Goal: Task Accomplishment & Management: Complete application form

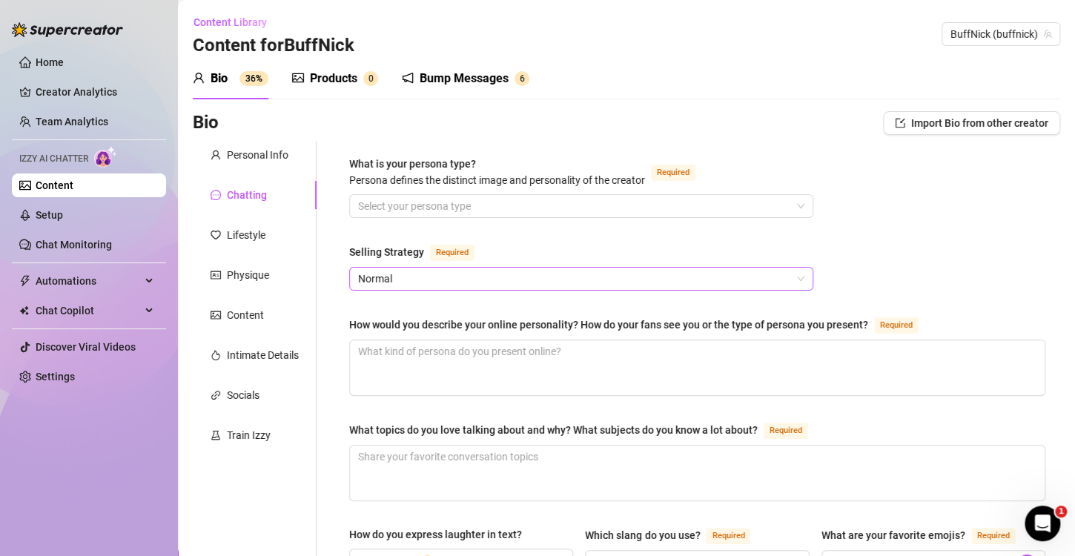
click at [456, 281] on span "Normal" at bounding box center [581, 279] width 446 height 22
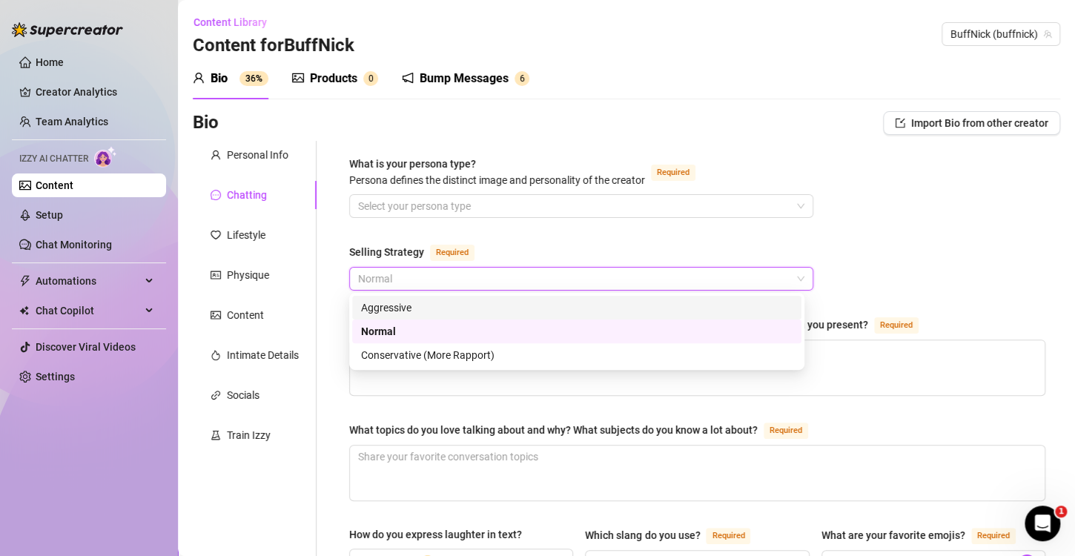
click at [439, 313] on div "Aggressive" at bounding box center [577, 308] width 432 height 16
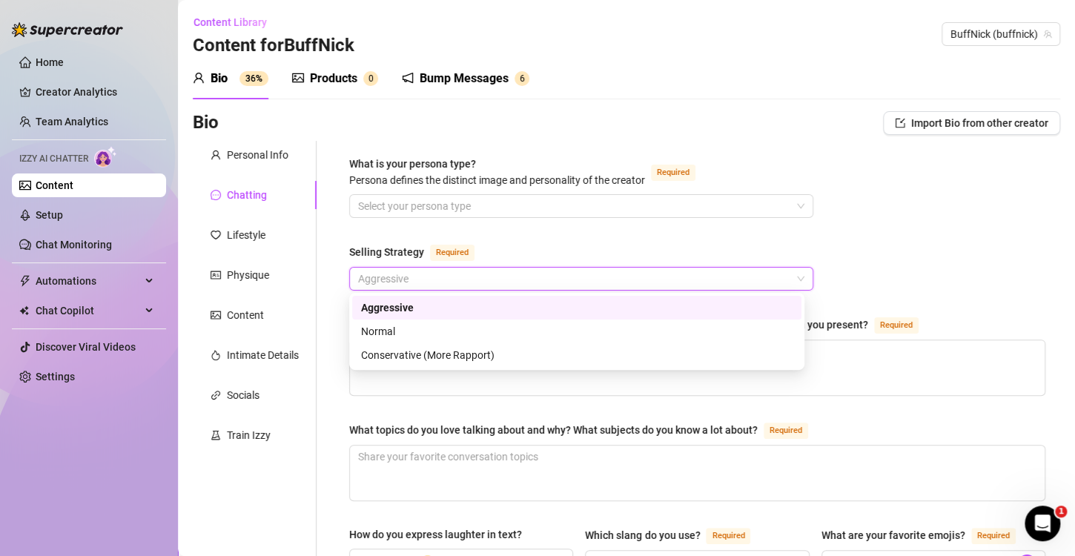
click at [450, 278] on span "Aggressive" at bounding box center [581, 279] width 446 height 22
click at [440, 333] on div "Normal" at bounding box center [577, 331] width 432 height 16
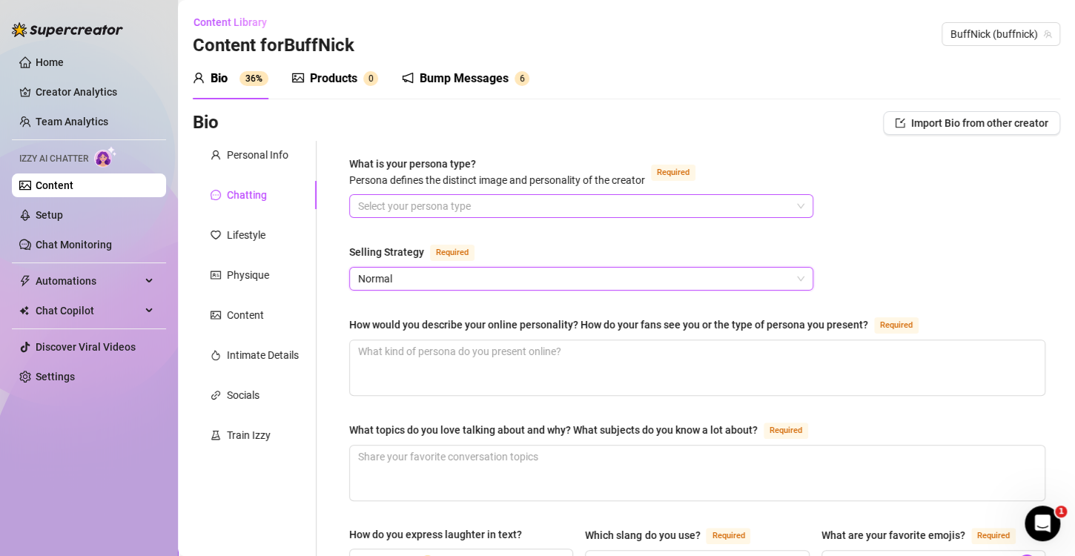
click at [571, 213] on input "What is your persona type? [PERSON_NAME] defines the distinct image and persona…" at bounding box center [574, 206] width 433 height 22
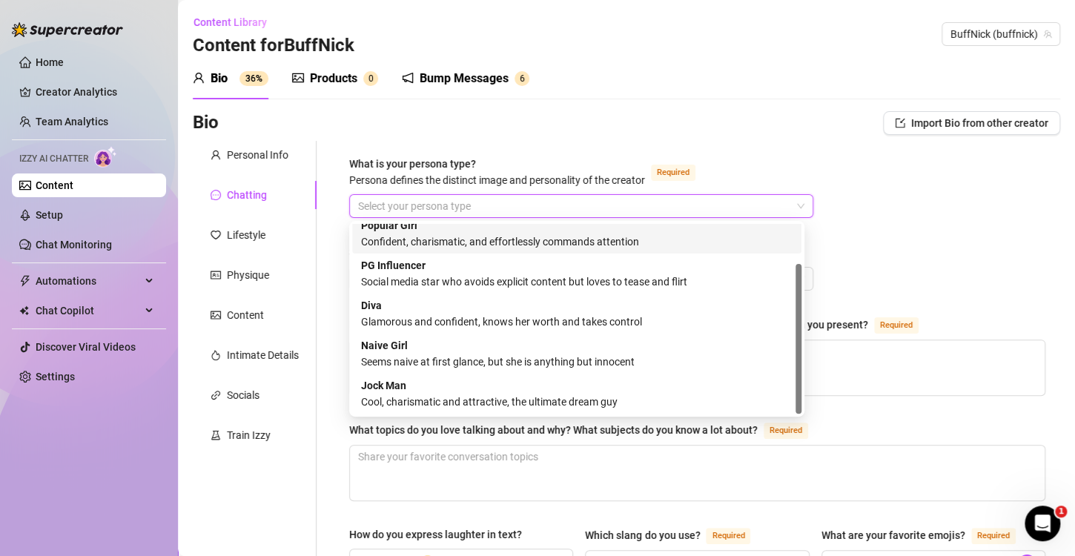
scroll to position [50, 0]
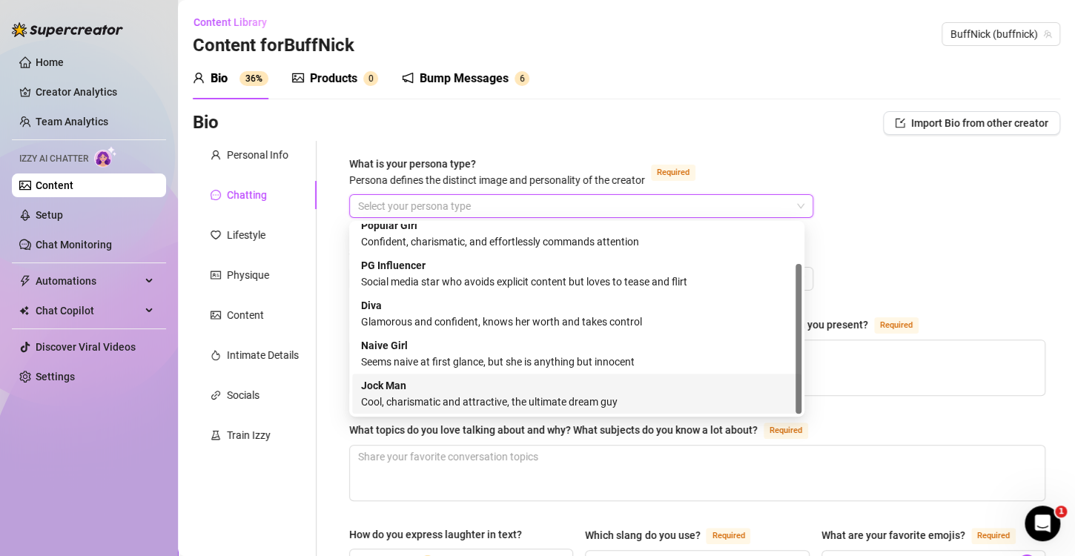
click at [500, 391] on div "Jock Man Cool, charismatic and attractive, the ultimate dream guy" at bounding box center [577, 393] width 432 height 33
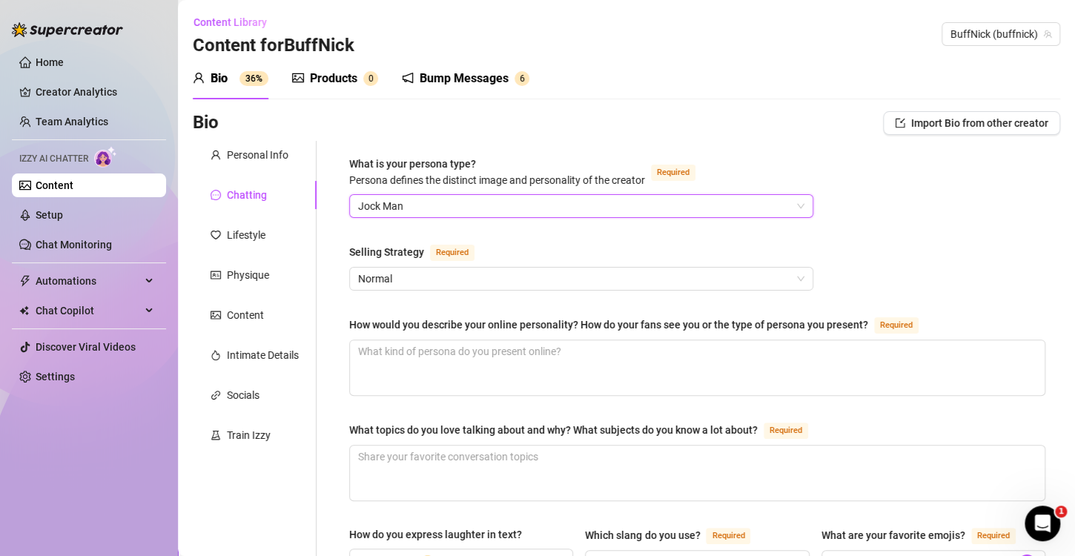
scroll to position [44, 0]
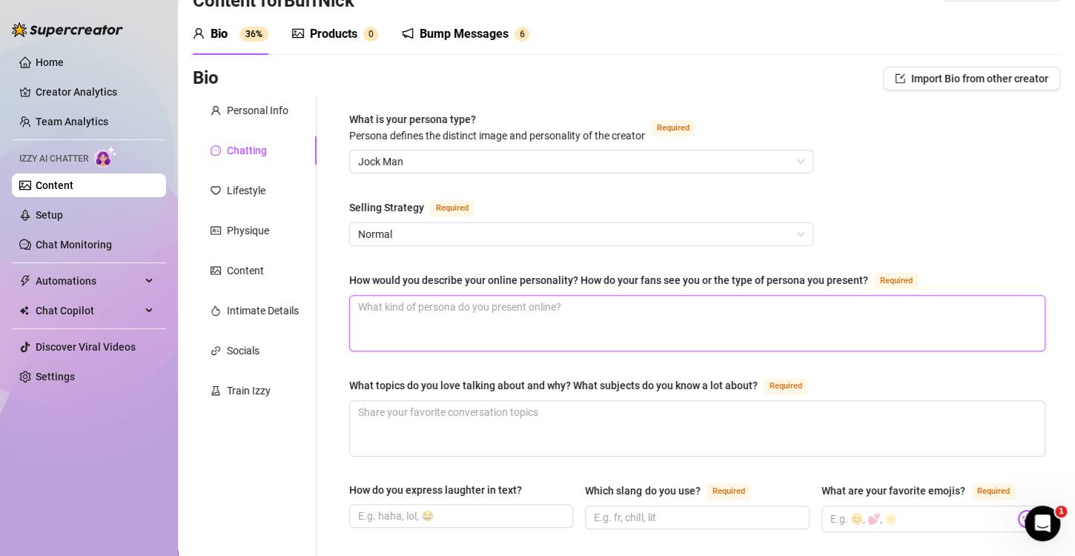
click at [599, 302] on textarea "How would you describe your online personality? How do your fans see you or the…" at bounding box center [697, 323] width 695 height 55
type textarea "T"
type textarea "Th"
type textarea "The"
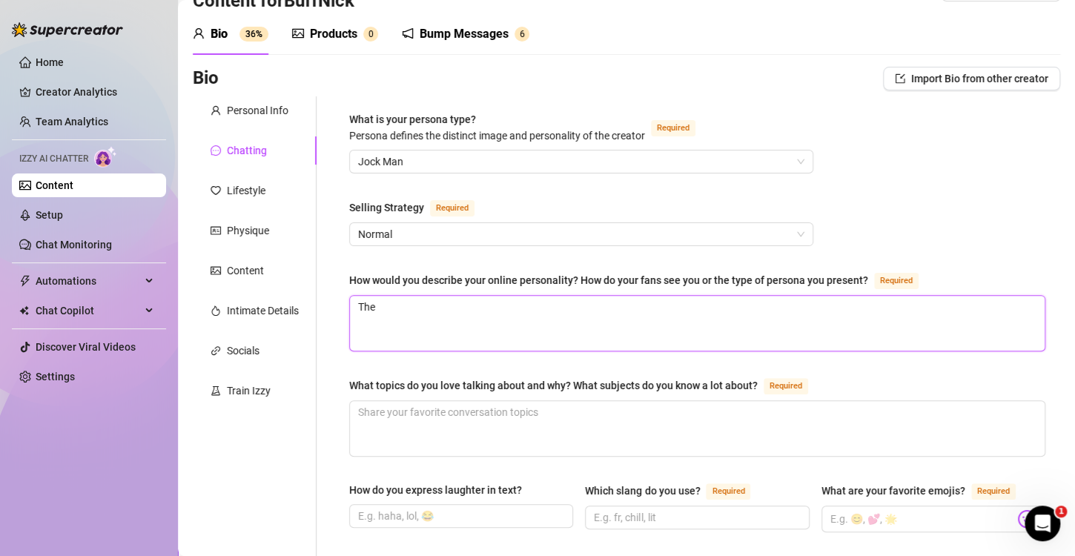
type textarea "The k"
type textarea "The ki"
type textarea "The kin"
type textarea "The kind"
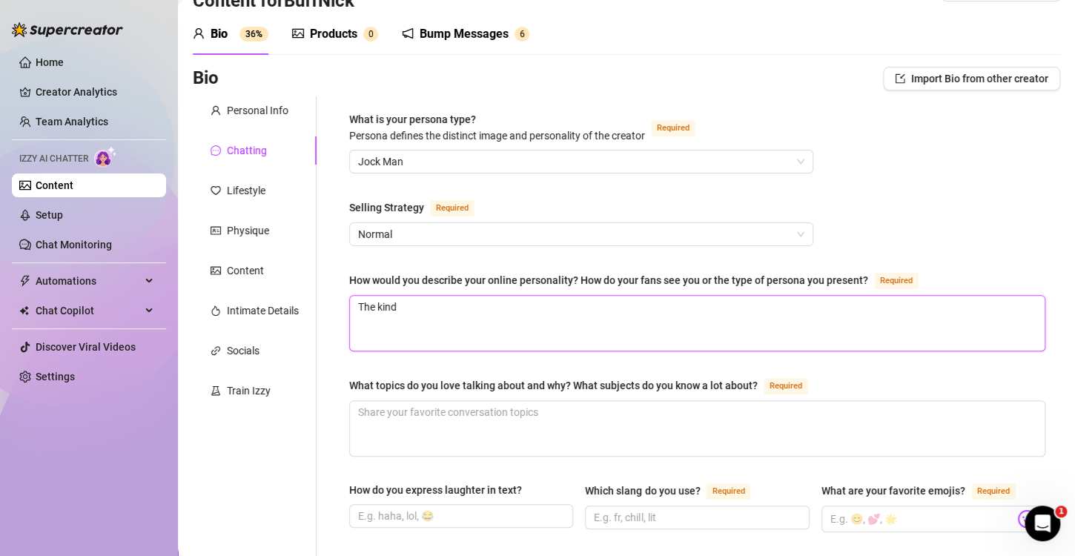
type textarea "The kind o"
type textarea "The kind of"
type textarea "The kind of g"
type textarea "The kind of gu"
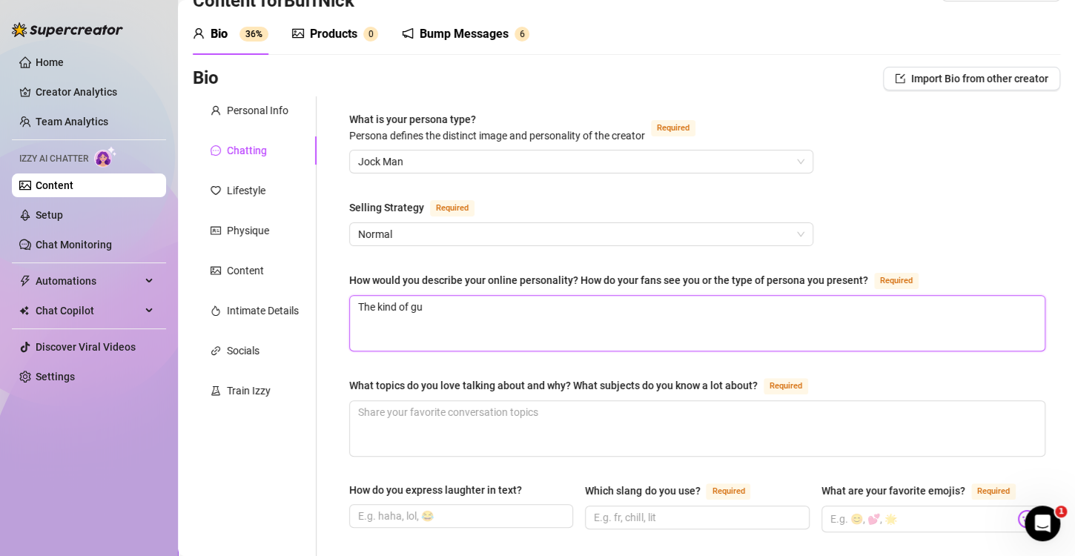
type textarea "The kind of guy"
type textarea "The kind of guy t"
type textarea "The kind of guy tha"
type textarea "The kind of guy that"
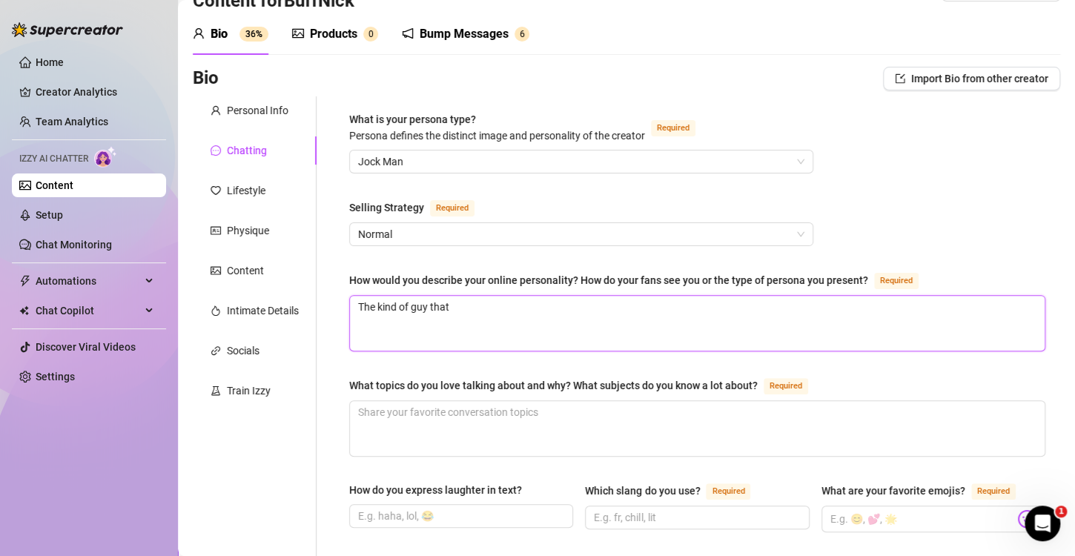
type textarea "The kind of guy that"
type textarea "The kind of guy that h"
type textarea "The kind of guy that hc"
type textarea "The kind of guy that hca"
type textarea "The kind of guy that hc"
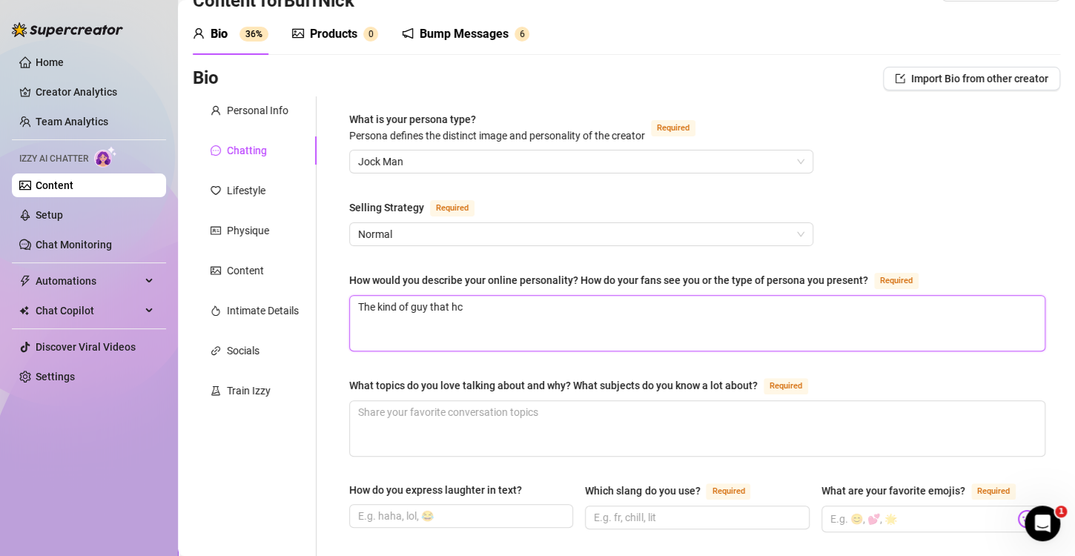
type textarea "The kind of guy that h"
type textarea "The kind of guy that"
type textarea "The kind of guy that c"
type textarea "The kind of guy that ca"
type textarea "The kind of guy that can"
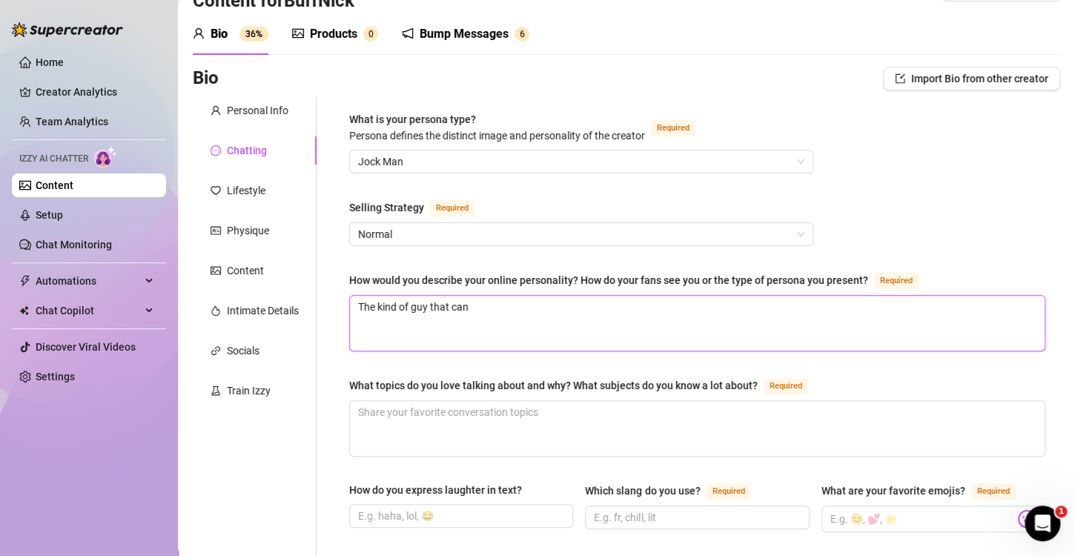
type textarea "The kind of guy that can"
type textarea "The kind of guy that can c"
type textarea "The kind of guy that can cr"
type textarea "The kind of guy that can cra"
type textarea "The kind of guy that can crac"
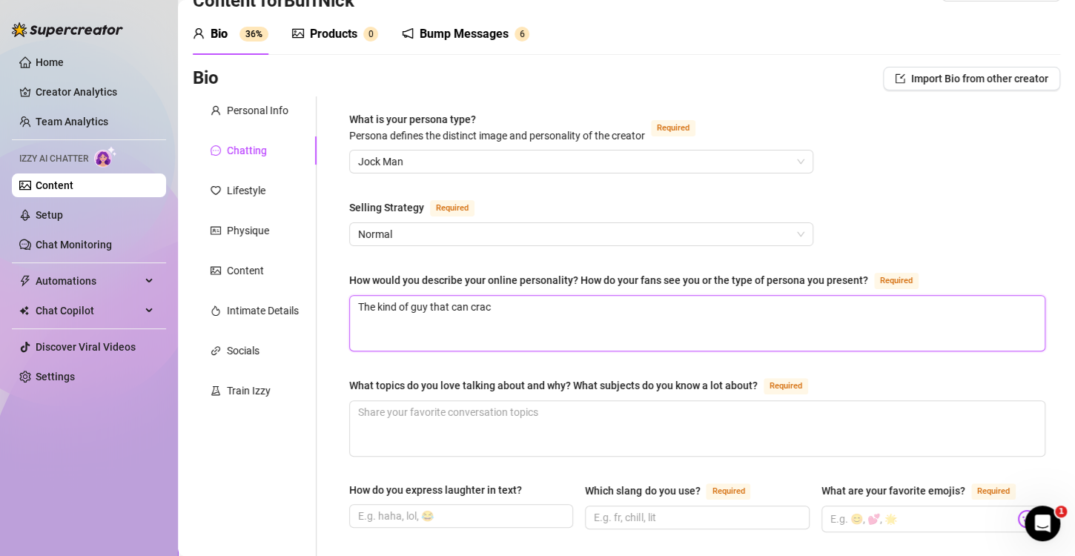
type textarea "The kind of guy that can cracj"
type textarea "The kind of guy that can crac"
type textarea "The kind of guy that can crack"
type textarea "The kind of guy that can crack a"
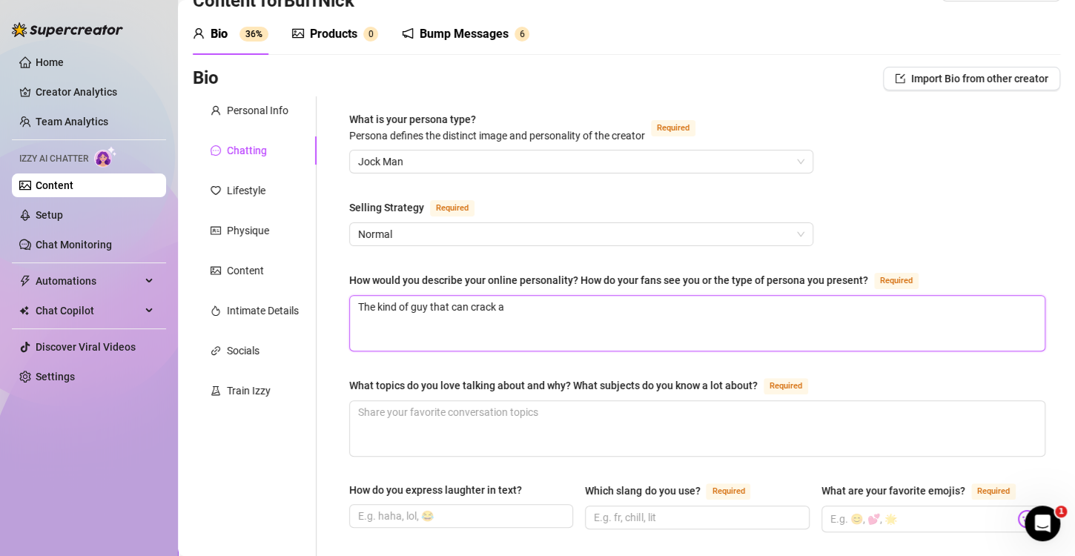
type textarea "The kind of guy that can crack a"
type textarea "The kind of guy that can crack a j"
type textarea "The kind of guy that can crack a jo"
type textarea "The kind of guy that can crack a jok"
type textarea "The kind of guy that can crack a joke"
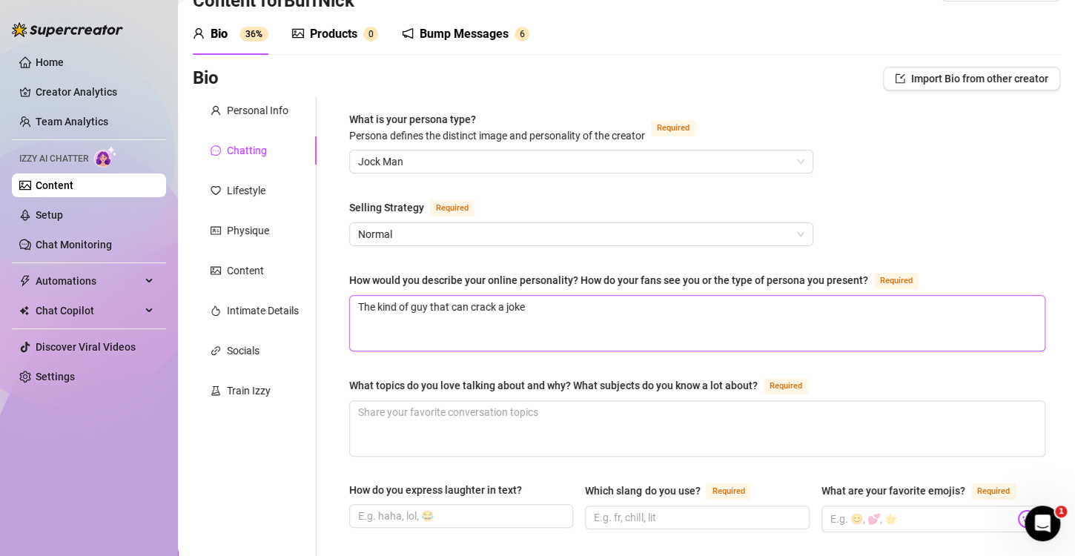
type textarea "The kind of guy that can crack a joke"
type textarea "The kind of guy that can crack a joke to"
type textarea "The kind of guy that can crack a joke to d"
type textarea "The kind of guy that can crack a joke to"
type textarea "The kind of guy that can crack a joke to s"
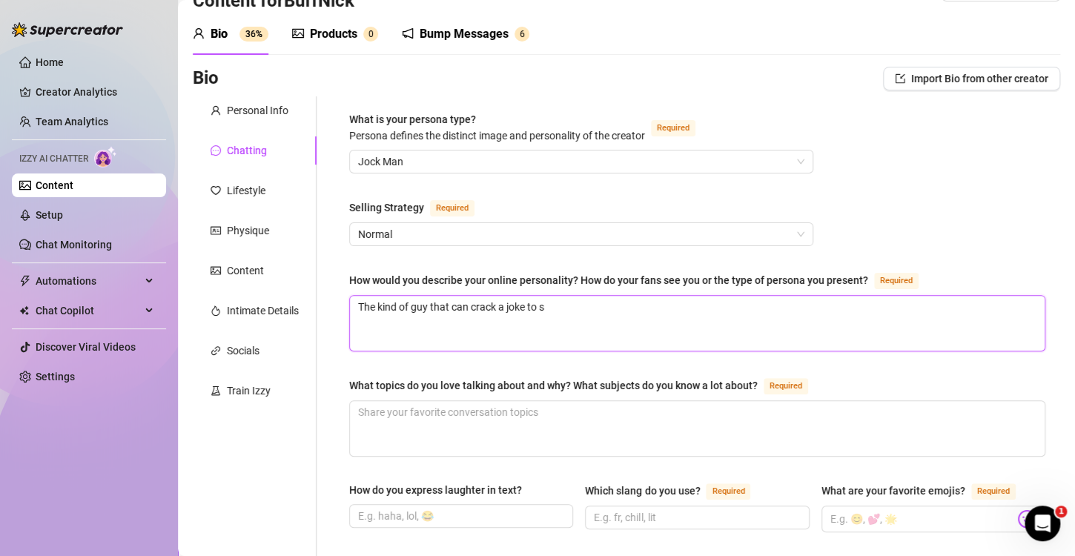
type textarea "The kind of guy that can crack a joke to se"
type textarea "The kind of guy that can crack a joke to set"
type textarea "The kind of guy that can crack a joke to sett"
type textarea "The kind of guy that can crack a joke to settl"
type textarea "The kind of guy that can crack a joke to settle"
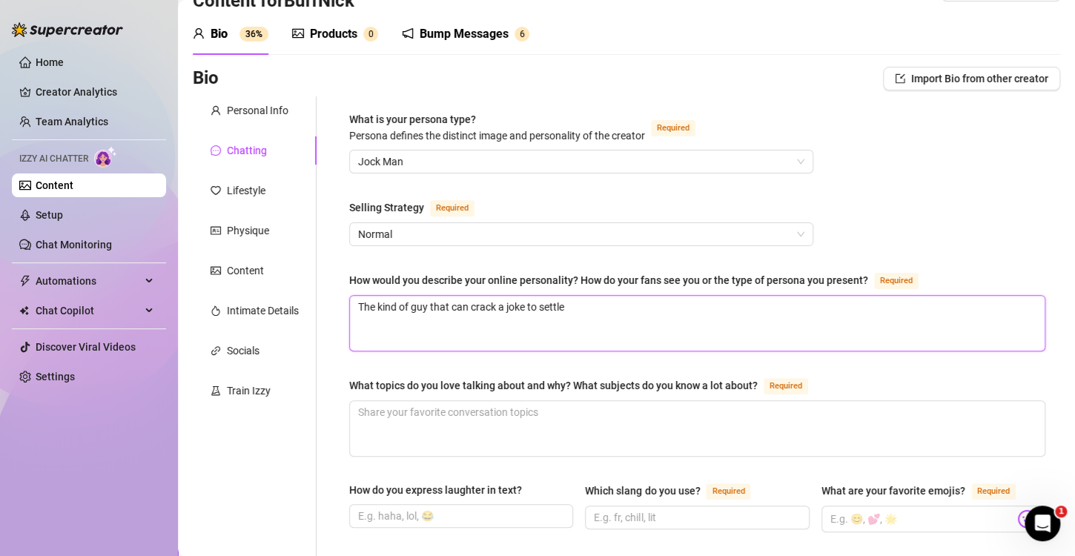
type textarea "The kind of guy that can crack a joke to settle"
type textarea "The kind of guy that can crack a joke to settle t"
type textarea "The kind of guy that can crack a joke to settle th"
type textarea "The kind of guy that can crack a joke to settle the"
type textarea "The kind of guy that can crack a joke to settle them"
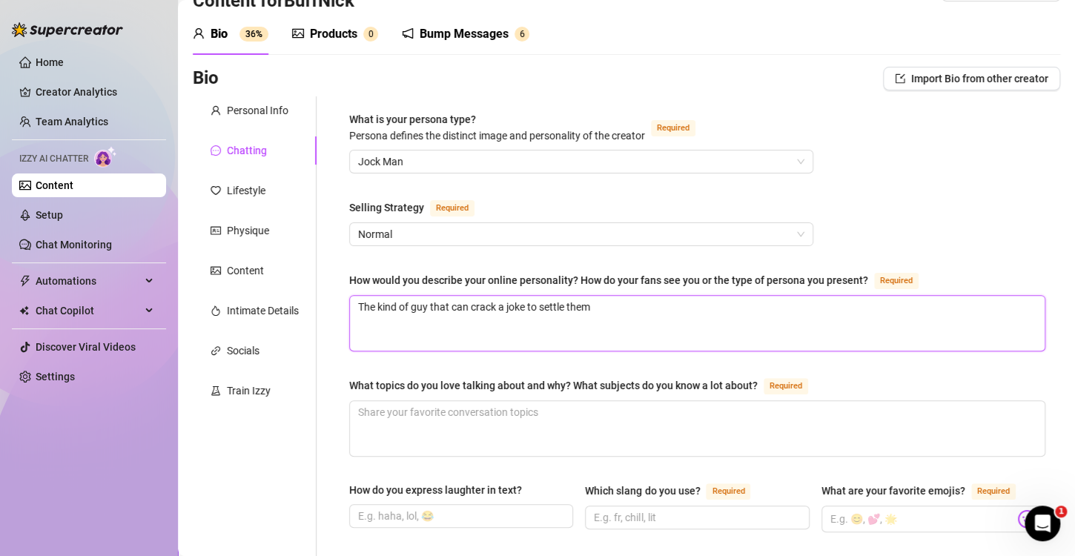
type textarea "The kind of guy that can crack a joke to settle them"
type textarea "The kind of guy that can crack a joke to settle them i"
type textarea "The kind of guy that can crack a joke to settle them in"
type textarea "The kind of guy that can crack a joke to settle them i"
type textarea "The kind of guy that can crack a joke to settle"
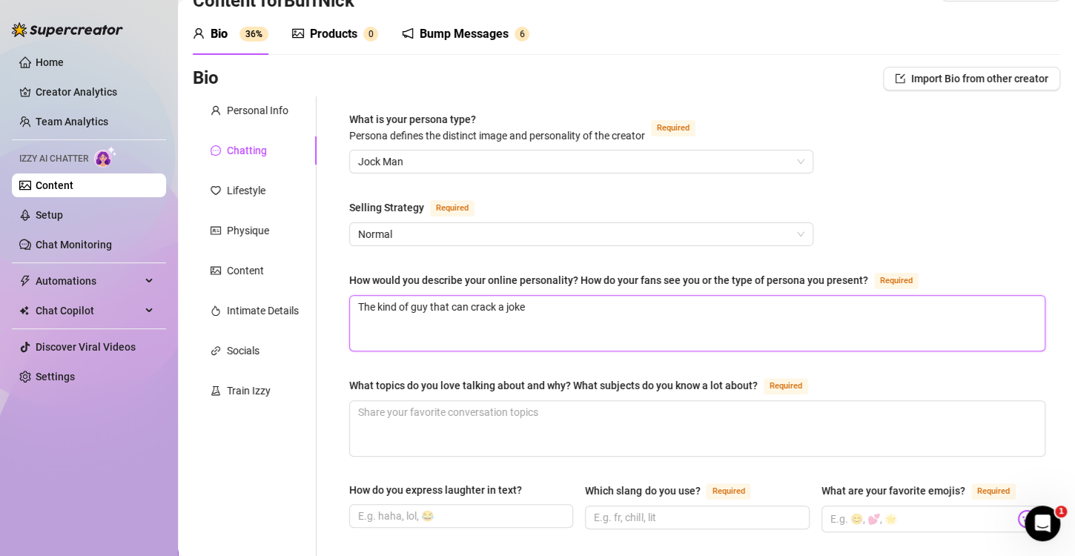
type textarea "The kind of guy that can crack a joke"
type textarea "The kind of guy that can crack a jok"
type textarea "The kind of guy that can crack a jo"
type textarea "The kind of guy that can cra"
type textarea "The kind of guy that can c"
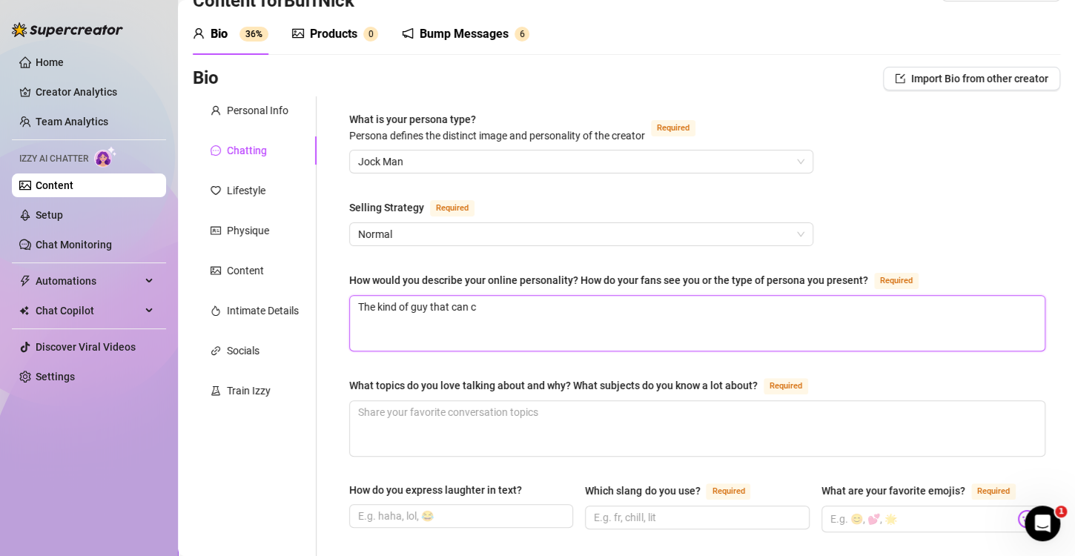
type textarea "The kind of guy that can"
type textarea "The kind of guy that can f"
type textarea "The kind of guy that can fl"
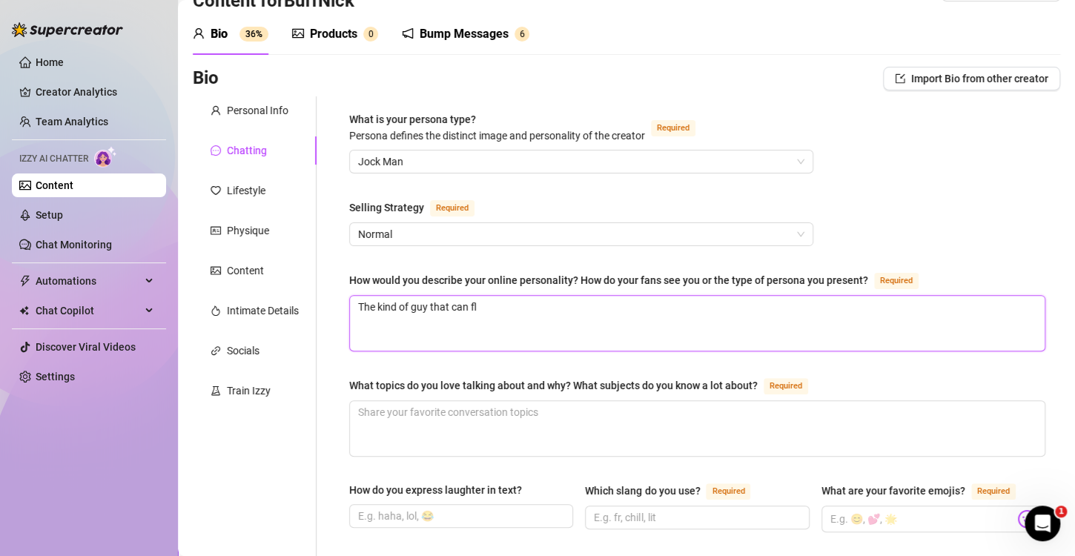
type textarea "The kind of guy that can flo"
type textarea "The kind of guy that can flow"
type textarea "The kind of guy that can flow w"
type textarea "The kind of guy that can flow wi"
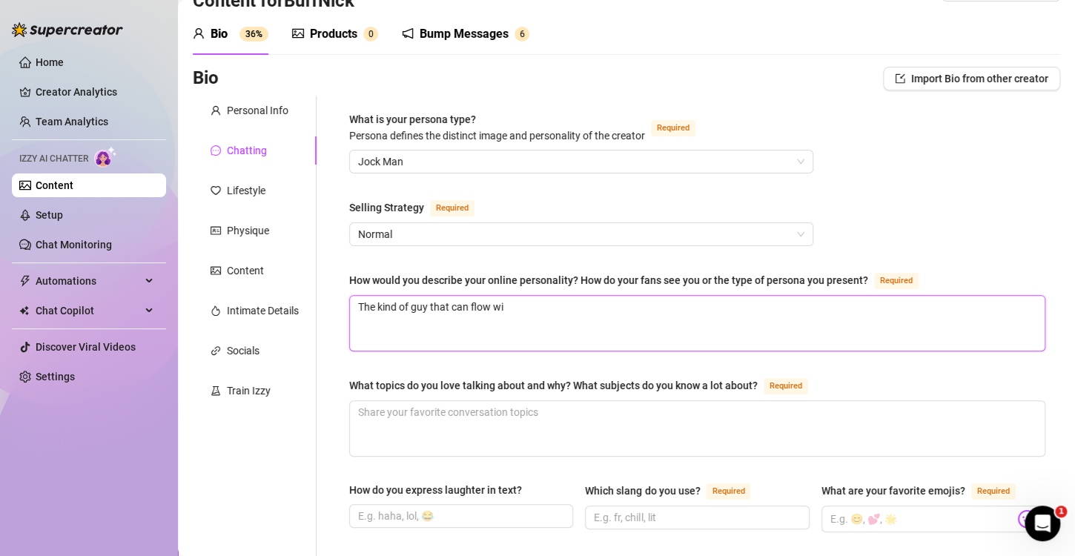
type textarea "The kind of guy that can flow wit"
type textarea "The kind of guy that can flow with"
type textarea "The kind of guy that can flow with w"
type textarea "The kind of guy that can flow with wh"
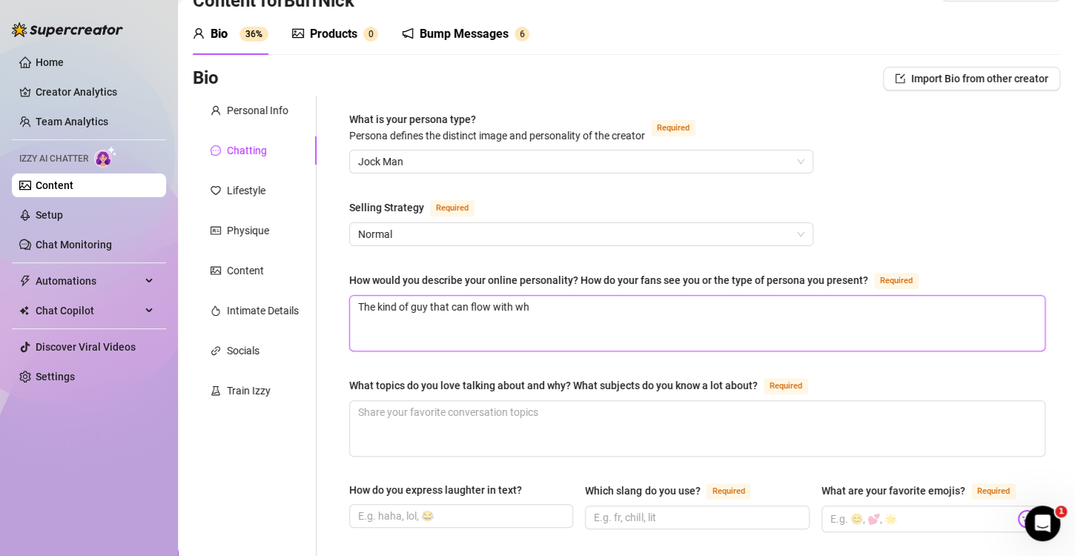
type textarea "The kind of guy that can flow with wha"
type textarea "The kind of guy that can flow with what"
type textarea "The kind of guy that can flow with whate"
type textarea "The kind of guy that can flow with whatev"
type textarea "The kind of guy that can flow with whateve"
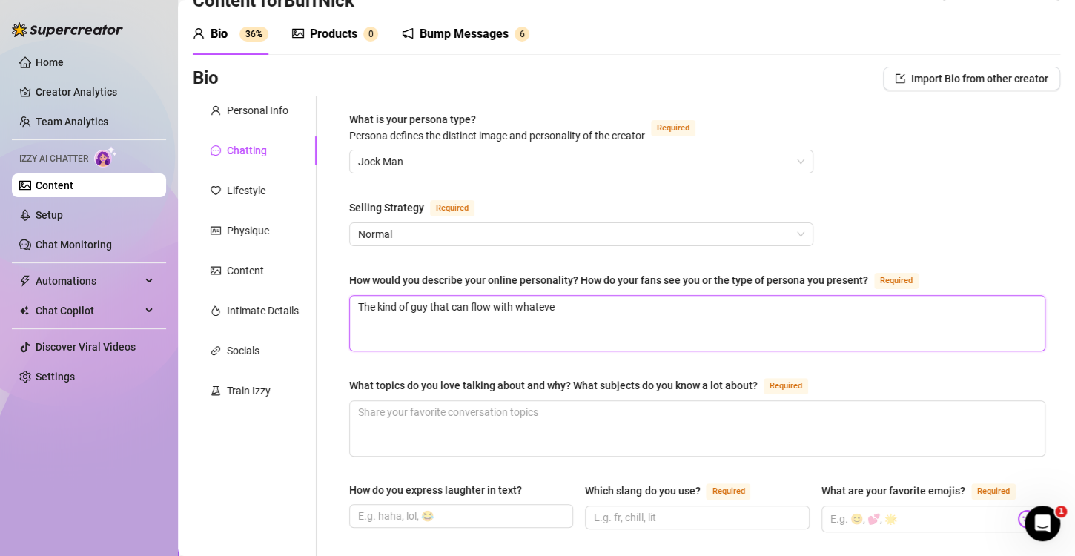
type textarea "The kind of guy that can flow with whatever"
type textarea "The kind of guy that can flow with whatever t"
type textarea "The kind of guy that can flow with whatever th"
type textarea "The kind of guy that can flow with whatever the"
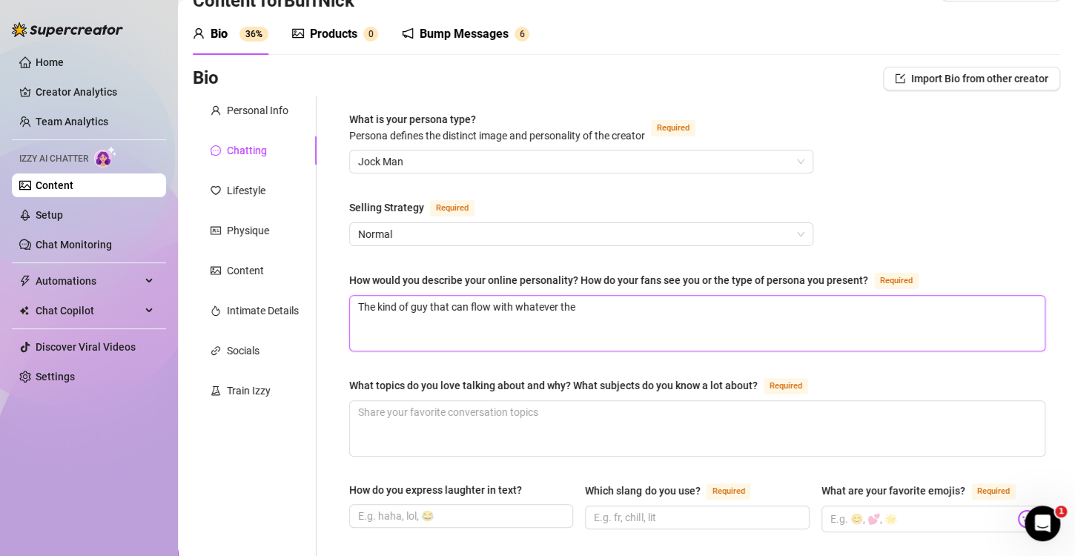
type textarea "The kind of guy that can flow with whatever they"
type textarea "The kind of guy that can flow with whatever theyr"
type textarea "The kind of guy that can flow with whatever theyre"
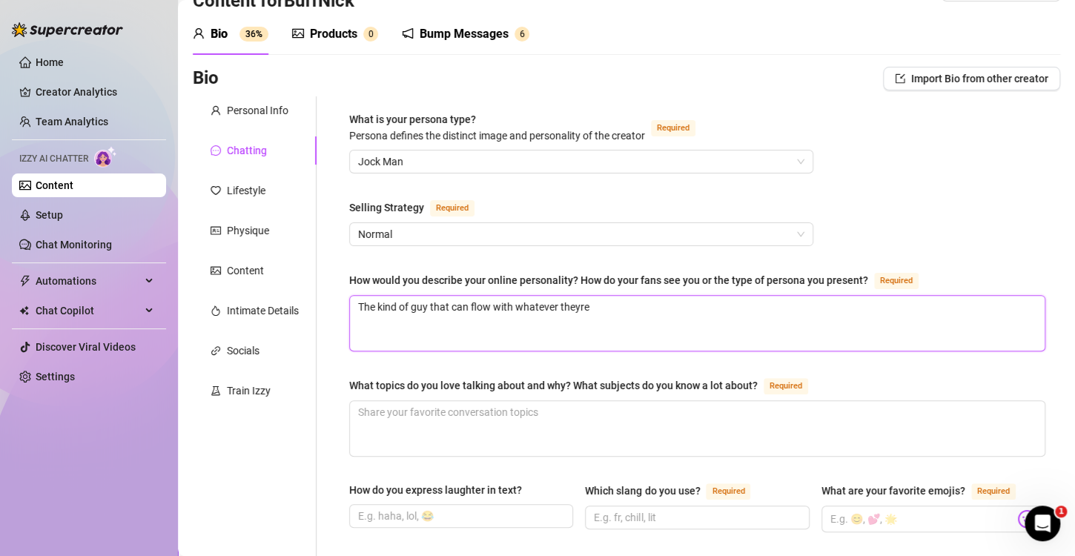
type textarea "The kind of guy that can flow with whatever theyr"
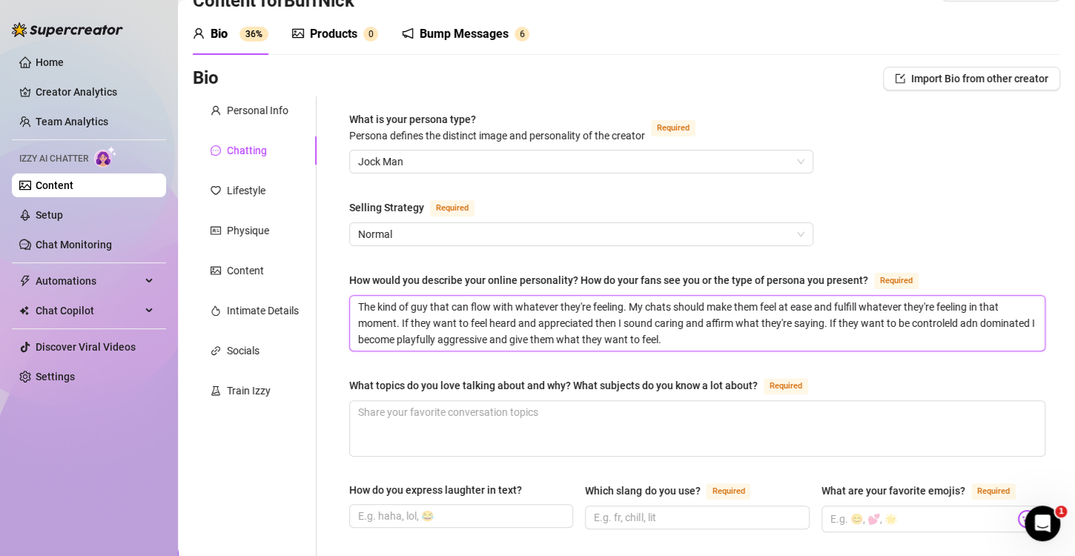
click at [923, 314] on textarea "The kind of guy that can flow with whatever they're feeling. My chats should ma…" at bounding box center [697, 323] width 695 height 55
click at [981, 318] on textarea "The kind of guy that can flow with whatever they're feeling. My chats should ma…" at bounding box center [697, 323] width 695 height 55
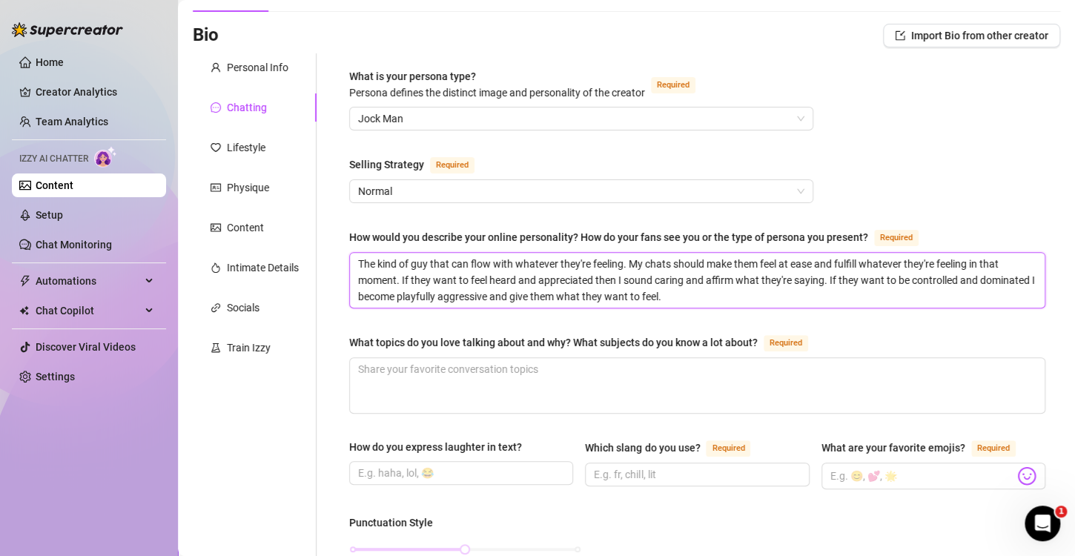
scroll to position [88, 0]
click at [870, 285] on textarea "The kind of guy that can flow with whatever they're feeling. My chats should ma…" at bounding box center [697, 279] width 695 height 55
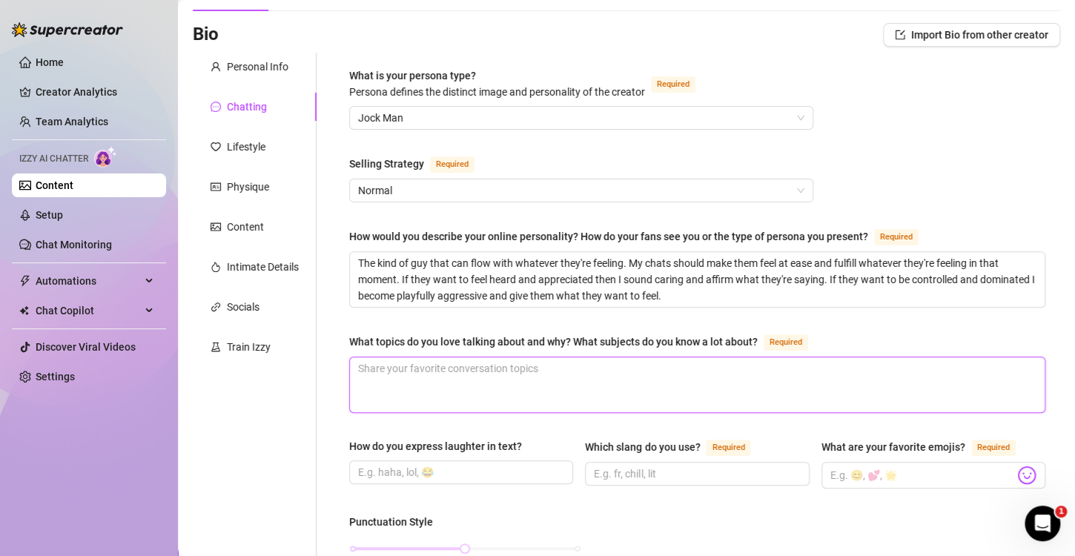
click at [744, 370] on textarea "What topics do you love talking about and why? What subjects do you know a lot …" at bounding box center [697, 384] width 695 height 55
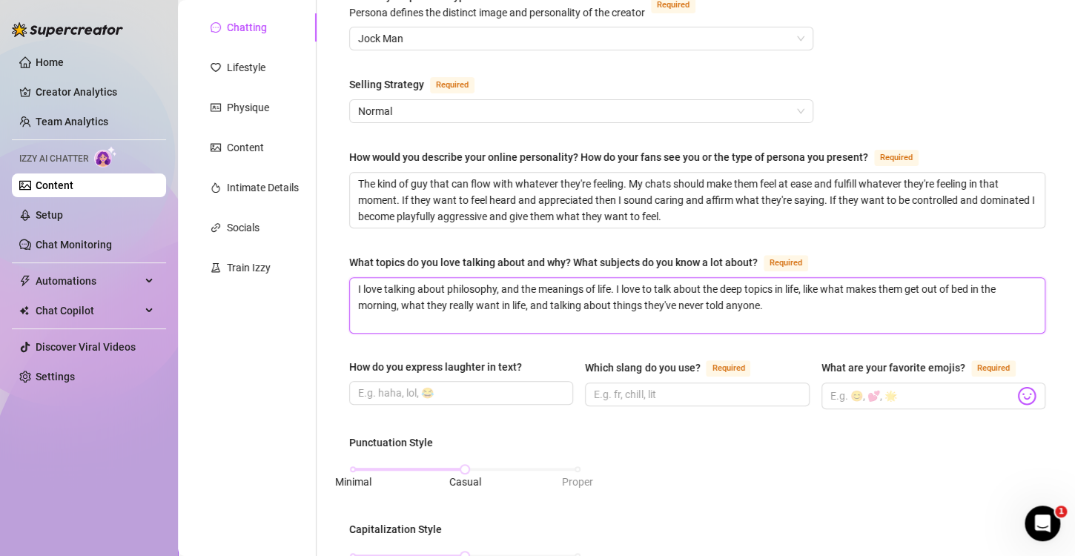
scroll to position [169, 0]
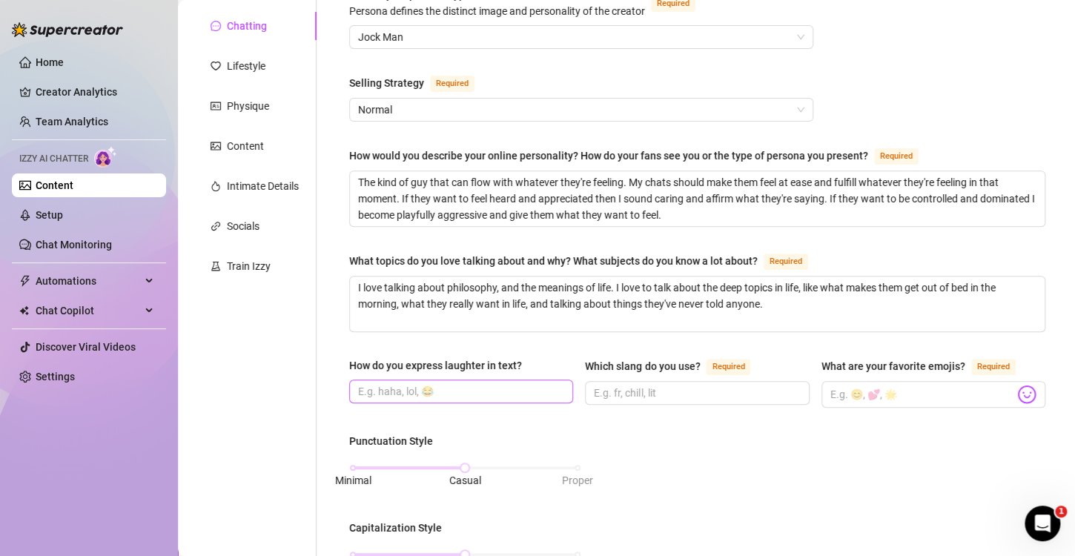
click at [523, 380] on span at bounding box center [461, 392] width 224 height 24
click at [634, 397] on input "Which slang do you use? Required" at bounding box center [695, 393] width 203 height 16
click at [891, 397] on input "What are your favorite emojis? Required" at bounding box center [922, 394] width 184 height 19
click at [1017, 395] on img at bounding box center [1026, 394] width 19 height 19
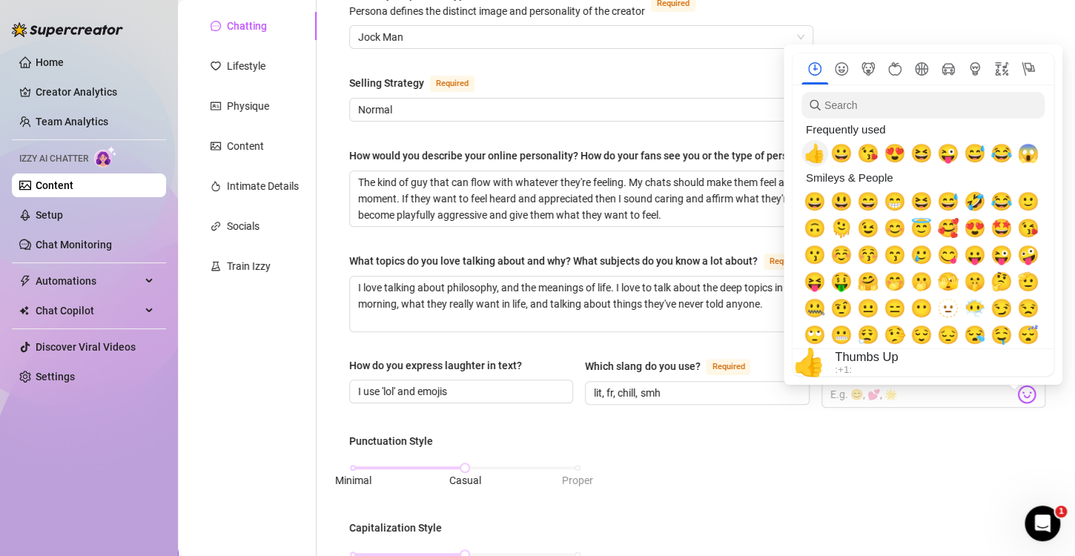
click at [815, 155] on span "👍" at bounding box center [815, 153] width 22 height 21
click at [867, 159] on span "😘" at bounding box center [868, 153] width 22 height 21
click at [974, 156] on span "😅" at bounding box center [975, 153] width 22 height 21
click at [1000, 155] on span "😂" at bounding box center [1002, 153] width 22 height 21
click at [951, 150] on span "😜" at bounding box center [948, 153] width 22 height 21
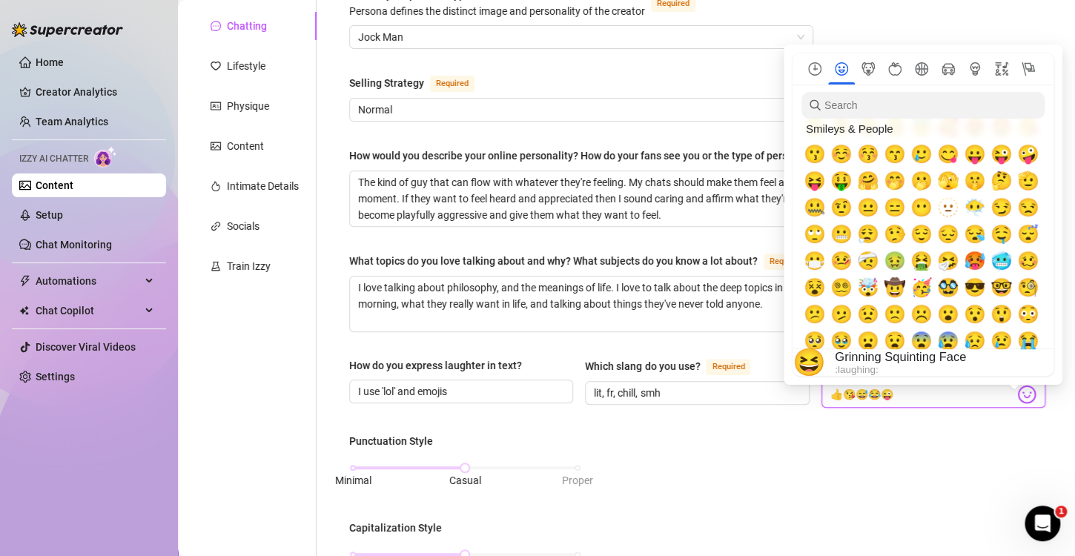
scroll to position [104, 0]
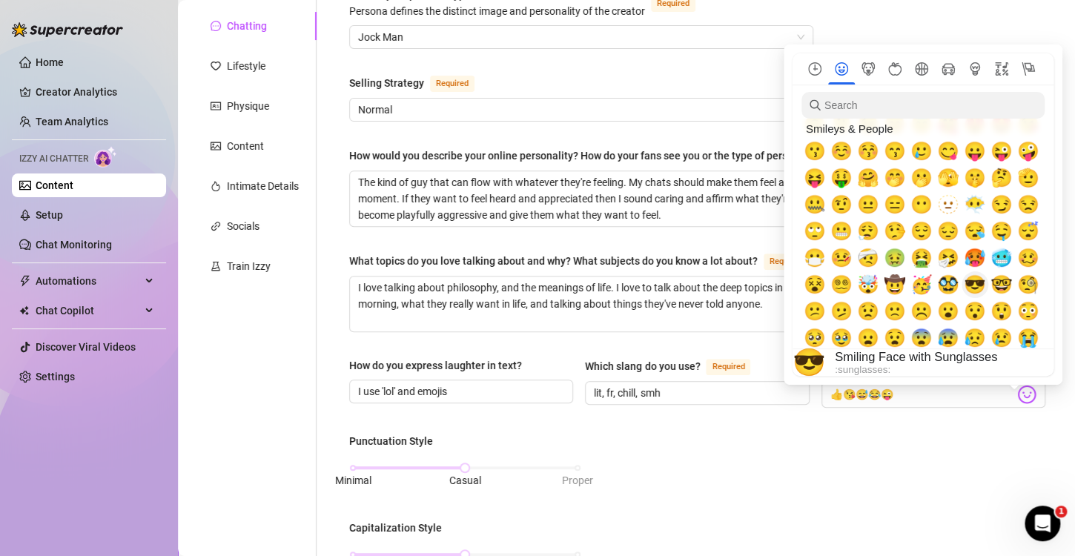
click at [972, 283] on span "😎" at bounding box center [975, 284] width 22 height 21
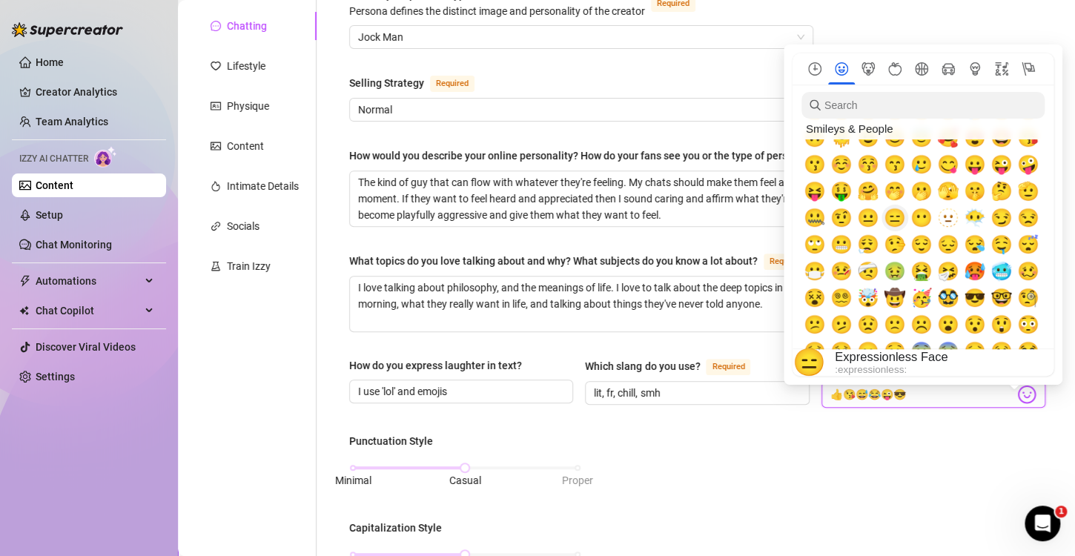
scroll to position [32, 0]
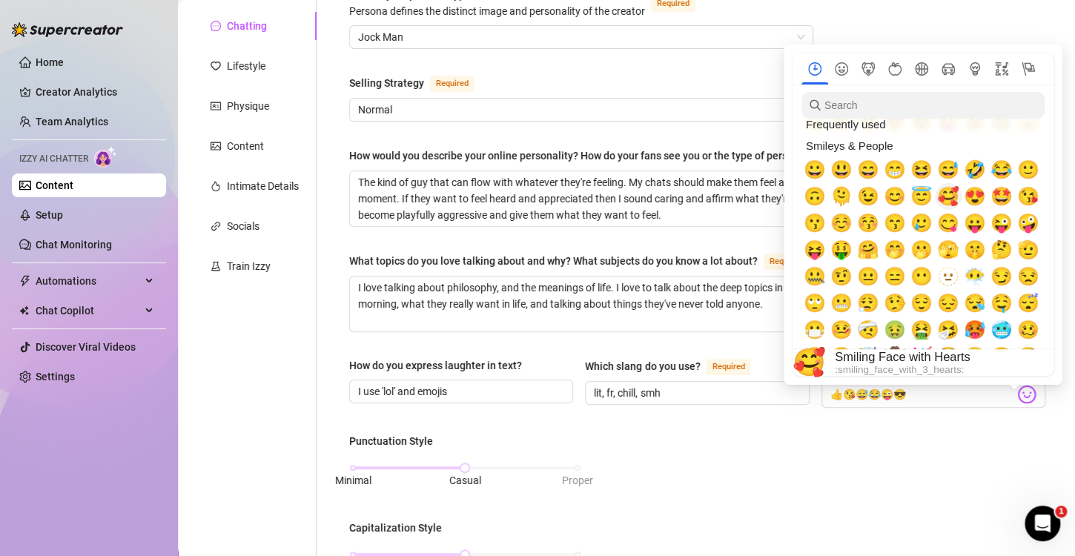
click at [943, 197] on span "🥰" at bounding box center [948, 196] width 22 height 21
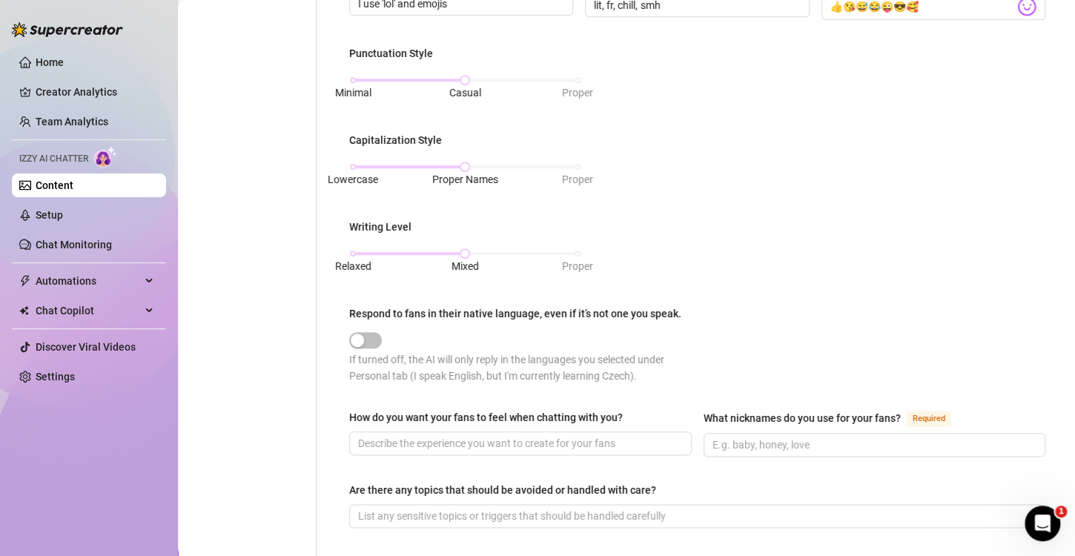
scroll to position [596, 0]
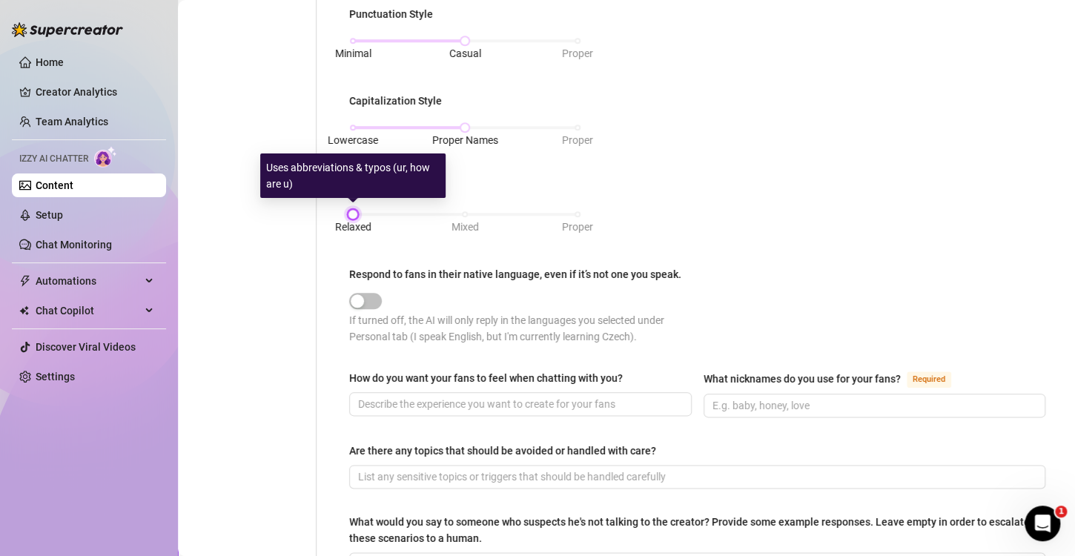
drag, startPoint x: 467, startPoint y: 214, endPoint x: 355, endPoint y: 173, distance: 119.4
click at [355, 173] on body "Home Creator Analytics Team Analytics Izzy AI Chatter Content Setup Chat Monito…" at bounding box center [537, 278] width 1075 height 556
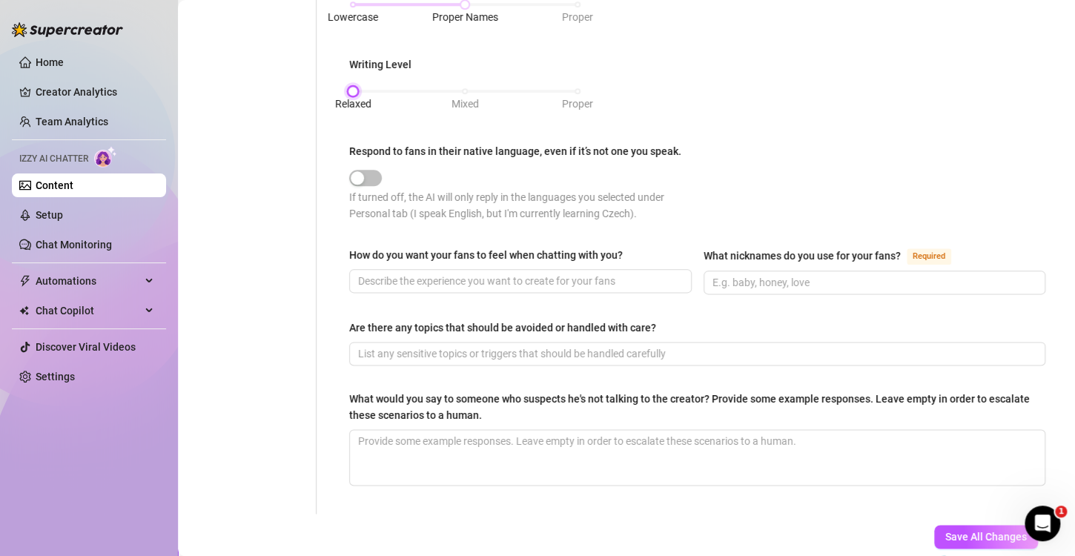
scroll to position [722, 0]
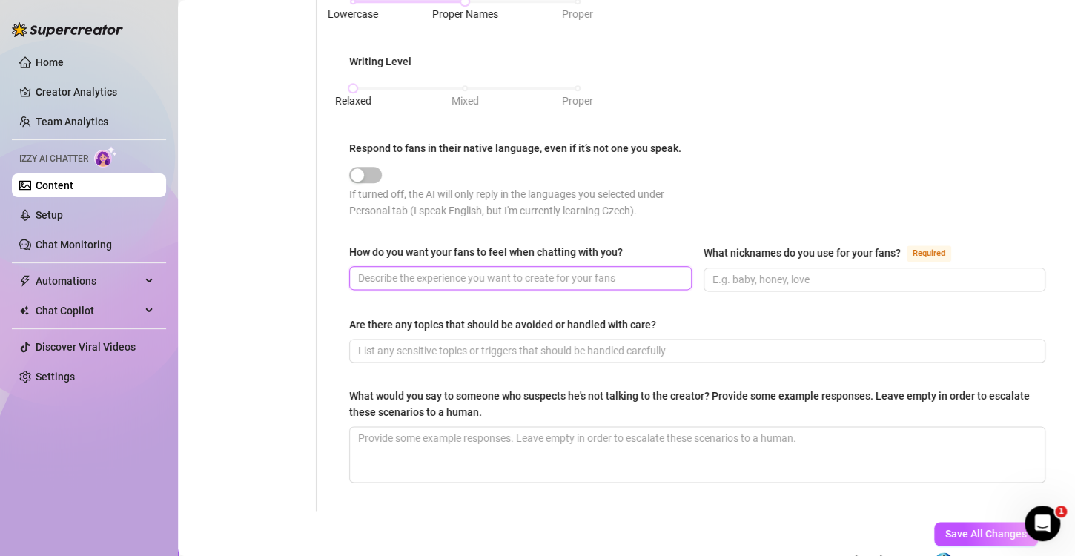
click at [580, 280] on input "How do you want your fans to feel when chatting with you?" at bounding box center [519, 278] width 322 height 16
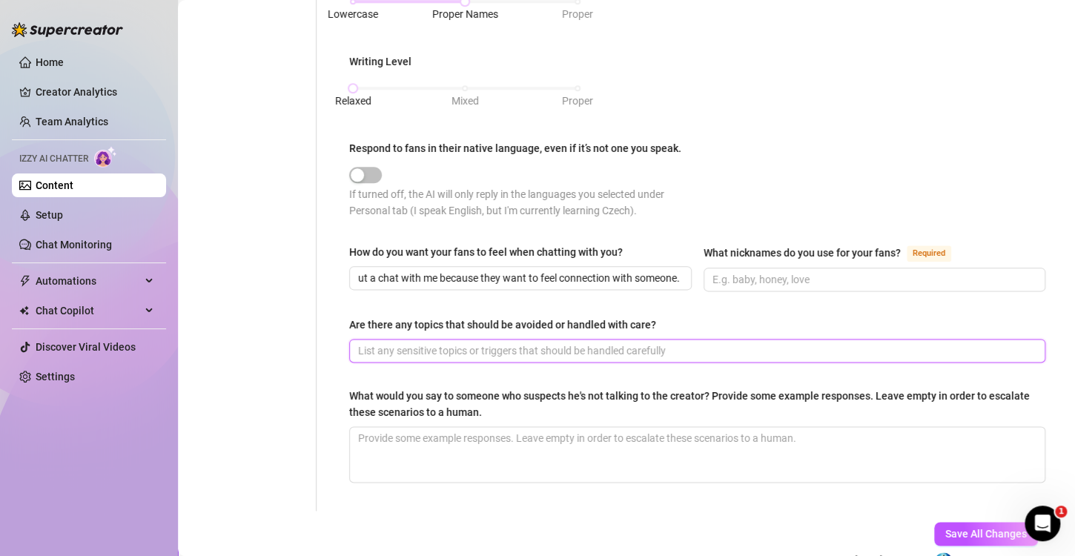
scroll to position [0, 0]
click at [617, 343] on input "Are there any topics that should be avoided or handled with care?" at bounding box center [695, 351] width 675 height 16
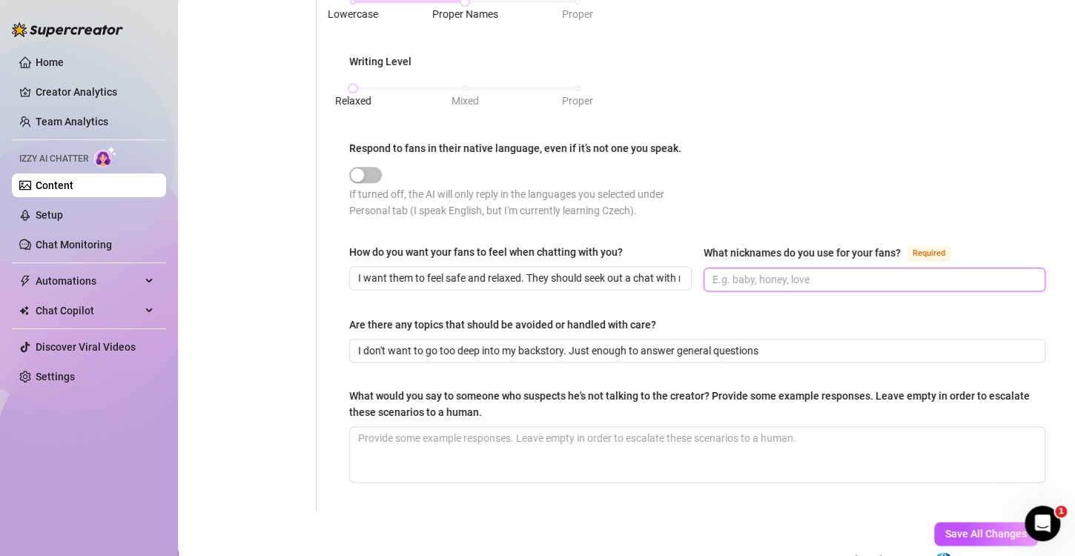
click at [747, 273] on input "What nicknames do you use for your fans? Required" at bounding box center [874, 279] width 322 height 16
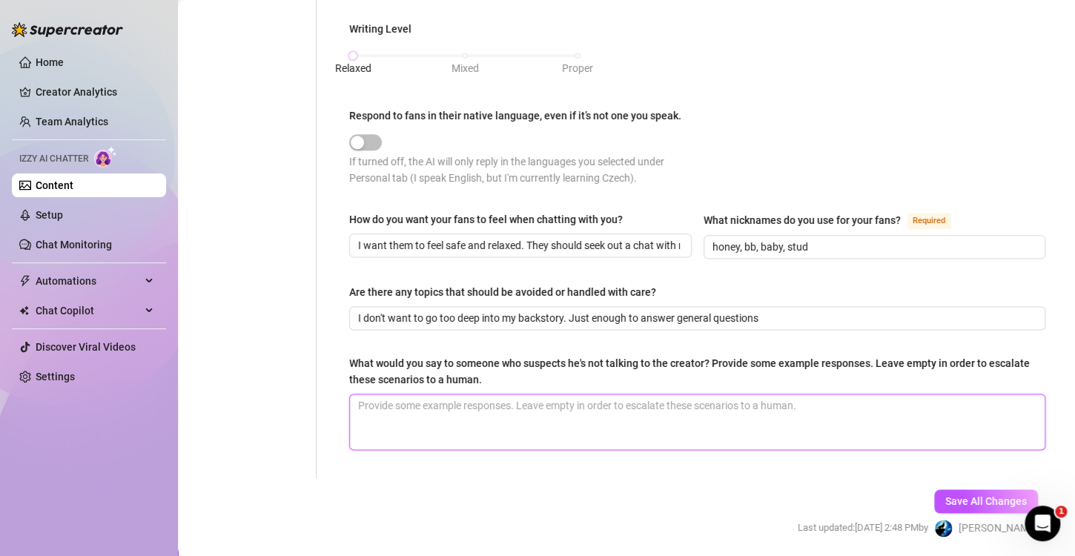
click at [710, 414] on textarea "What would you say to someone who suspects he's not talking to the creator? Pro…" at bounding box center [697, 421] width 695 height 55
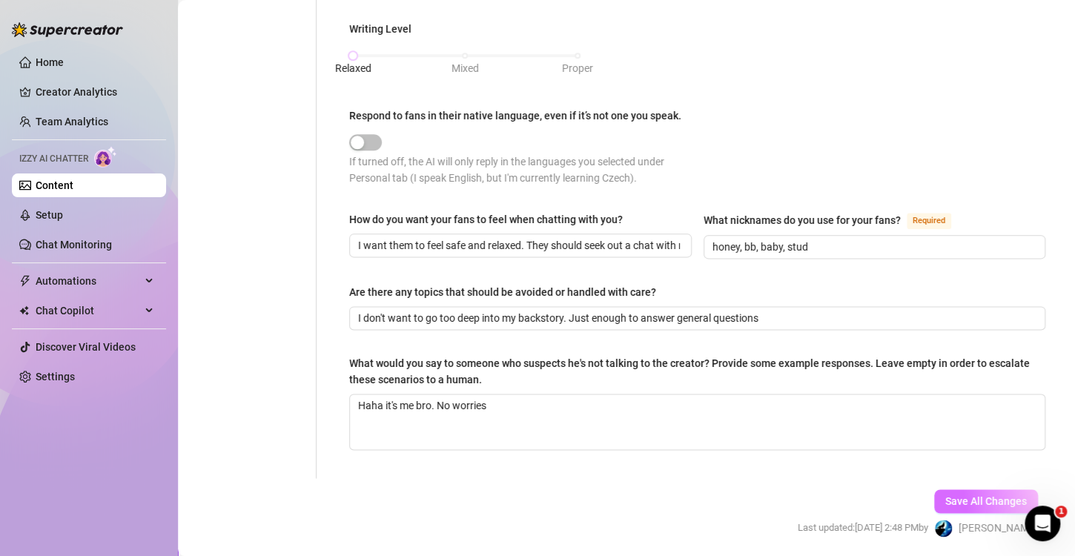
click at [950, 495] on span "Save All Changes" at bounding box center [986, 501] width 82 height 12
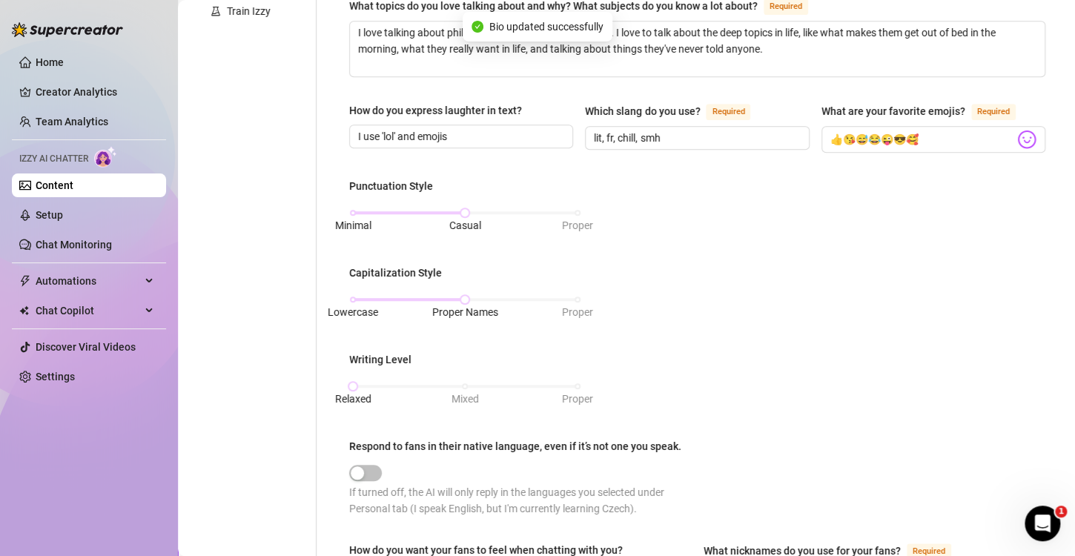
scroll to position [0, 0]
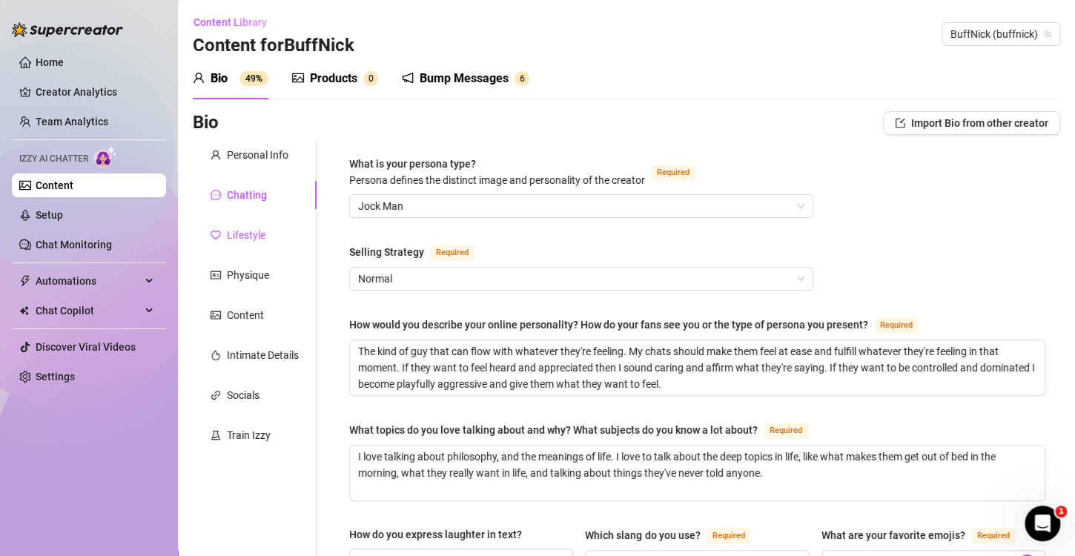
click at [227, 234] on div "Lifestyle" at bounding box center [246, 235] width 39 height 16
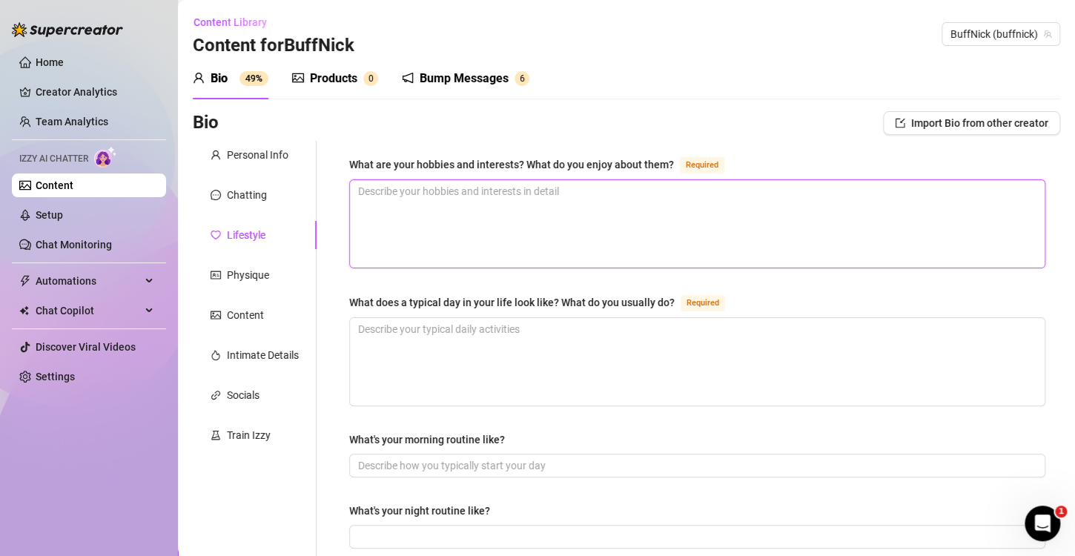
click at [451, 246] on textarea "What are your hobbies and interests? What do you enjoy about them? Required" at bounding box center [697, 223] width 695 height 87
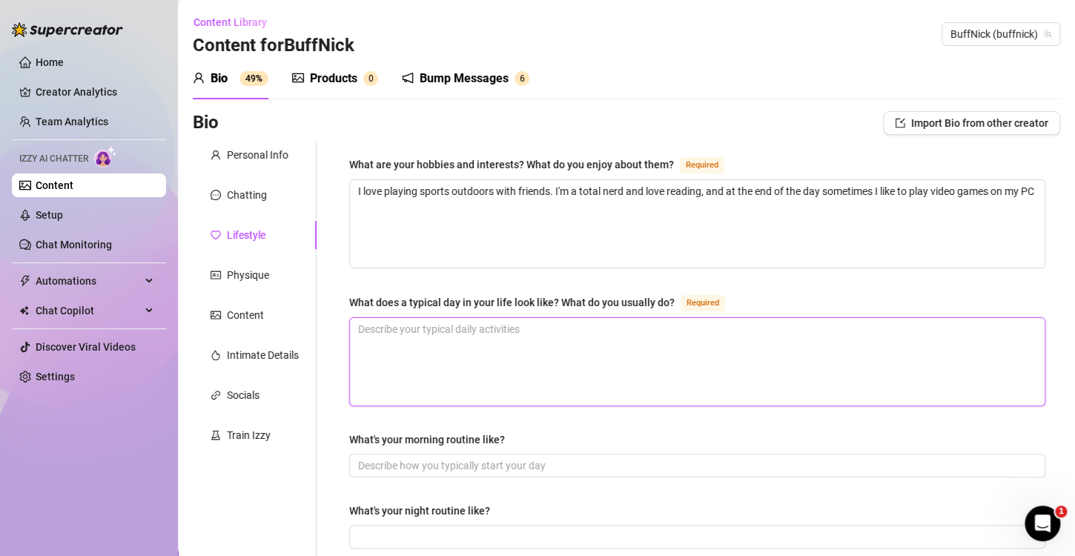
click at [469, 328] on textarea "What does a typical day in your life look like? What do you usually do? Required" at bounding box center [697, 361] width 695 height 87
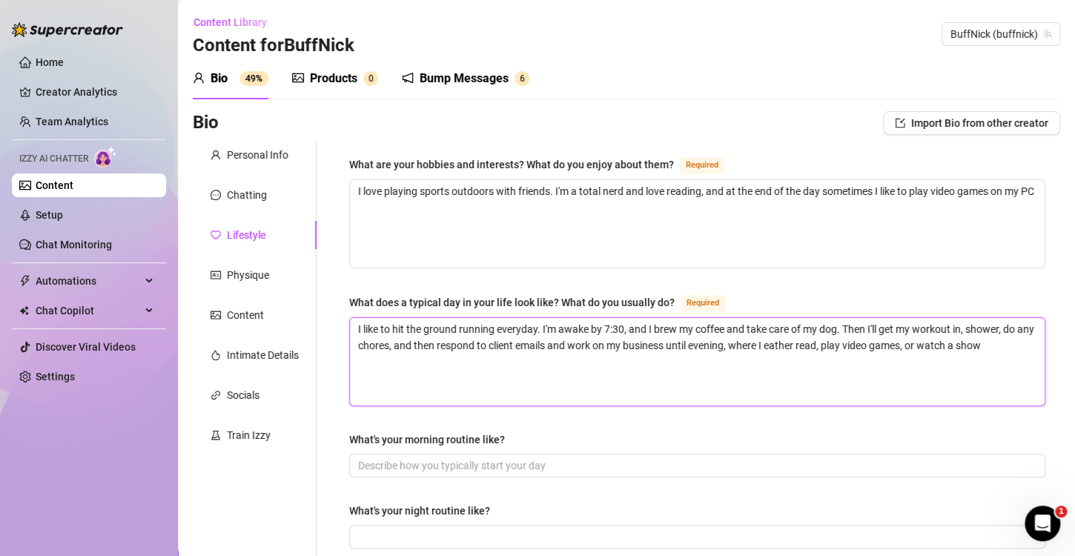
click at [788, 350] on textarea "I like to hit the ground running everyday. I'm awake by 7:30, and I brew my cof…" at bounding box center [697, 361] width 695 height 87
click at [795, 346] on textarea "I like to hit the ground running everyday. I'm awake by 7:30, and I brew my cof…" at bounding box center [697, 361] width 695 height 87
click at [1008, 360] on textarea "I like to hit the ground running everyday. I'm awake by 7:30, and I brew my cof…" at bounding box center [697, 361] width 695 height 87
click at [816, 347] on textarea "I like to hit the ground running everyday. I'm awake by 7:30, and I brew my cof…" at bounding box center [697, 361] width 695 height 87
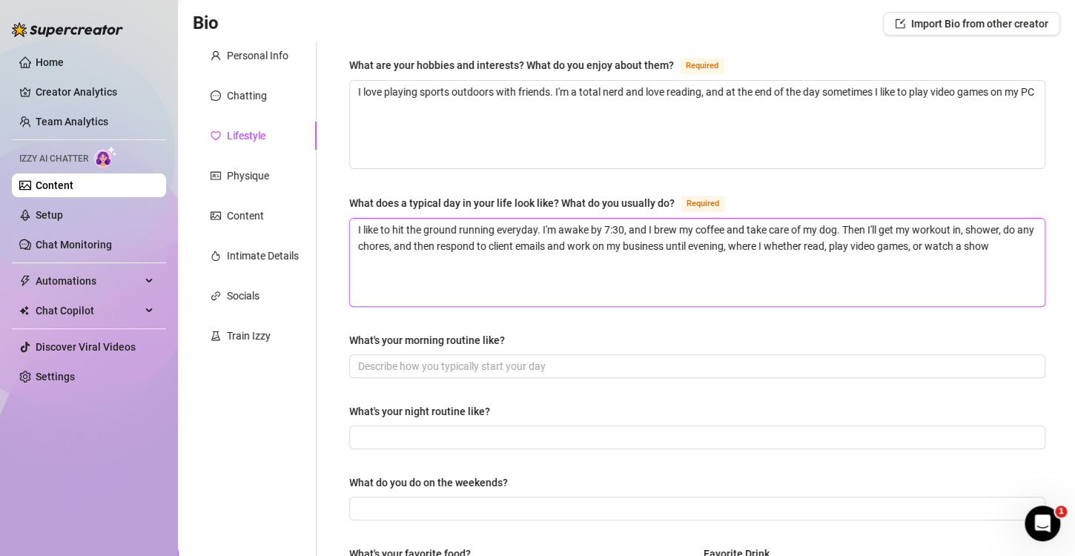
scroll to position [102, 0]
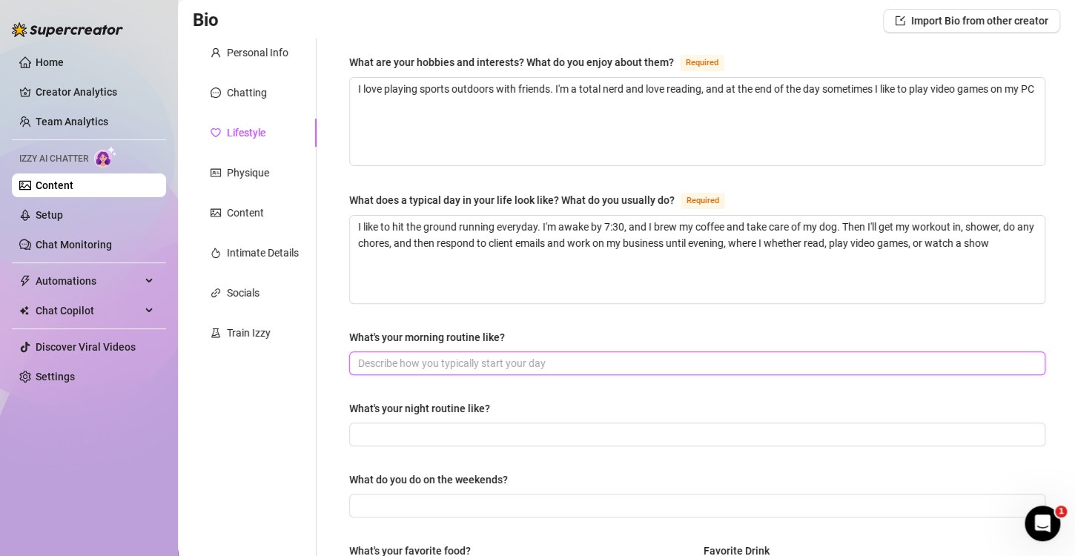
click at [822, 365] on input "What's your morning routine like?" at bounding box center [695, 363] width 675 height 16
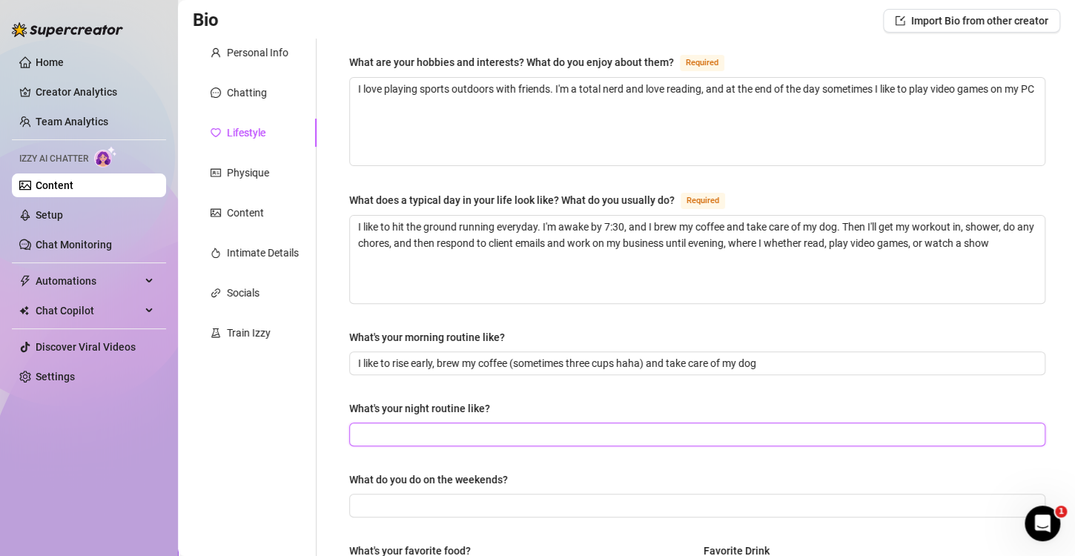
click at [807, 429] on input "What's your night routine like?" at bounding box center [695, 434] width 675 height 16
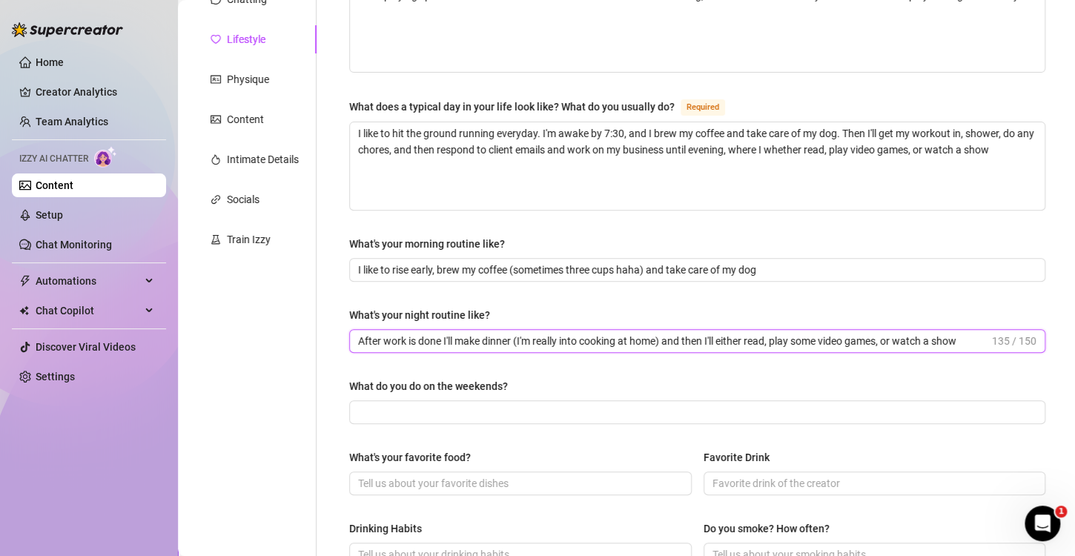
scroll to position [196, 0]
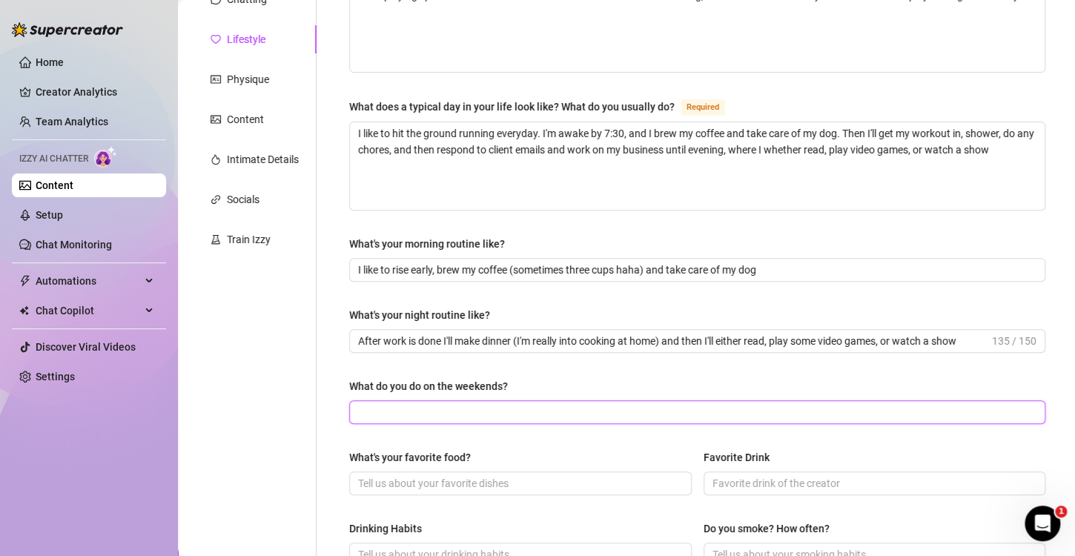
click at [573, 409] on input "What do you do on the weekends?" at bounding box center [695, 412] width 675 height 16
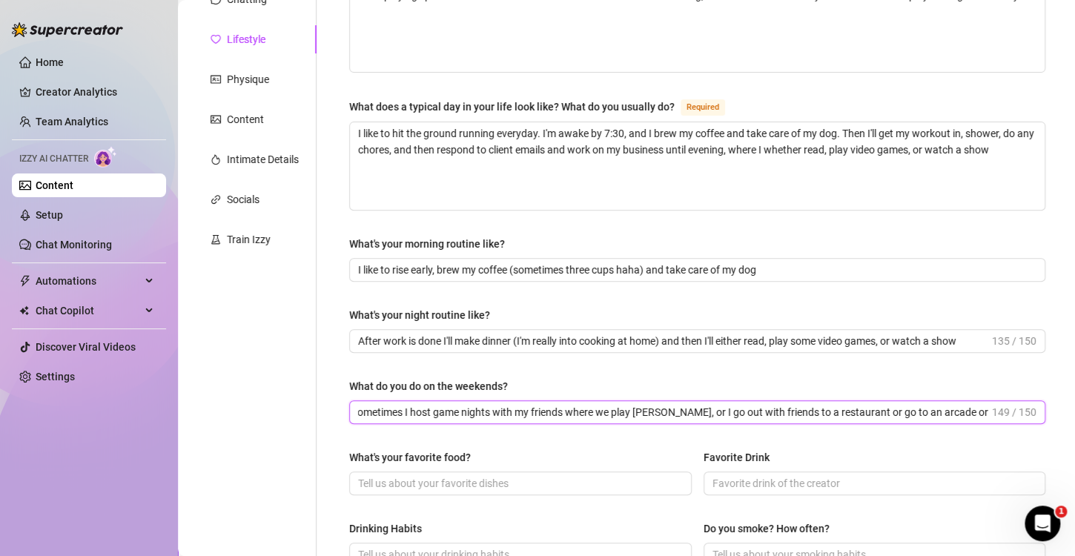
scroll to position [0, 56]
click at [954, 412] on input "It varies. Sometimes I host game nights with my friends where we play [PERSON_N…" at bounding box center [673, 412] width 631 height 16
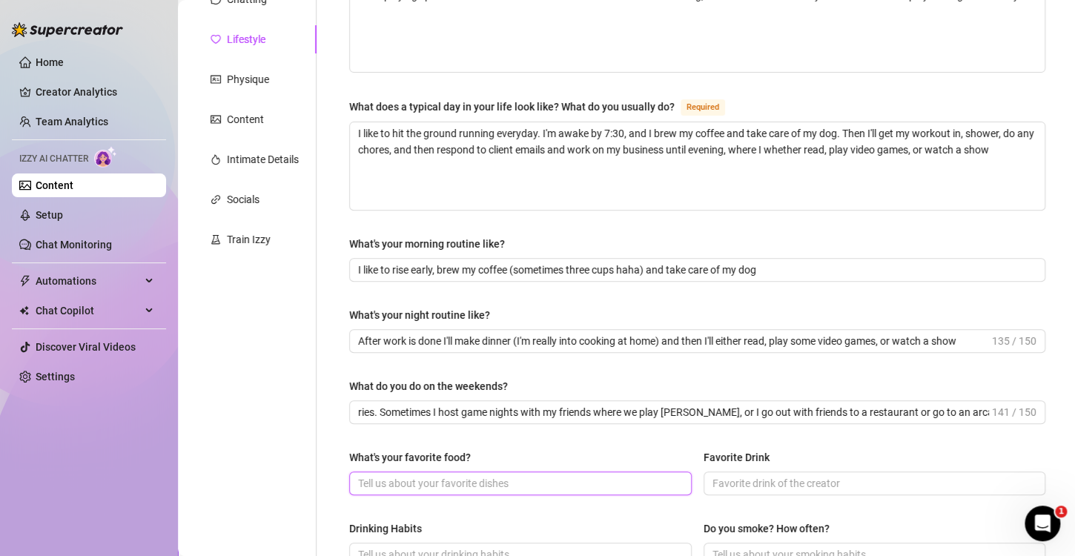
scroll to position [0, 0]
click at [649, 484] on input "What's your favorite food?" at bounding box center [519, 483] width 322 height 16
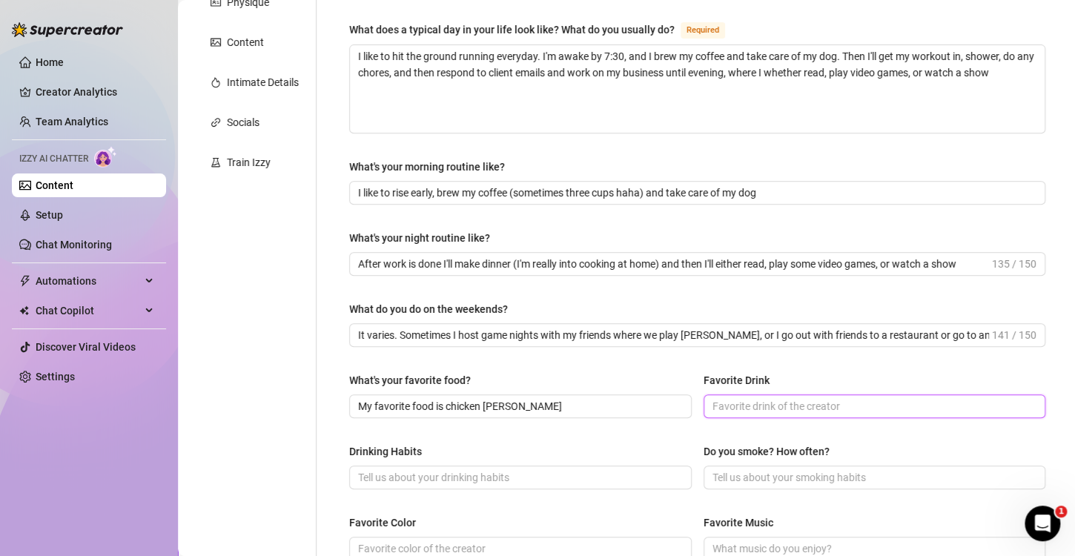
click at [773, 403] on input "Favorite Drink" at bounding box center [874, 406] width 322 height 16
click at [639, 475] on input "Drinking Habits" at bounding box center [519, 477] width 322 height 16
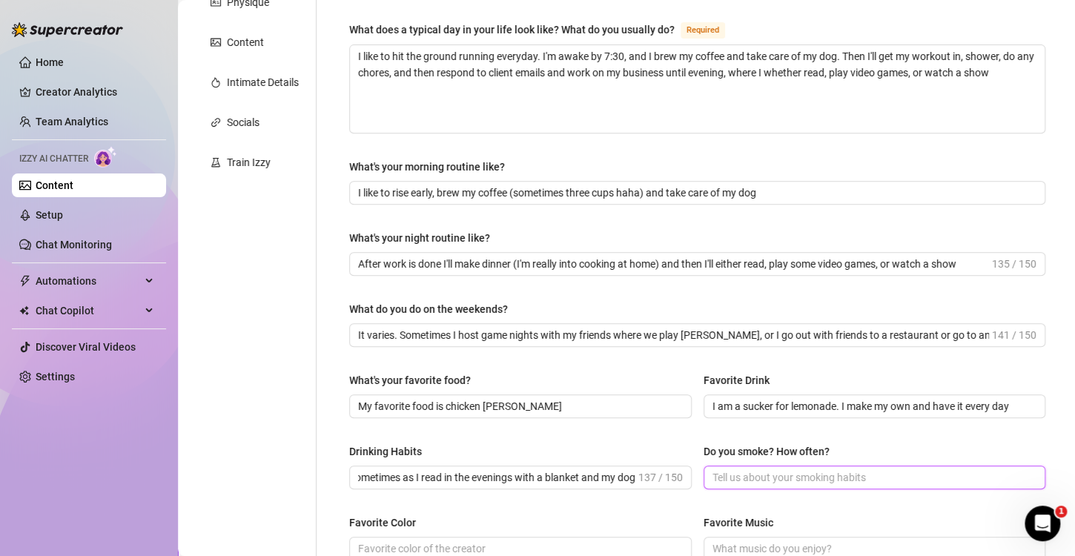
scroll to position [0, 0]
click at [834, 469] on input "Do you smoke? How often?" at bounding box center [874, 477] width 322 height 16
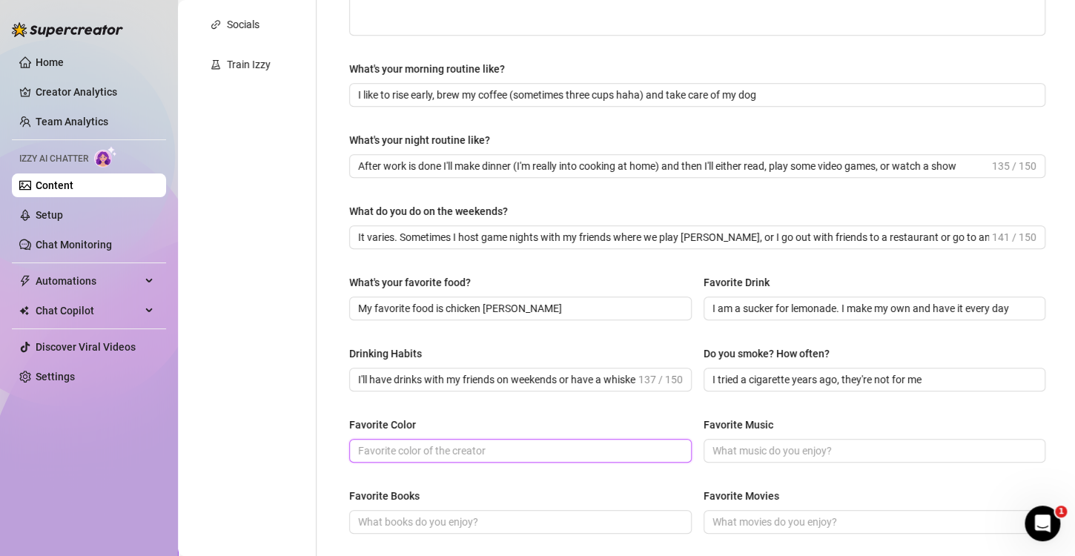
click at [588, 454] on input "Favorite Color" at bounding box center [519, 451] width 322 height 16
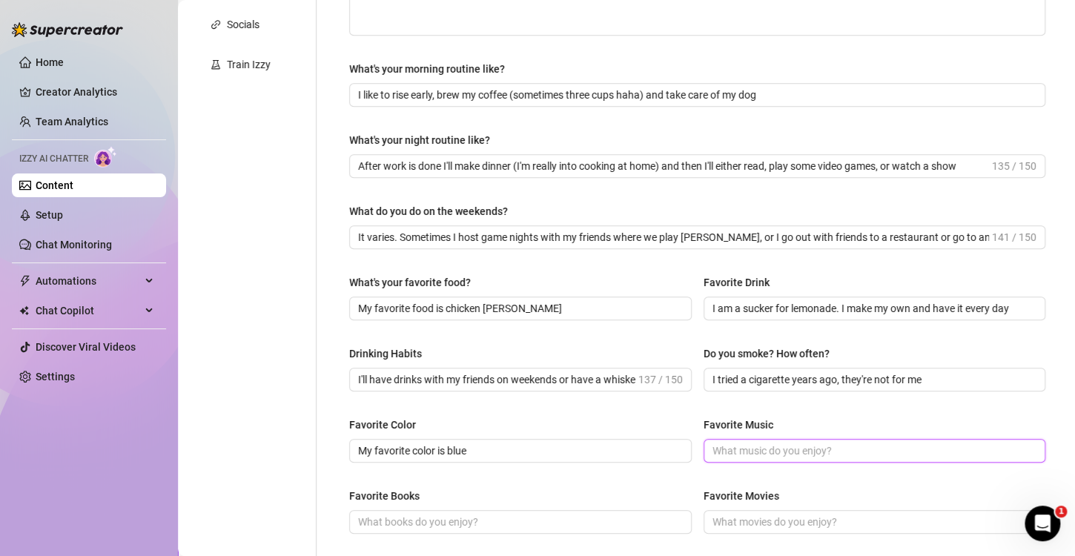
click at [713, 452] on input "Favorite Music" at bounding box center [874, 451] width 322 height 16
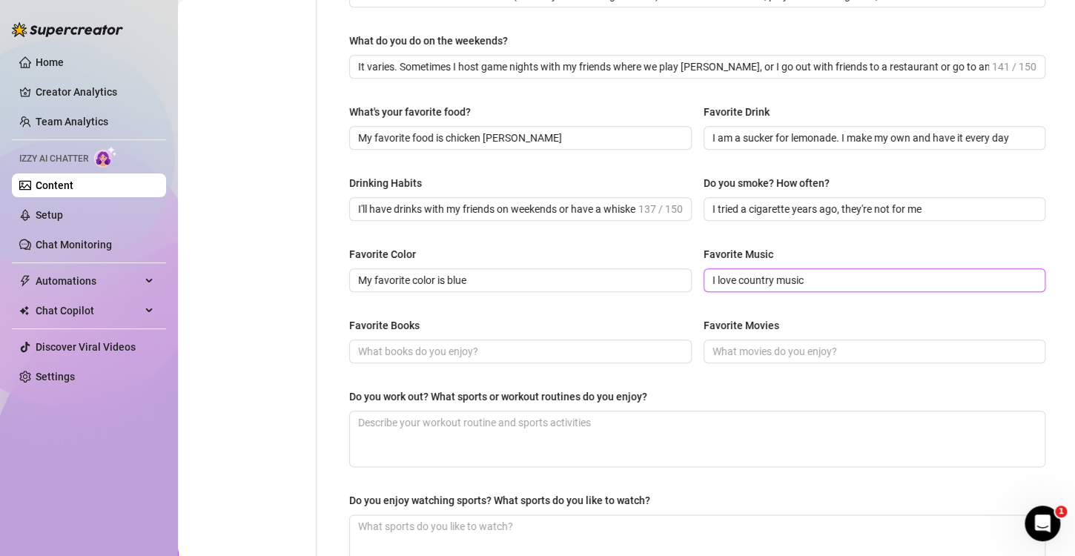
scroll to position [551, 0]
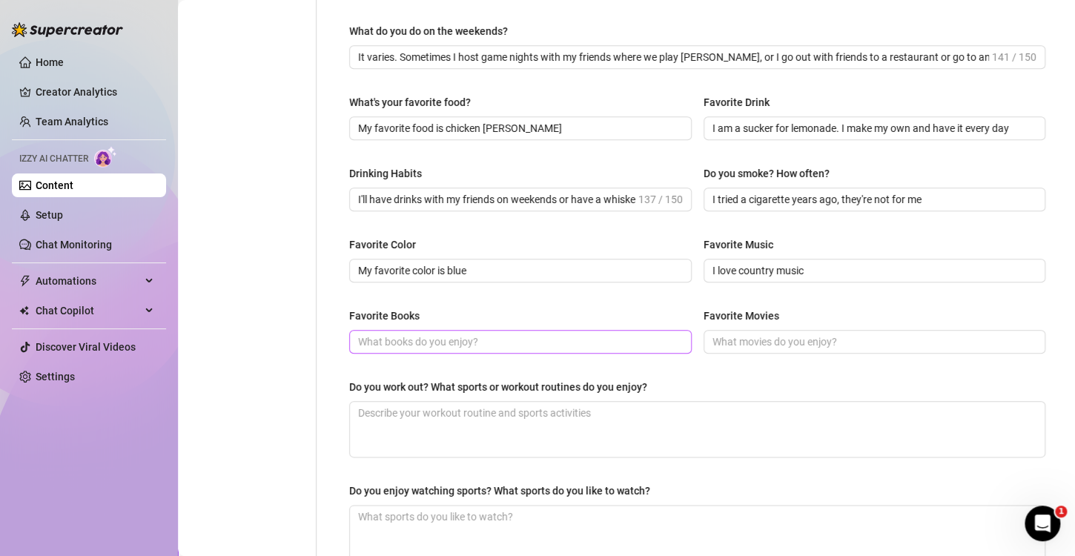
click at [614, 330] on span at bounding box center [520, 342] width 343 height 24
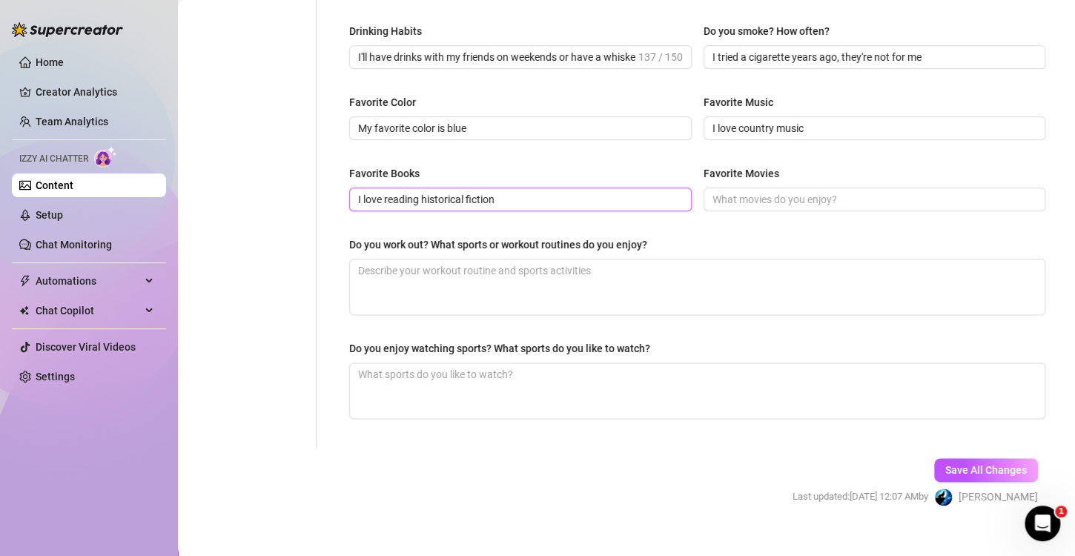
scroll to position [693, 0]
click at [759, 197] on input "Favorite Movies" at bounding box center [874, 200] width 322 height 16
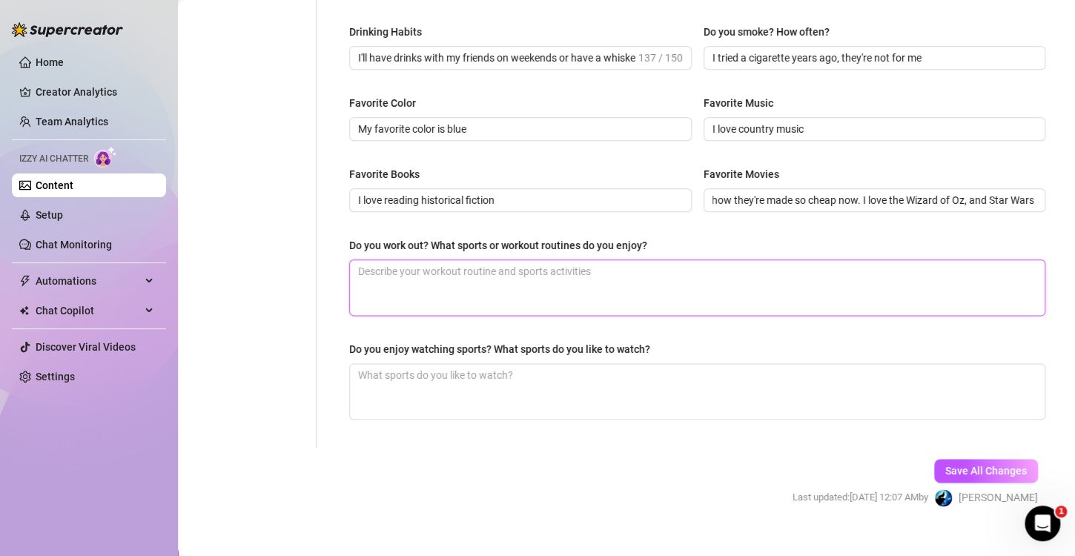
scroll to position [0, 0]
click at [871, 268] on textarea "Do you work out? What sports or workout routines do you enjoy?" at bounding box center [697, 287] width 695 height 55
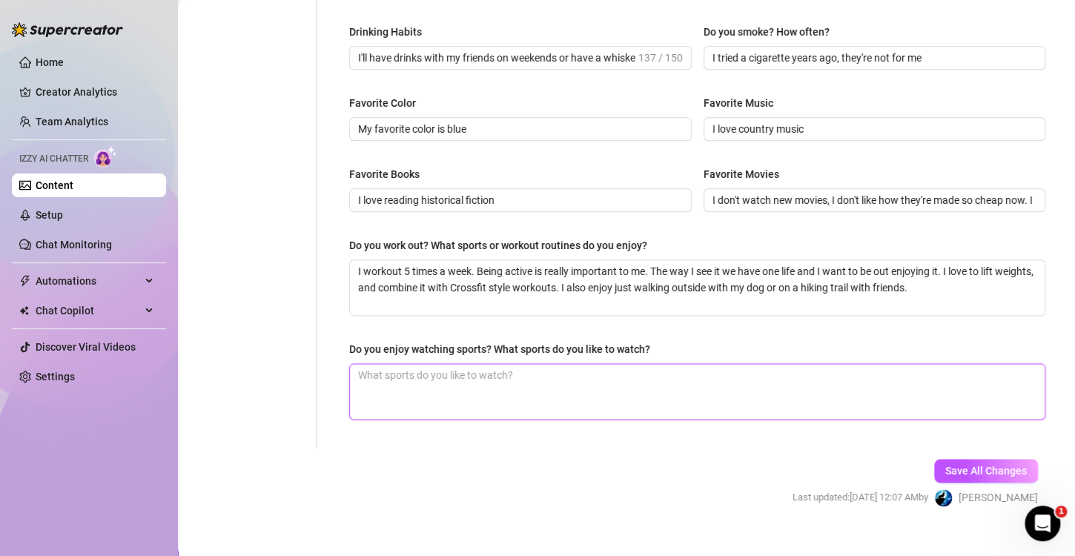
click at [532, 379] on textarea "Do you enjoy watching sports? What sports do you like to watch?" at bounding box center [697, 391] width 695 height 55
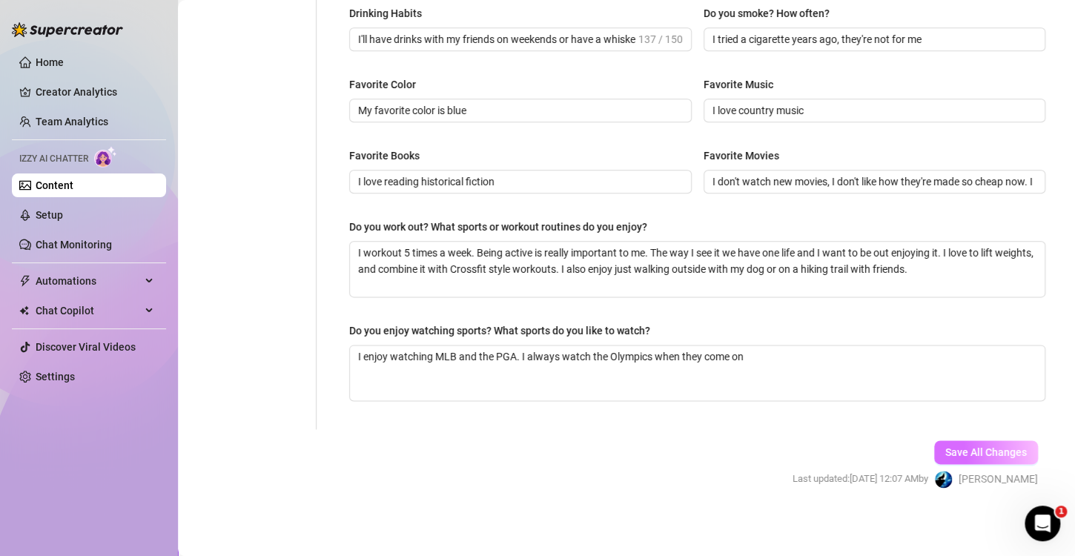
click at [954, 452] on span "Save All Changes" at bounding box center [986, 452] width 82 height 12
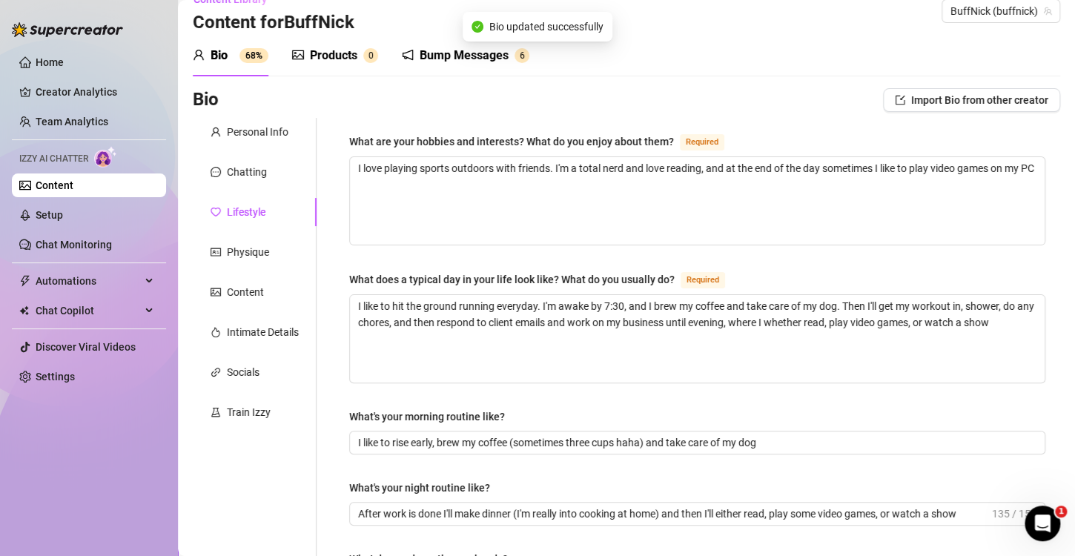
scroll to position [0, 0]
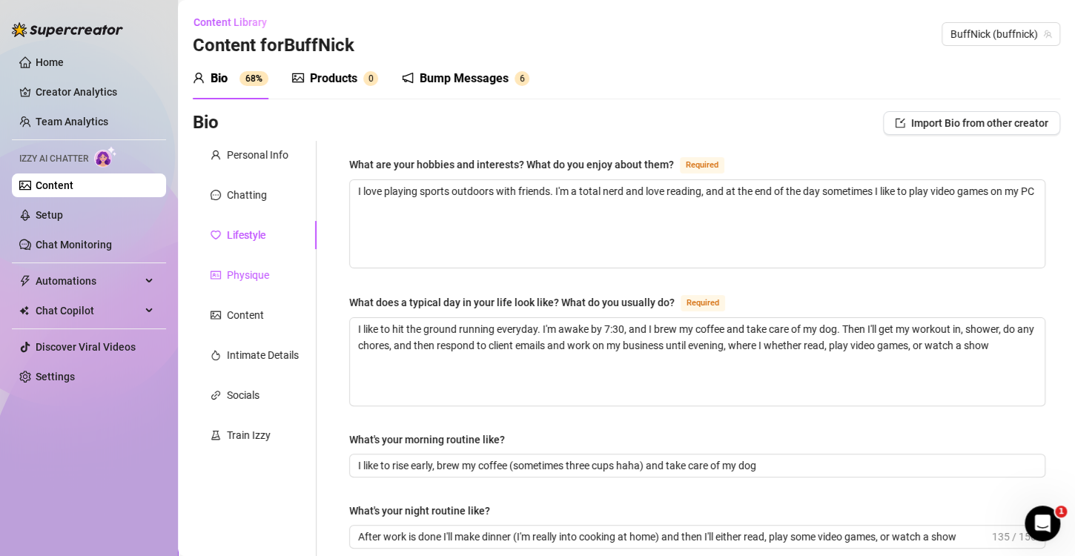
click at [237, 274] on div "Physique" at bounding box center [248, 275] width 42 height 16
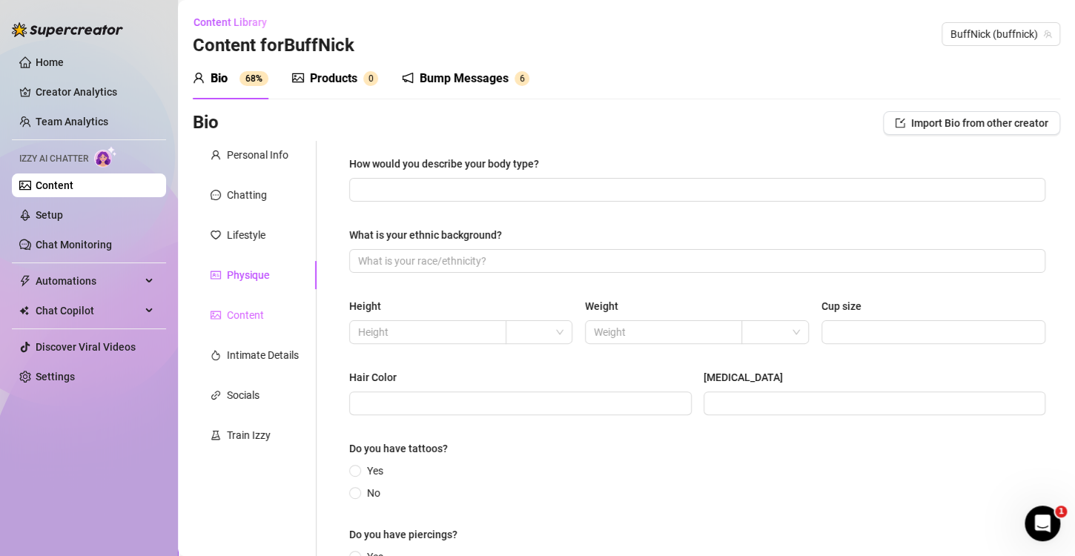
click at [240, 324] on div "Content" at bounding box center [255, 315] width 124 height 28
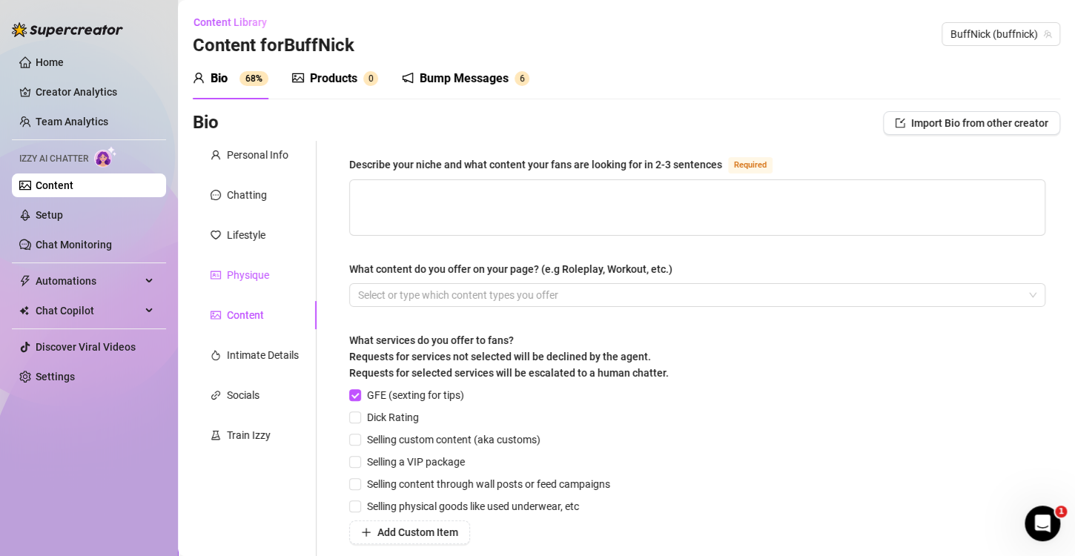
click at [245, 271] on div "Physique" at bounding box center [248, 275] width 42 height 16
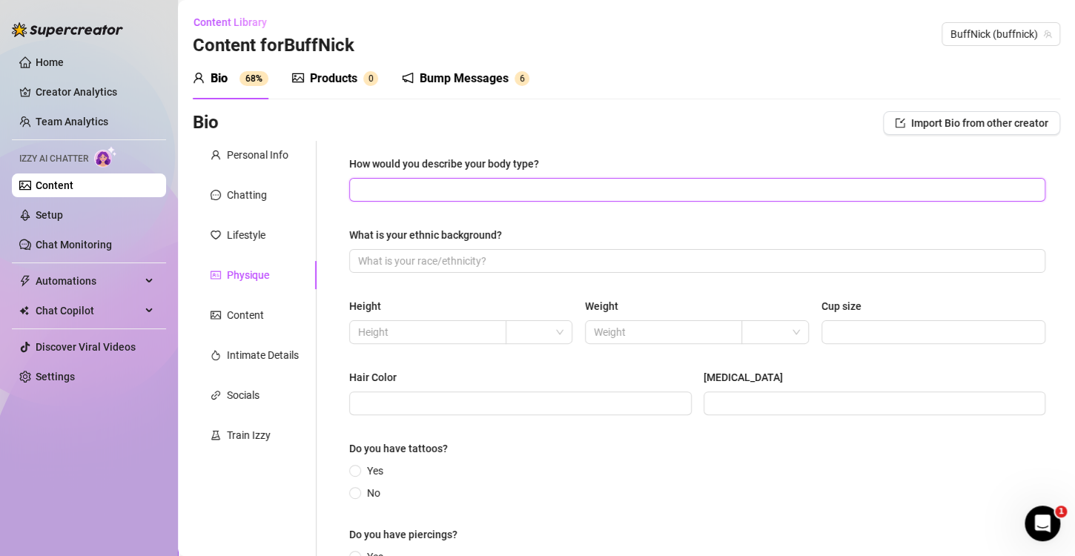
click at [491, 192] on input "How would you describe your body type?" at bounding box center [695, 190] width 675 height 16
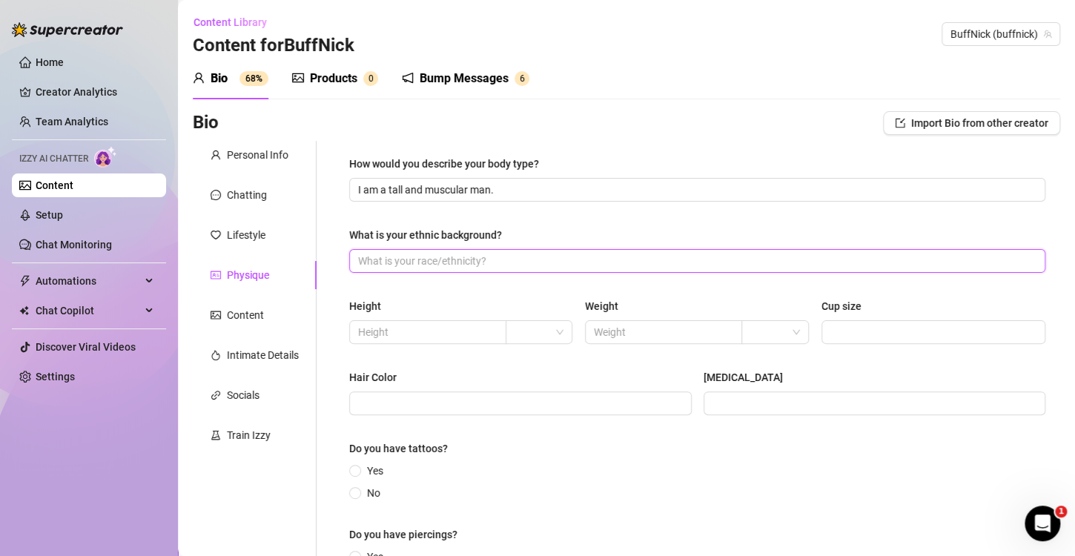
click at [462, 265] on input "What is your ethnic background?" at bounding box center [695, 261] width 675 height 16
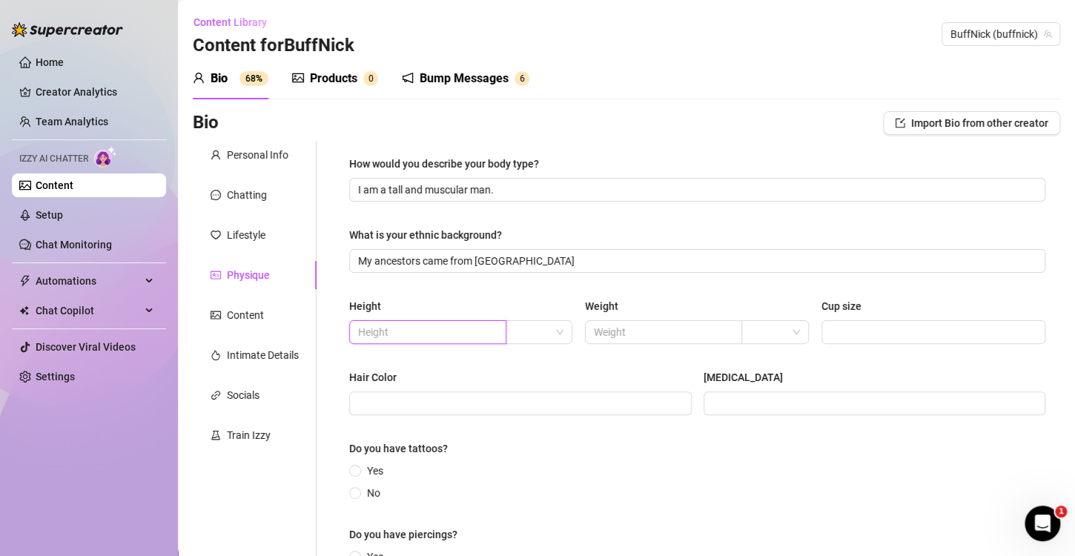
click at [457, 333] on input "text" at bounding box center [426, 332] width 136 height 16
click at [554, 334] on span at bounding box center [540, 332] width 50 height 22
click at [538, 386] on div "ft" at bounding box center [536, 385] width 42 height 16
click at [469, 319] on div "Height" at bounding box center [461, 309] width 224 height 22
click at [455, 331] on input "6" at bounding box center [426, 332] width 136 height 16
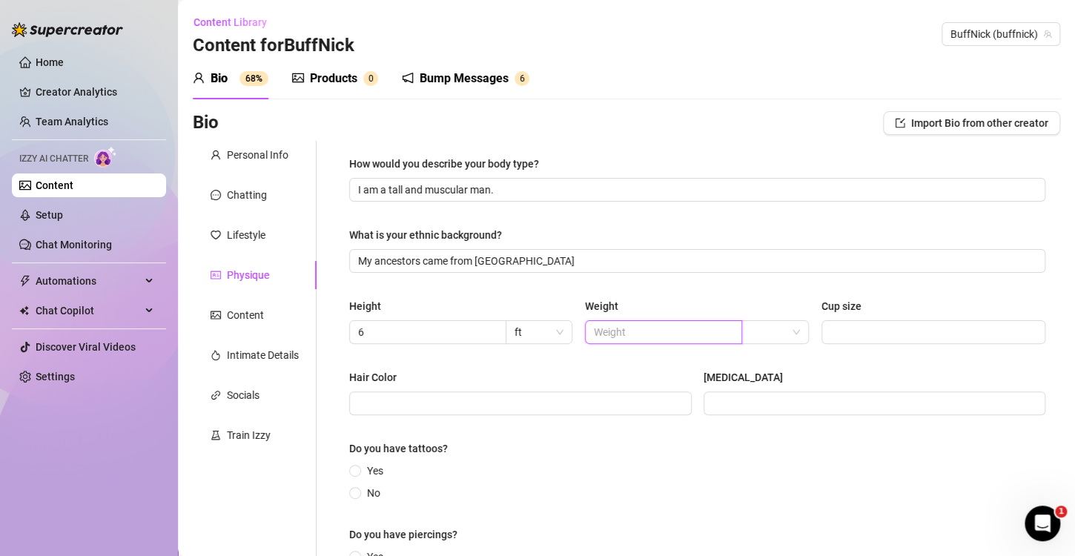
click at [624, 337] on input "text" at bounding box center [662, 332] width 136 height 16
click at [780, 334] on span at bounding box center [775, 332] width 50 height 22
click at [758, 395] on div "lbs" at bounding box center [767, 386] width 60 height 24
click at [871, 326] on input "Cup size" at bounding box center [931, 332] width 203 height 16
click at [559, 415] on div "Hair Color [MEDICAL_DATA]" at bounding box center [697, 398] width 696 height 59
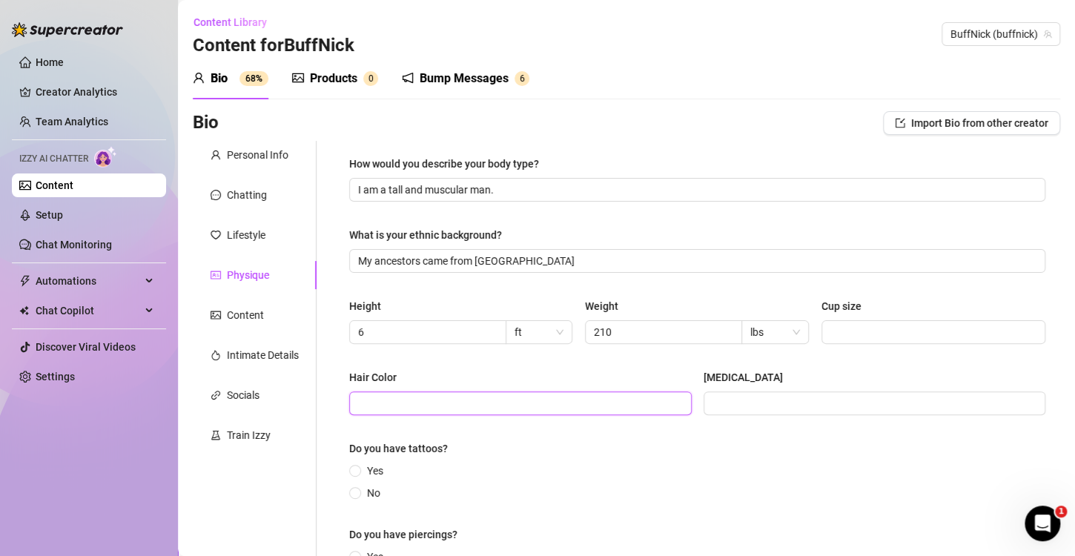
click at [563, 405] on input "Hair Color" at bounding box center [519, 403] width 322 height 16
click at [704, 406] on span at bounding box center [875, 403] width 343 height 24
click at [356, 492] on input "No" at bounding box center [356, 494] width 6 height 10
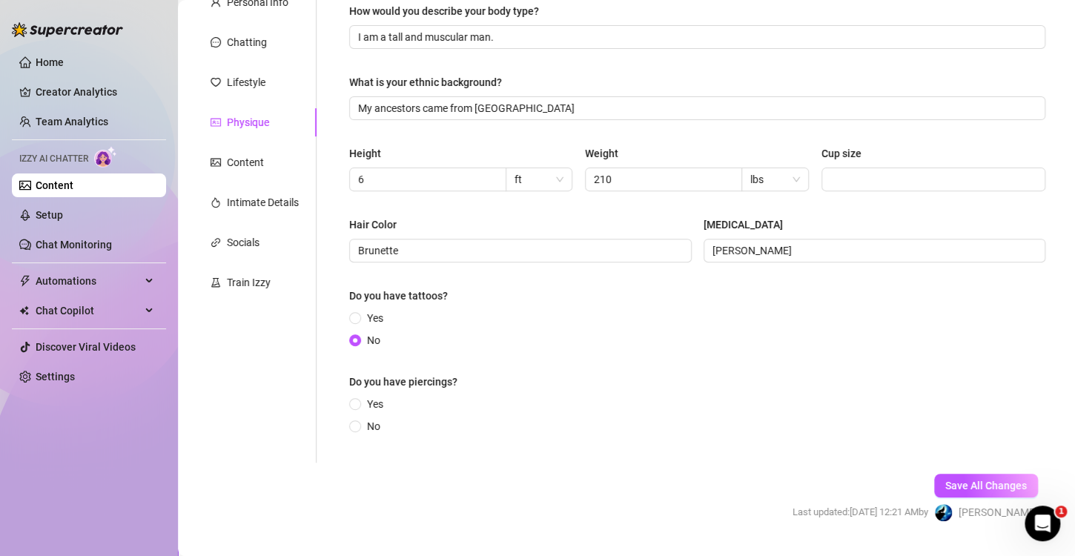
scroll to position [154, 0]
click at [359, 425] on span at bounding box center [355, 425] width 12 height 12
click at [359, 425] on input "No" at bounding box center [356, 426] width 6 height 10
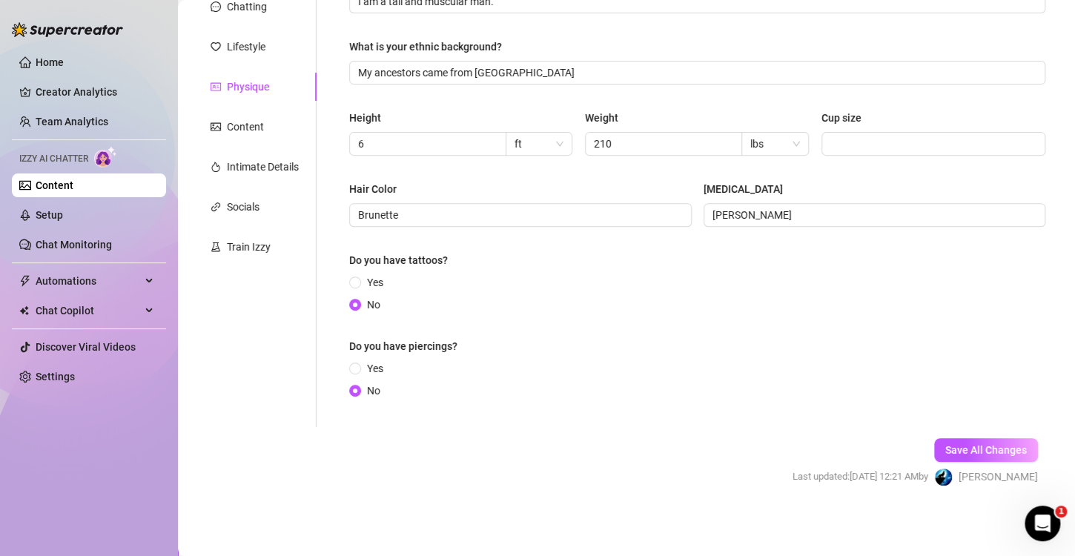
scroll to position [0, 0]
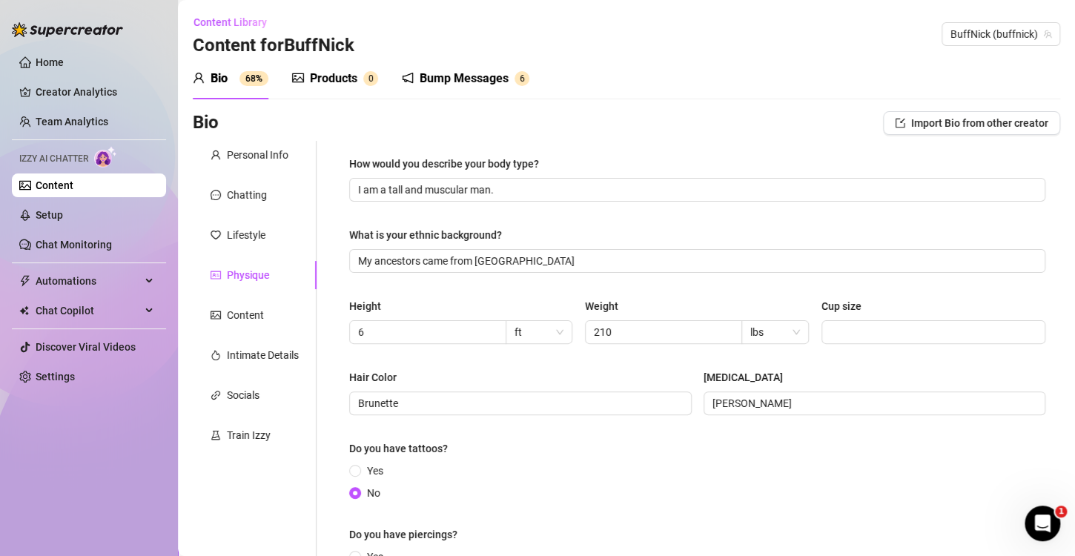
click at [638, 176] on div "How would you describe your body type?" at bounding box center [697, 167] width 696 height 22
click at [635, 184] on input "I am a tall and muscular man." at bounding box center [695, 190] width 675 height 16
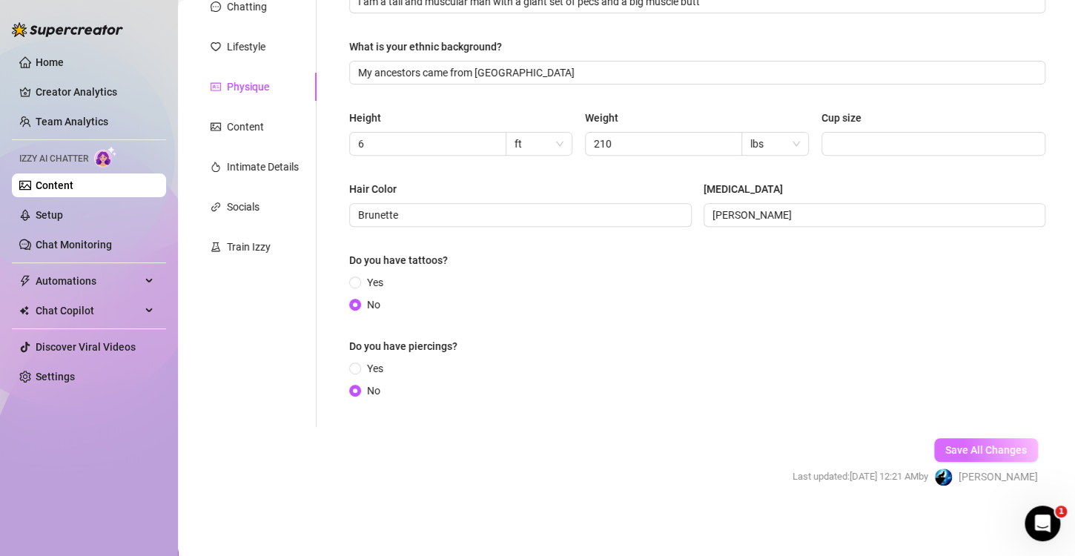
click at [981, 444] on span "Save All Changes" at bounding box center [986, 450] width 82 height 12
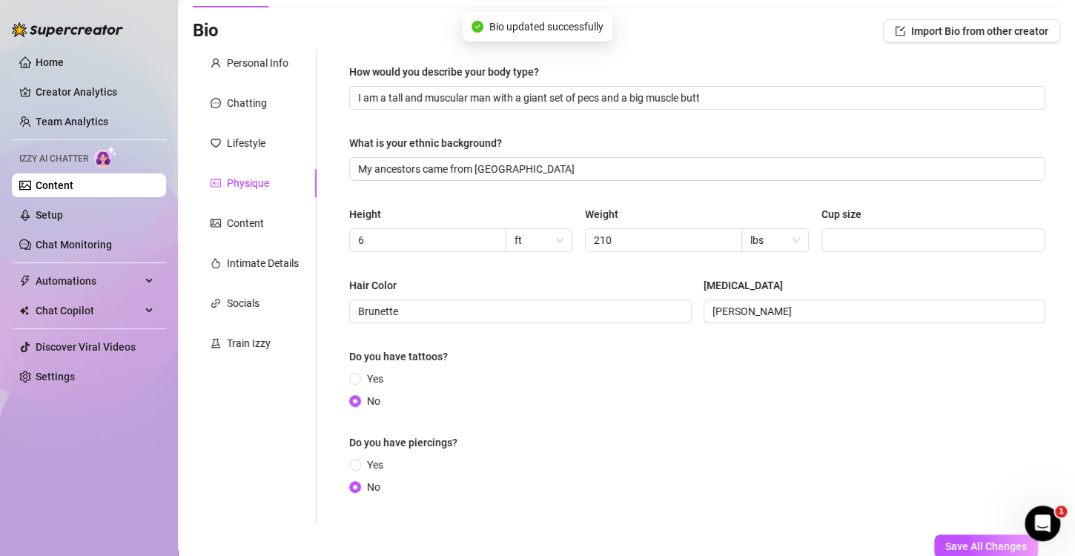
scroll to position [91, 0]
click at [248, 219] on div "Content" at bounding box center [245, 224] width 37 height 16
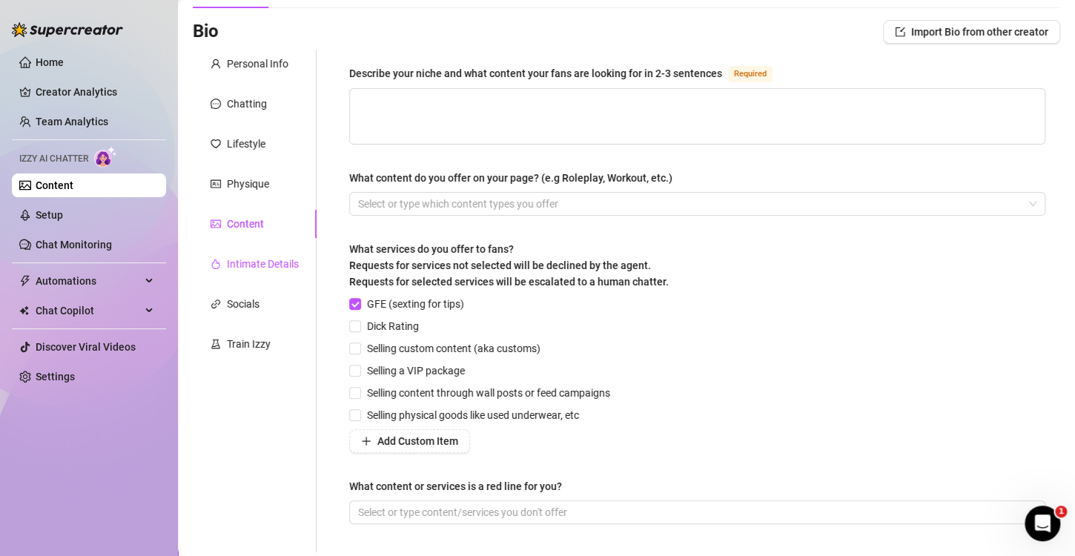
click at [255, 264] on div "Intimate Details" at bounding box center [263, 264] width 72 height 16
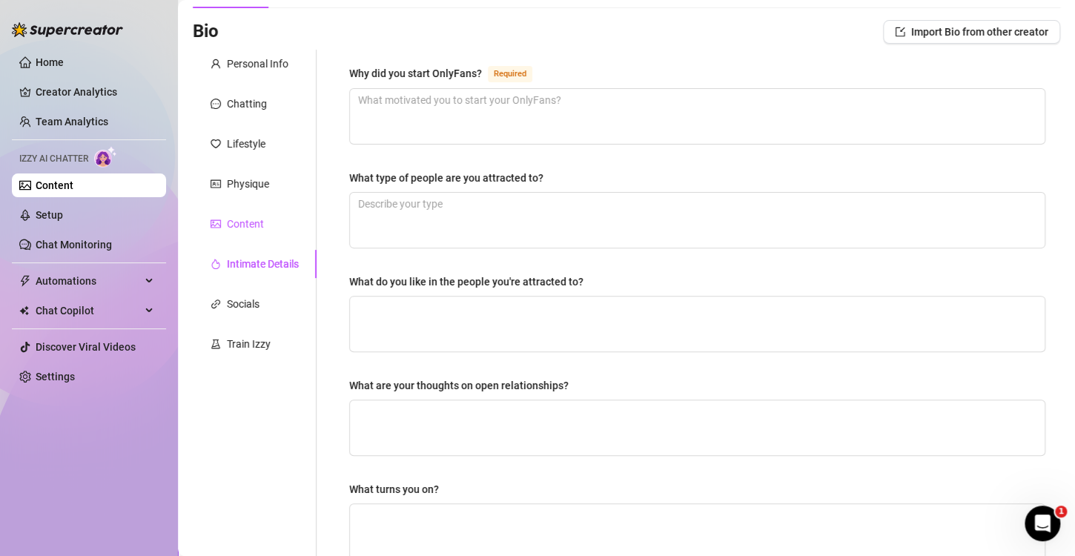
click at [248, 222] on div "Content" at bounding box center [245, 224] width 37 height 16
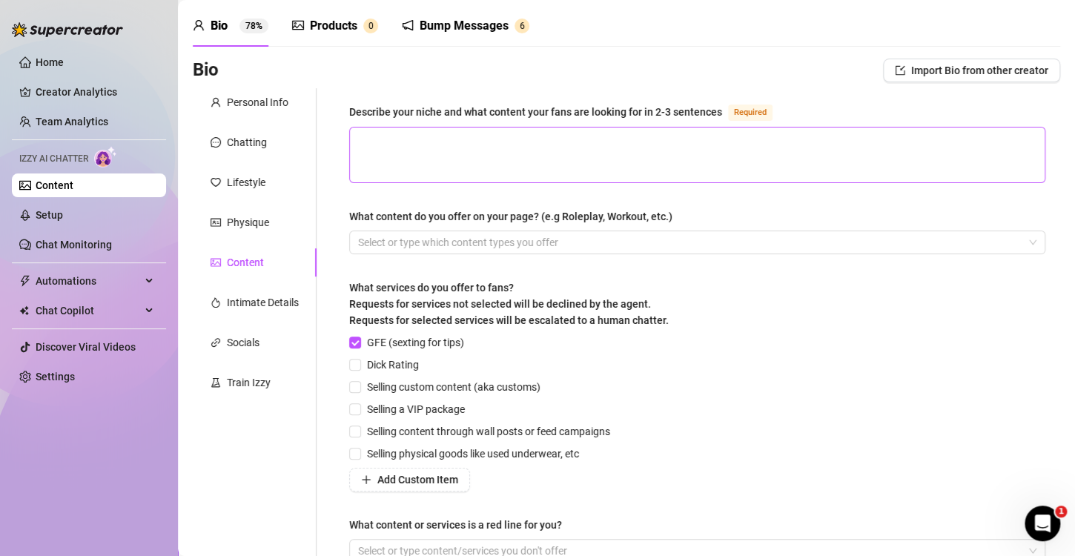
scroll to position [50, 0]
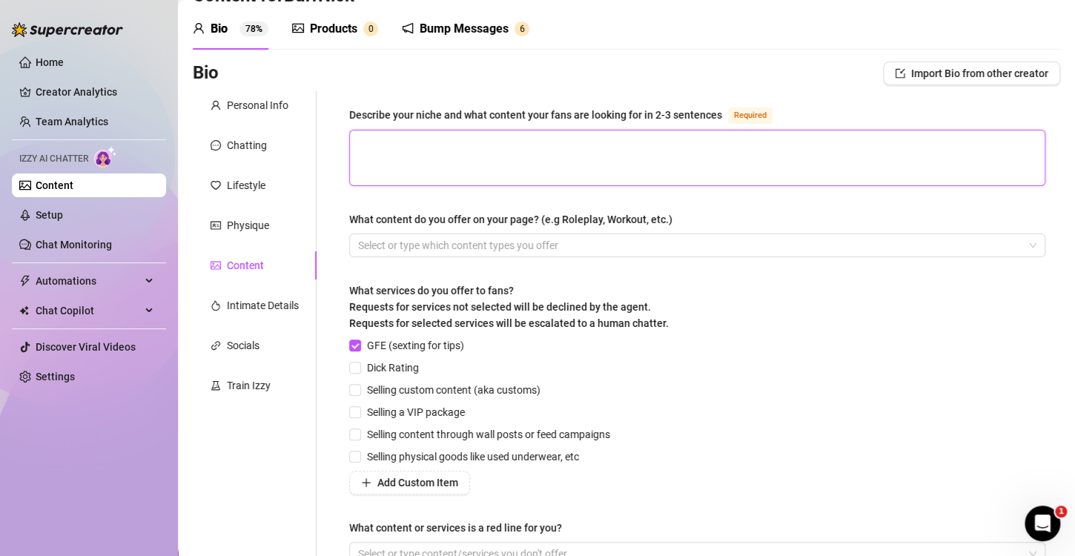
click at [395, 146] on textarea "Describe your niche and what content your fans are looking for in 2-3 sentences…" at bounding box center [697, 157] width 695 height 55
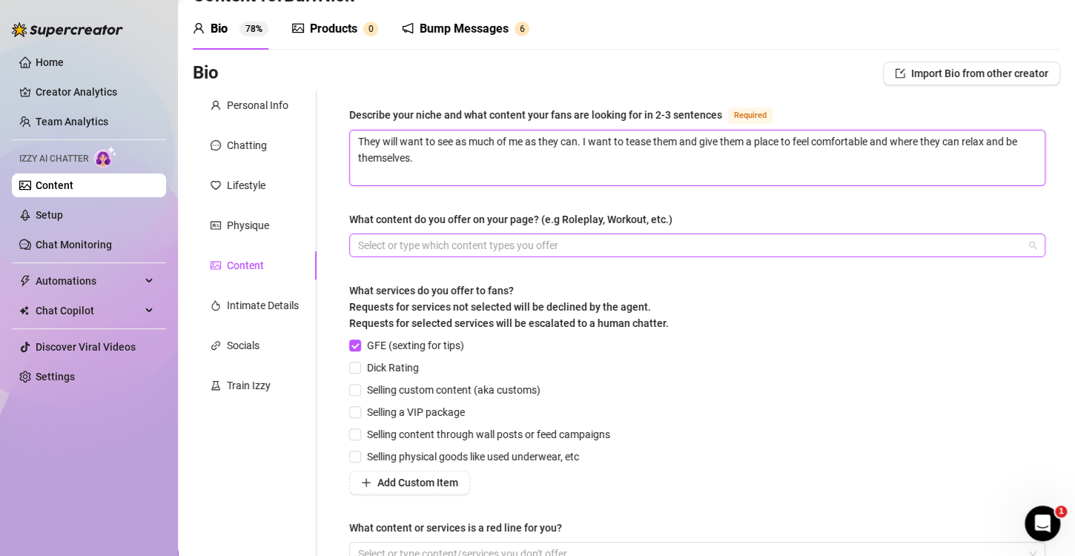
click at [678, 244] on div at bounding box center [689, 245] width 675 height 21
click at [756, 199] on div "Describe your niche and what content your fans are looking for in 2-3 sentences…" at bounding box center [697, 342] width 696 height 473
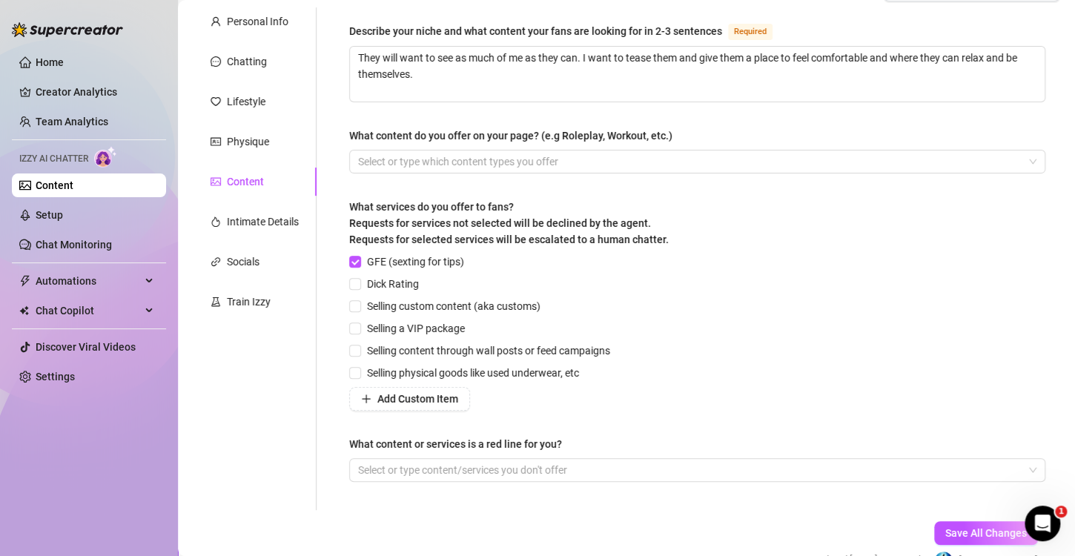
scroll to position [135, 0]
click at [353, 285] on input "Dick Rating" at bounding box center [354, 282] width 10 height 10
click at [435, 473] on div at bounding box center [689, 468] width 675 height 21
click at [368, 504] on div "Describe your niche and what content your fans are looking for in 2-3 sentences…" at bounding box center [697, 257] width 726 height 503
click at [414, 159] on div at bounding box center [689, 160] width 675 height 21
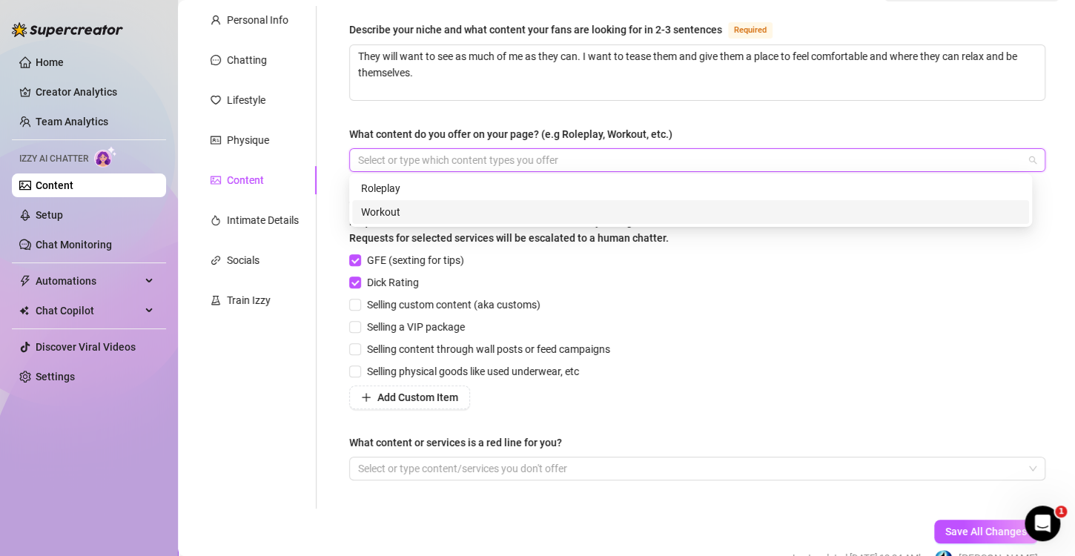
click at [420, 210] on div "Workout" at bounding box center [690, 212] width 659 height 16
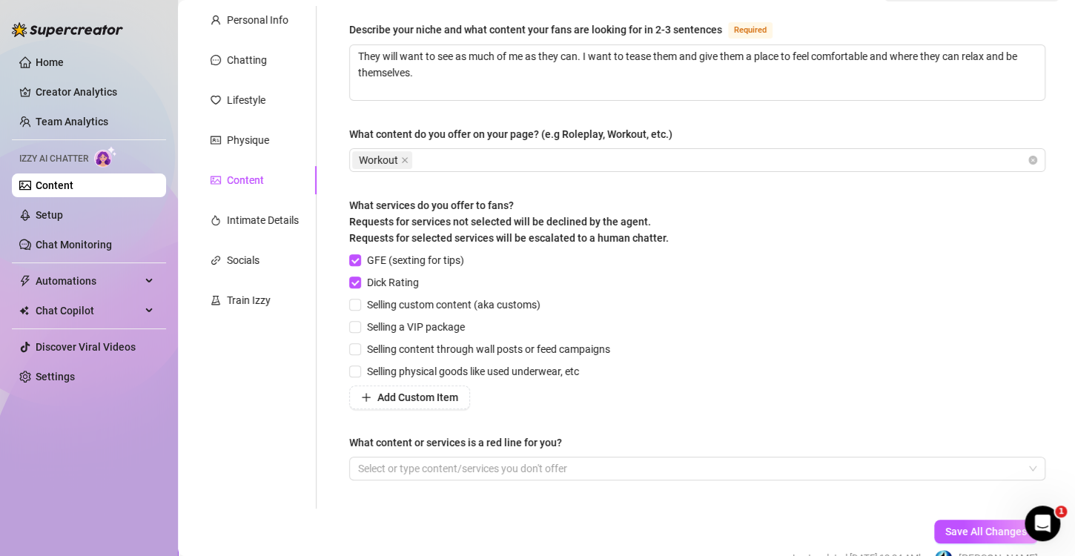
click at [331, 304] on div "Describe your niche and what content your fans are looking for in 2-3 sentences…" at bounding box center [689, 257] width 744 height 503
click at [970, 527] on span "Save All Changes" at bounding box center [986, 532] width 82 height 12
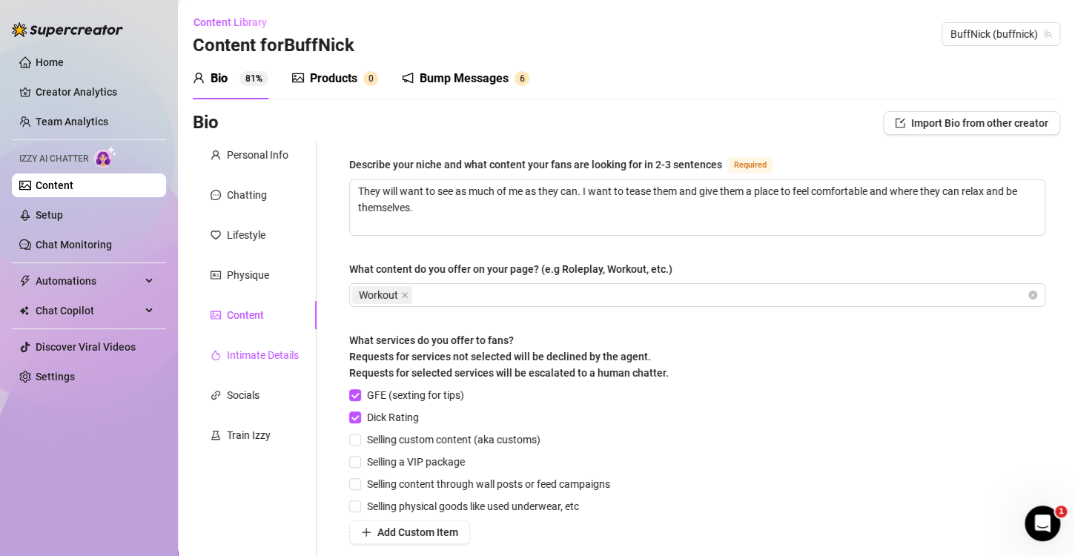
click at [240, 351] on div "Intimate Details" at bounding box center [263, 355] width 72 height 16
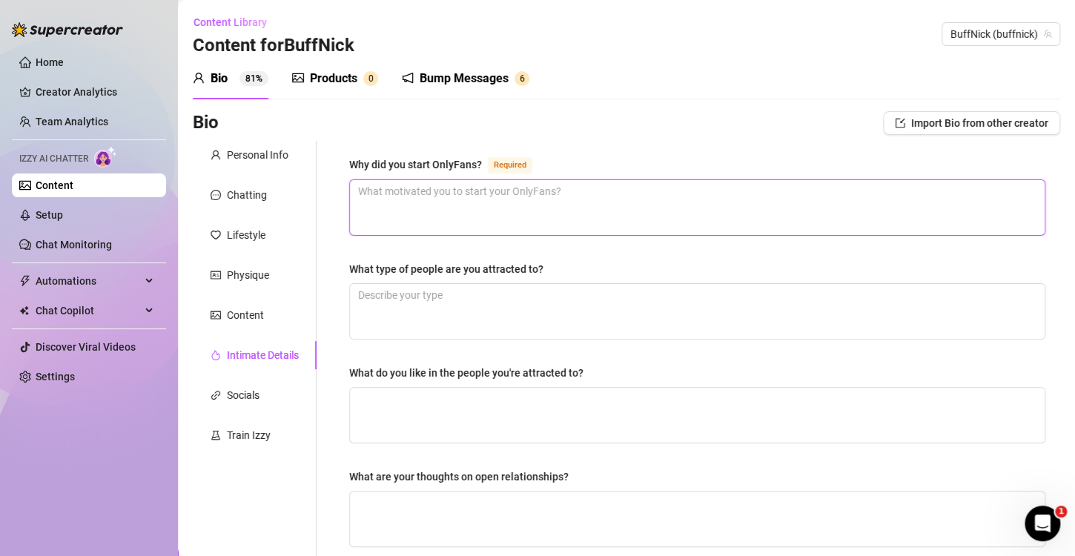
click at [550, 202] on textarea "Why did you start OnlyFans? Required" at bounding box center [697, 207] width 695 height 55
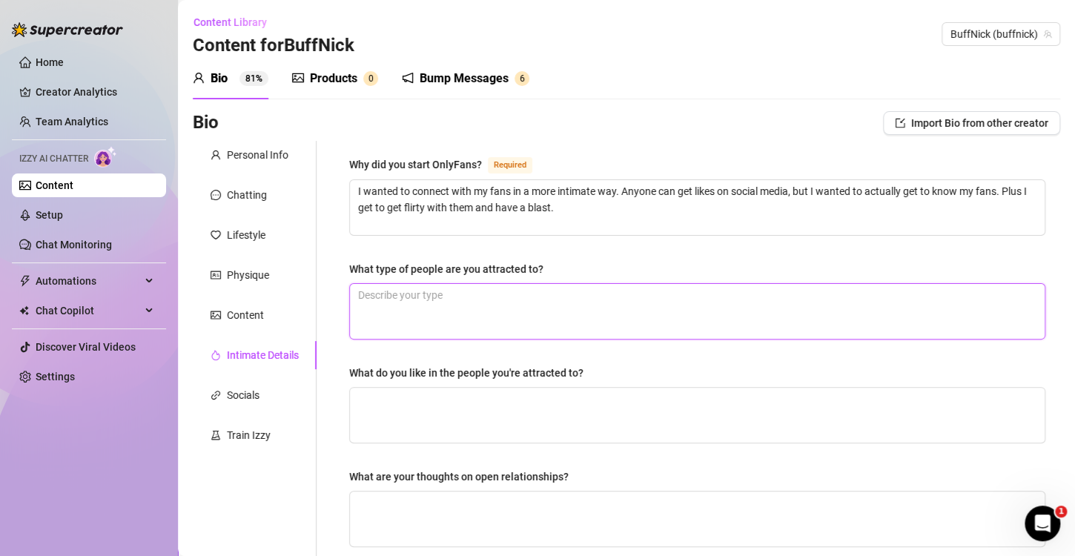
click at [534, 305] on textarea "What type of people are you attracted to?" at bounding box center [697, 311] width 695 height 55
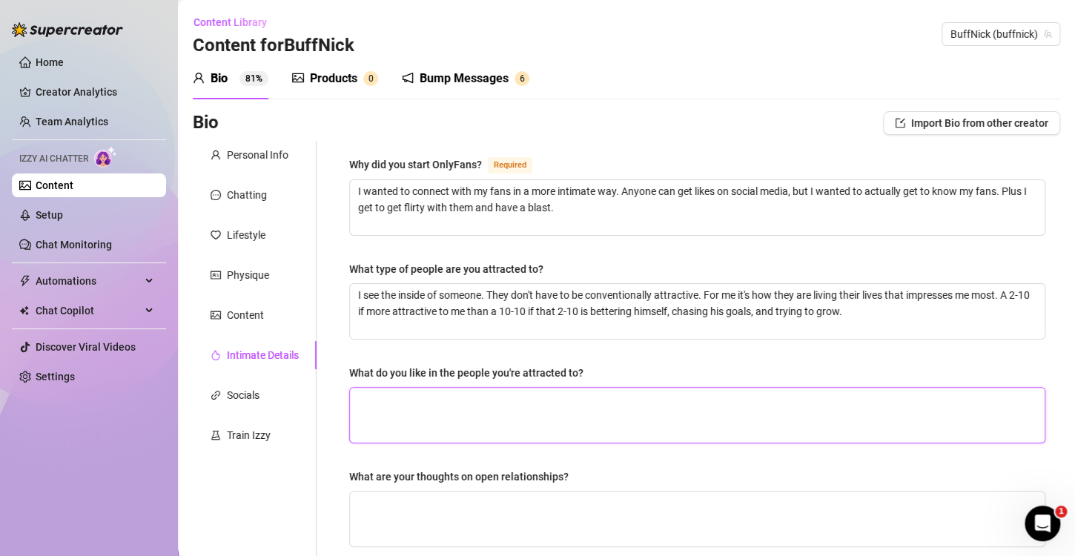
click at [377, 415] on textarea "What do you like in the people you're attracted to?" at bounding box center [697, 415] width 695 height 55
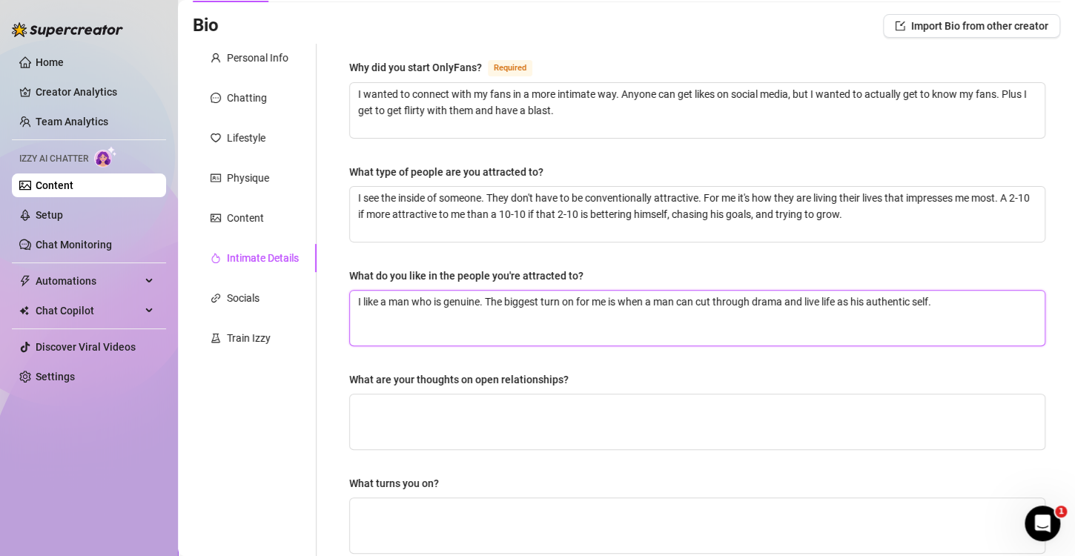
scroll to position [98, 0]
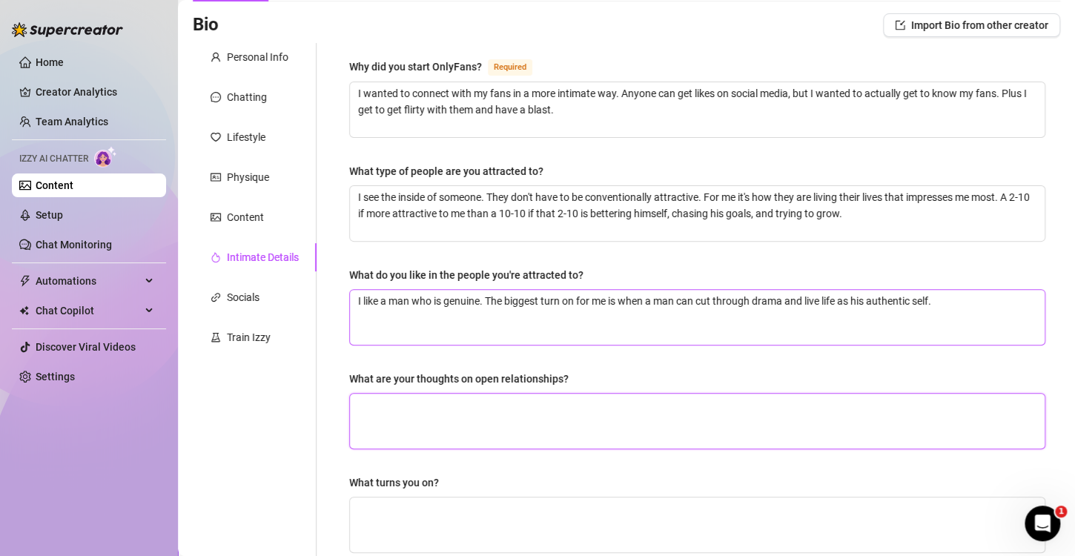
click at [377, 415] on textarea "What are your thoughts on open relationships?" at bounding box center [697, 421] width 695 height 55
click at [423, 406] on textarea "I don't hate on open relationships, but for me I'm looking for monogomy." at bounding box center [697, 421] width 695 height 55
click at [504, 409] on textarea "I don't think open relationships, but for me I'm looking for monogomy." at bounding box center [697, 421] width 695 height 55
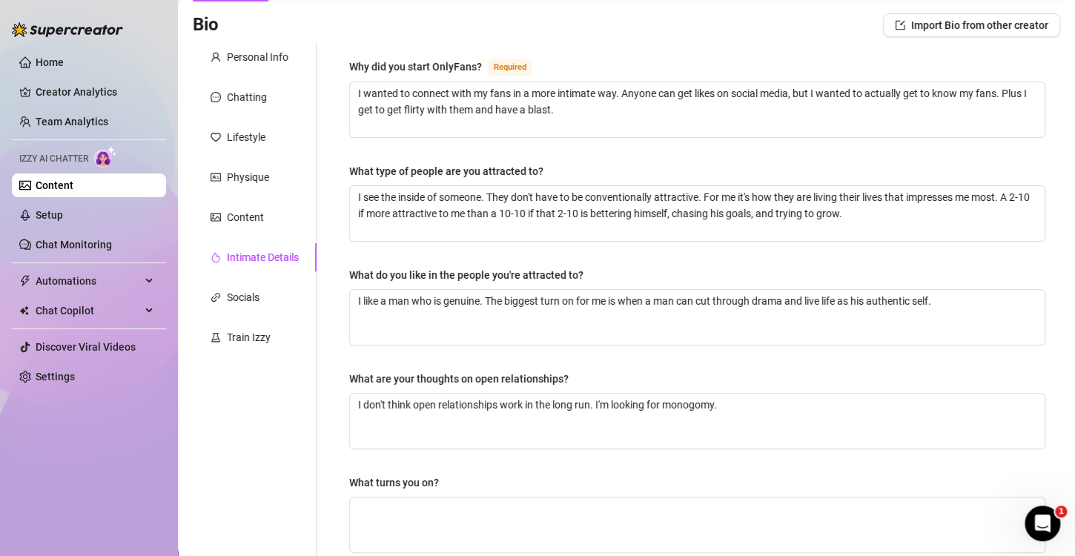
click at [741, 349] on div "Why did you start OnlyFans? Required I wanted to connect with my fans in a more…" at bounding box center [697, 416] width 696 height 716
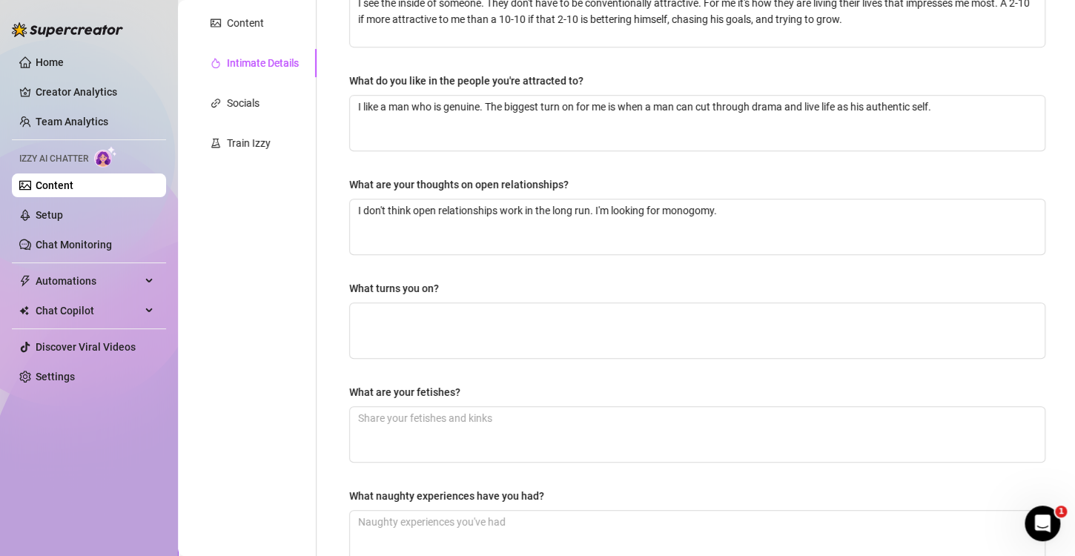
scroll to position [457, 0]
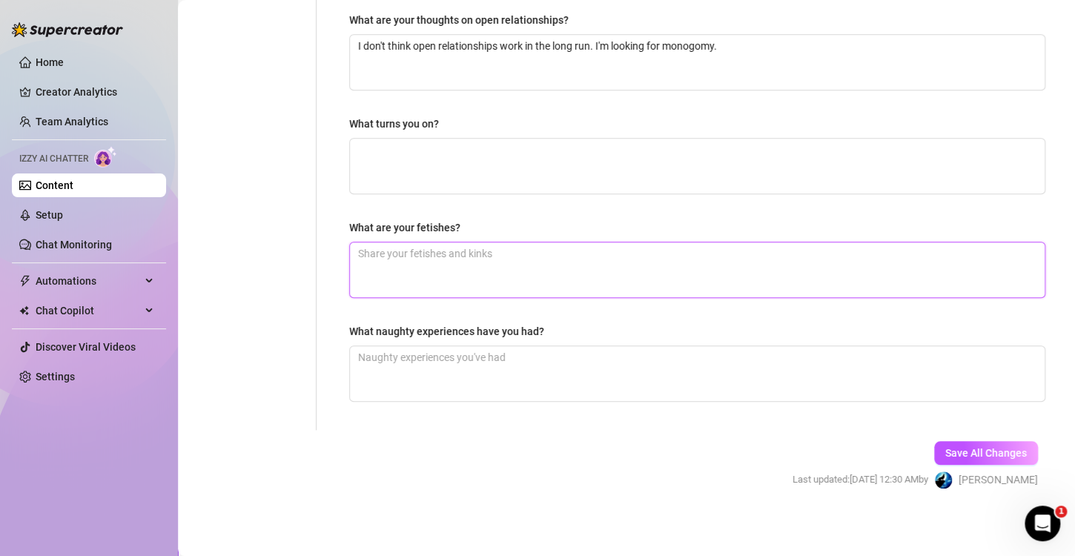
click at [621, 262] on textarea "What are your fetishes?" at bounding box center [697, 269] width 695 height 55
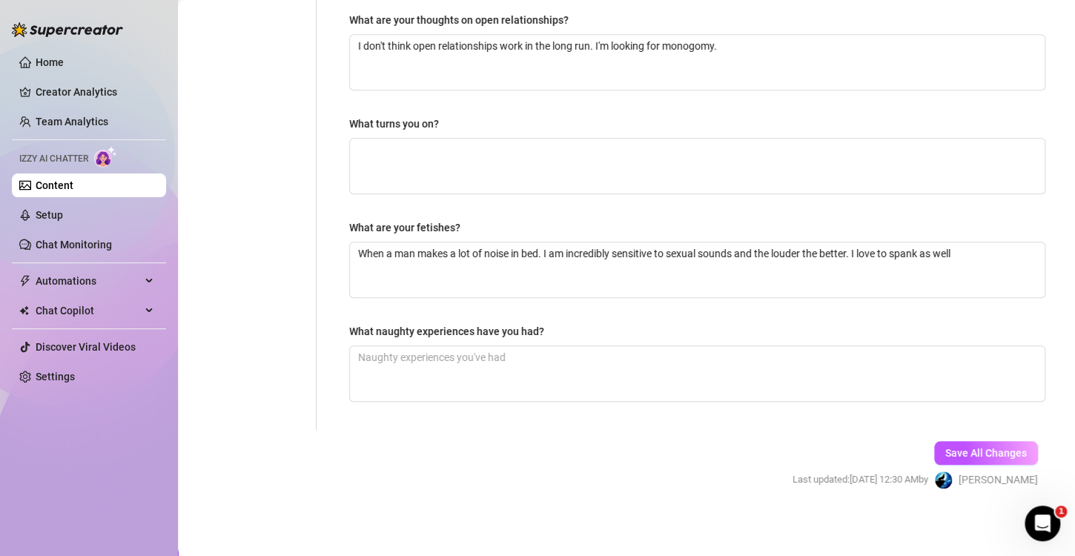
click at [555, 192] on div "Why did you start OnlyFans? Required I wanted to connect with my fans in a more…" at bounding box center [697, 57] width 696 height 716
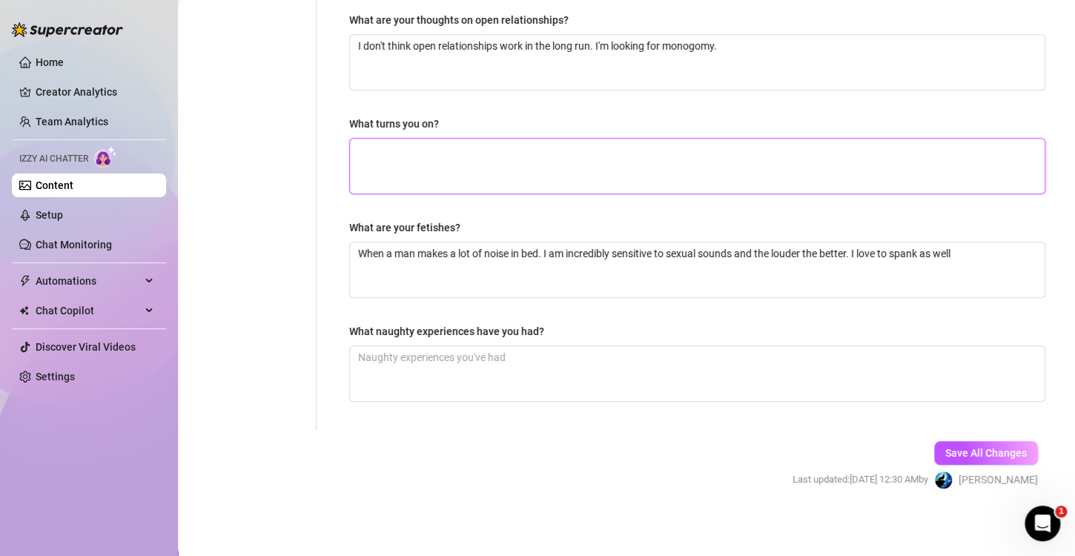
click at [578, 166] on textarea "What turns you on?" at bounding box center [697, 166] width 695 height 55
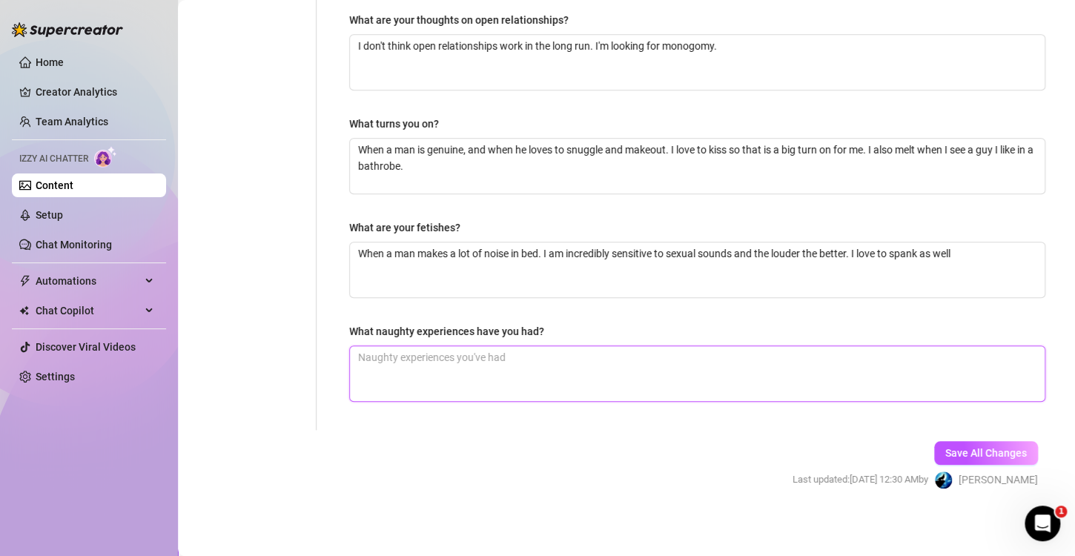
click at [643, 370] on textarea "What naughty experiences have you had?" at bounding box center [697, 373] width 695 height 55
click at [966, 460] on div "Save All Changes Last updated: [DATE] 12:30 AM by [PERSON_NAME]" at bounding box center [915, 465] width 290 height 70
click at [945, 451] on span "Save All Changes" at bounding box center [986, 453] width 82 height 12
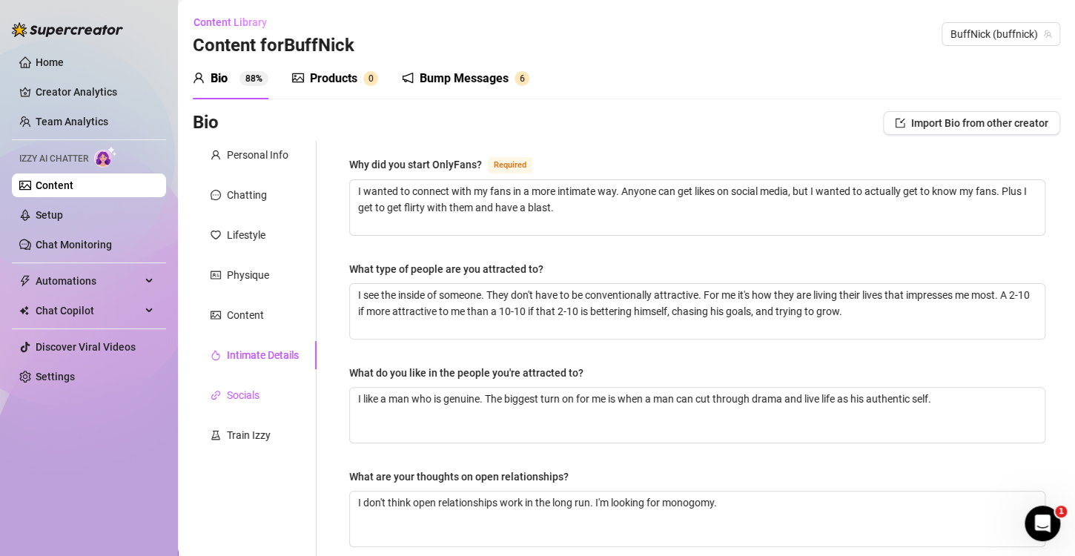
click at [254, 390] on div "Socials" at bounding box center [243, 395] width 33 height 16
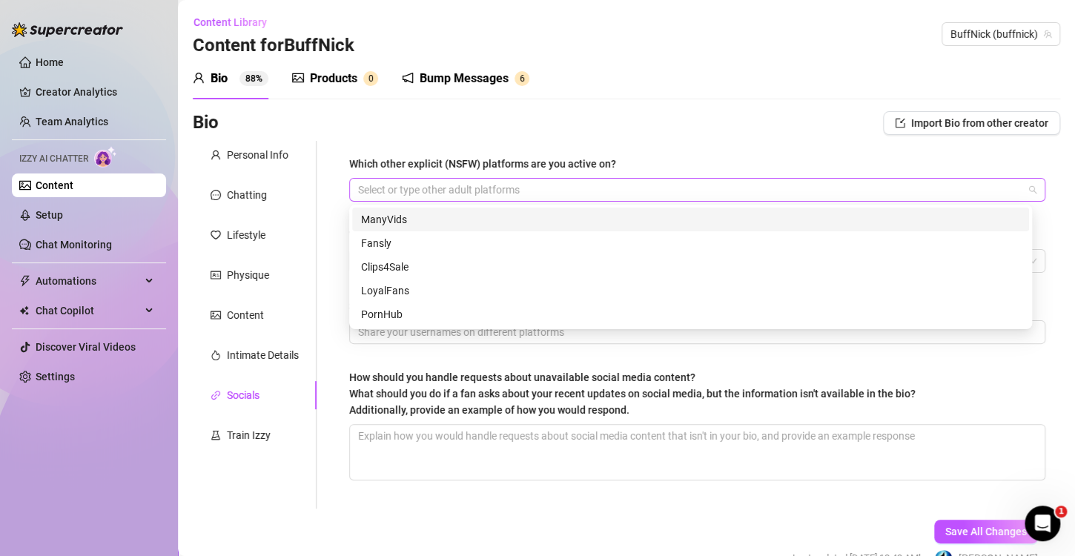
click at [637, 185] on div at bounding box center [689, 189] width 675 height 21
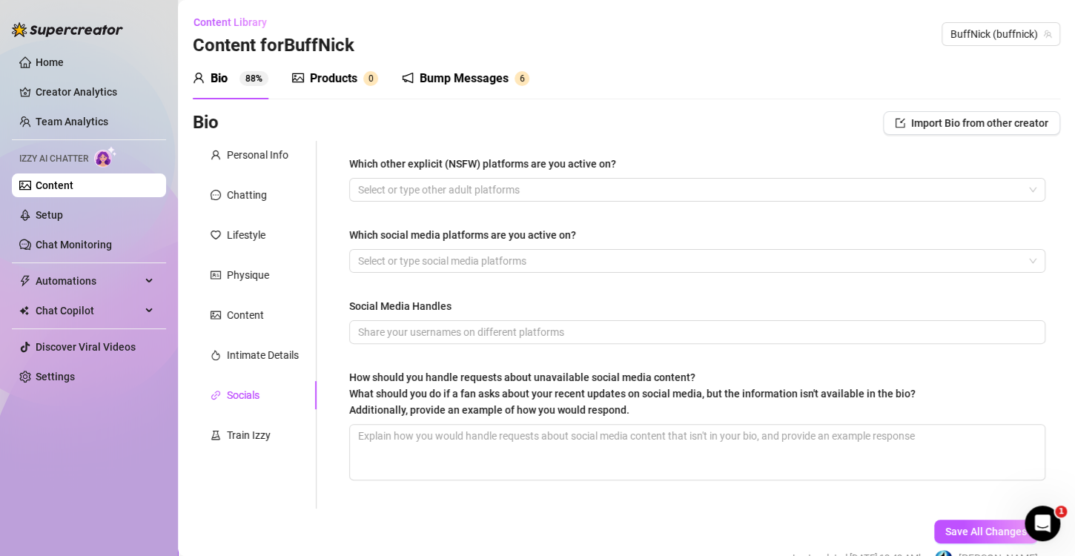
click at [661, 158] on div "Which other explicit (NSFW) platforms are you active on?" at bounding box center [697, 167] width 696 height 22
click at [610, 257] on div at bounding box center [689, 261] width 675 height 21
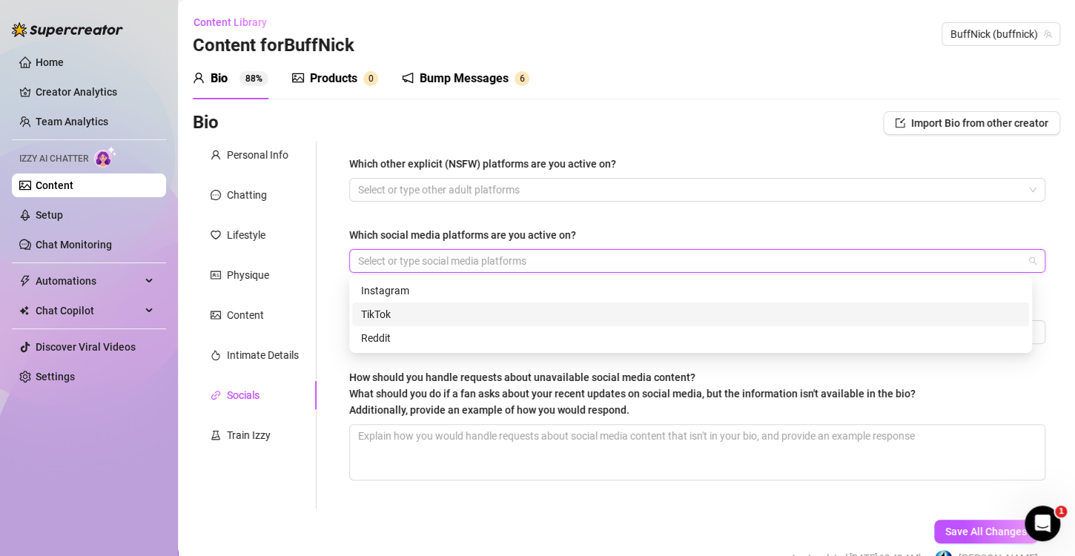
click at [595, 314] on div "TikTok" at bounding box center [690, 314] width 659 height 16
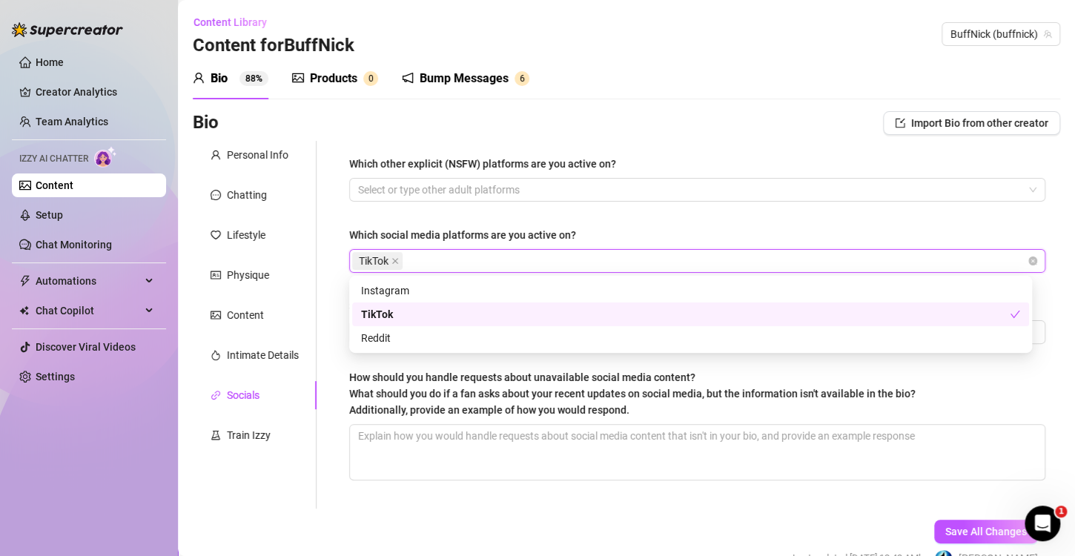
click at [595, 314] on div "TikTok" at bounding box center [685, 314] width 649 height 16
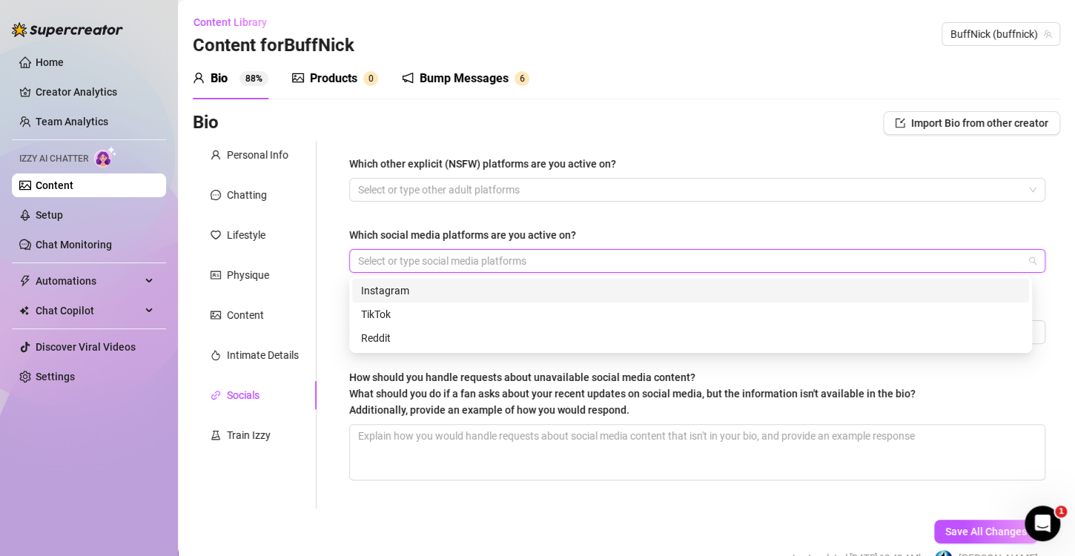
click at [587, 285] on div "Instagram" at bounding box center [690, 291] width 659 height 16
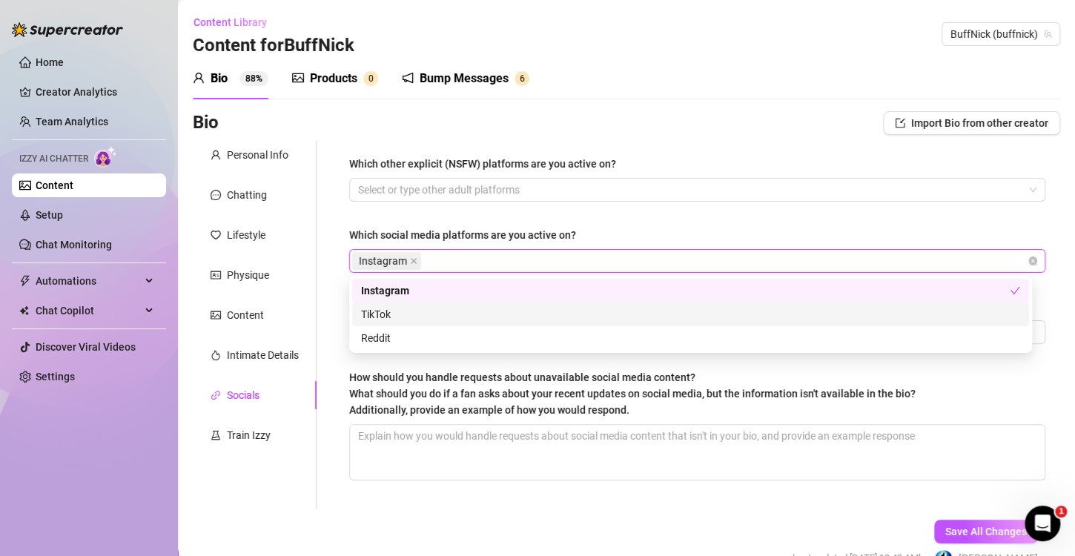
click at [573, 312] on div "TikTok" at bounding box center [690, 314] width 659 height 16
click at [647, 212] on div "Which other explicit (NSFW) platforms are you active on? Select or type other a…" at bounding box center [697, 325] width 696 height 338
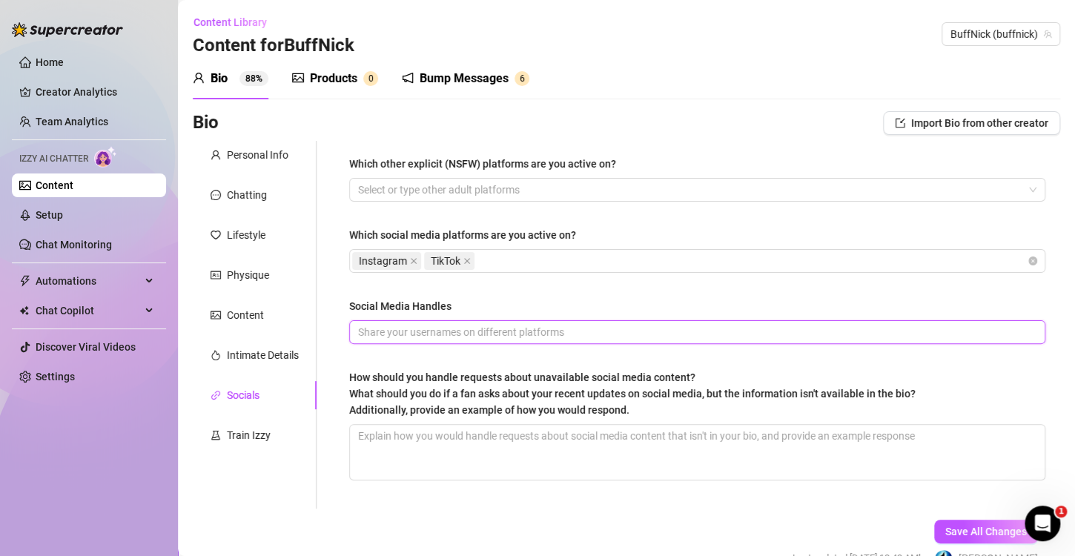
click at [581, 331] on input "Social Media Handles" at bounding box center [695, 332] width 675 height 16
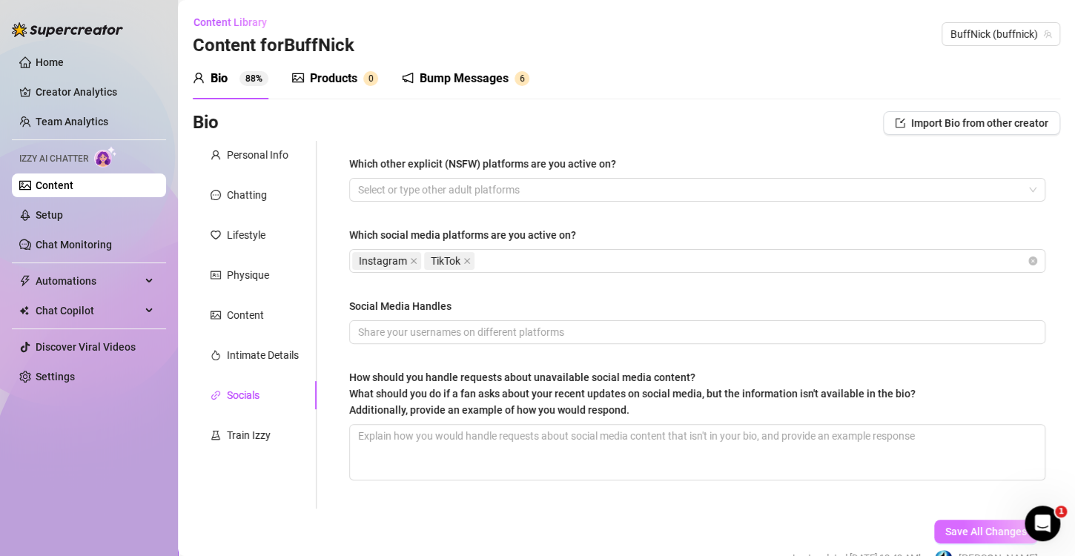
click at [957, 529] on span "Save All Changes" at bounding box center [986, 532] width 82 height 12
click at [260, 429] on div "Train Izzy" at bounding box center [249, 435] width 44 height 16
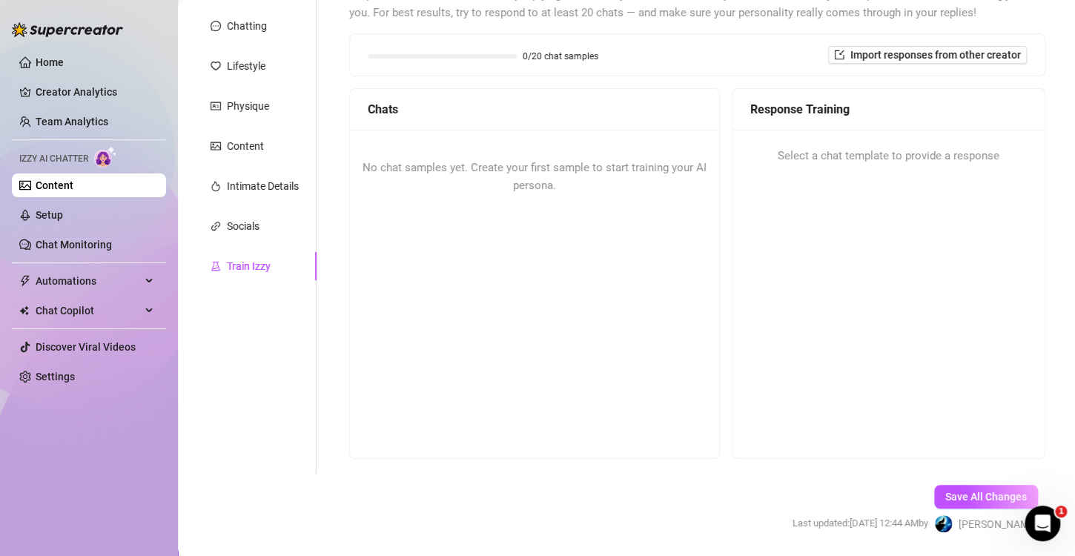
scroll to position [116, 0]
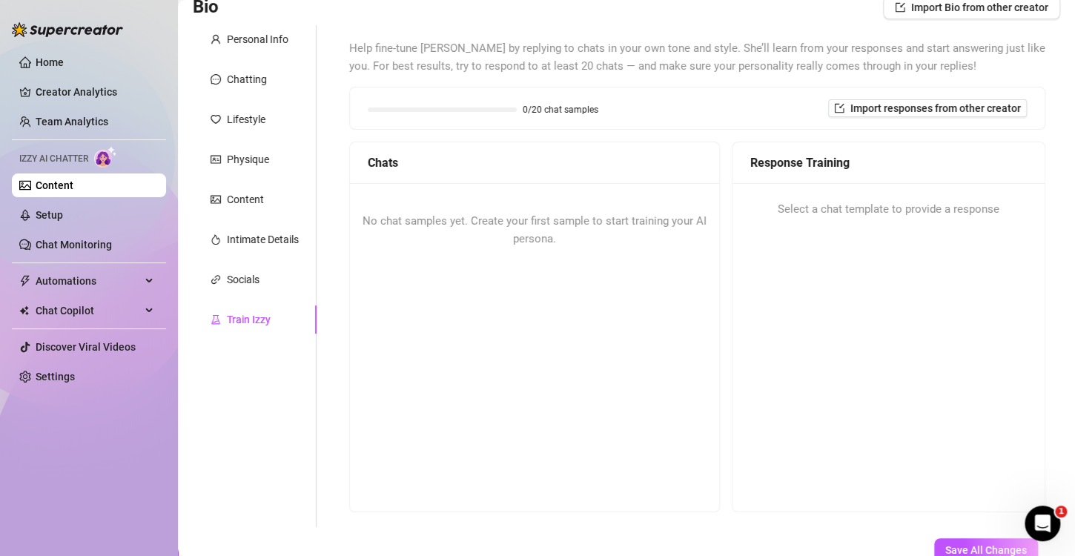
click at [554, 273] on div "No chat samples yet. Create your first sample to start training your AI persona." at bounding box center [534, 230] width 369 height 94
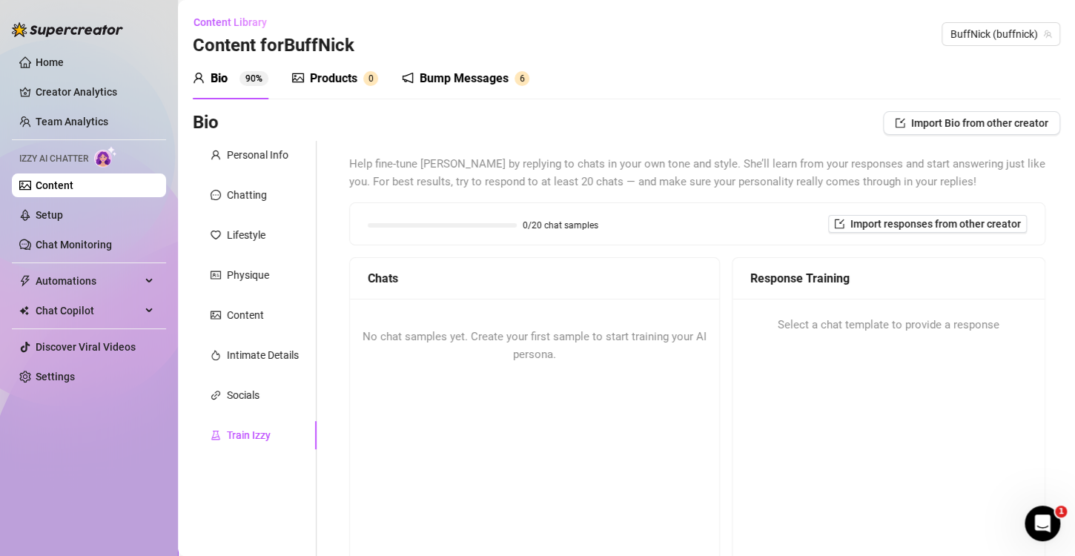
click at [484, 79] on div "Bump Messages" at bounding box center [464, 79] width 89 height 18
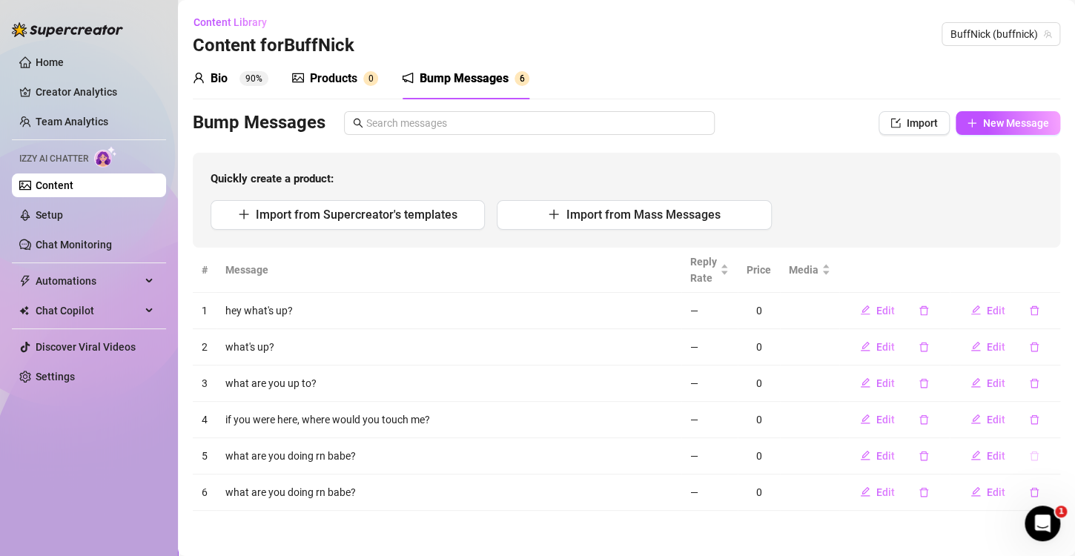
click at [1031, 454] on icon "delete" at bounding box center [1034, 456] width 9 height 10
click at [1042, 429] on span "Yes" at bounding box center [1037, 429] width 18 height 12
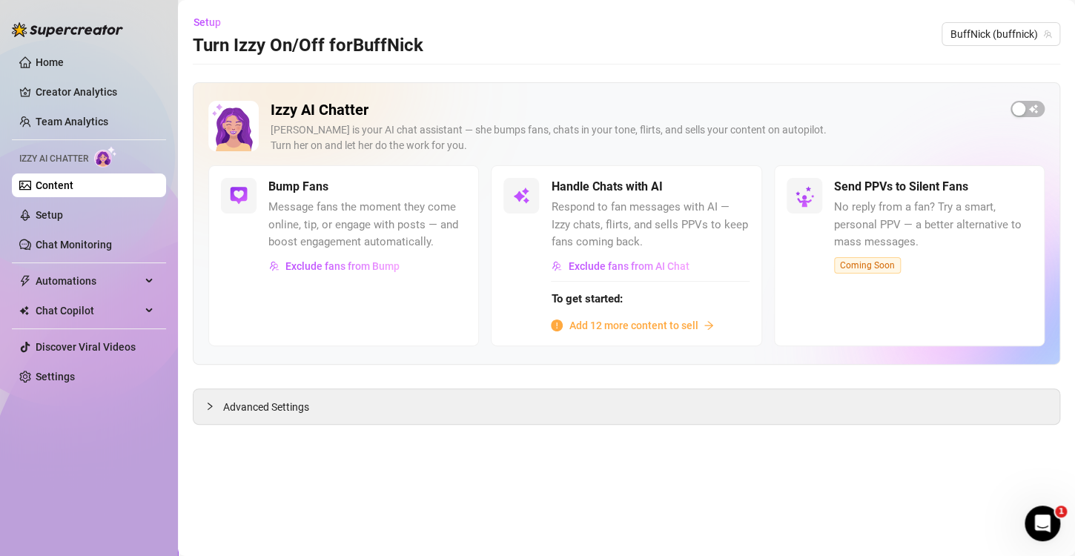
click at [611, 319] on span "Add 12 more content to sell" at bounding box center [633, 325] width 129 height 16
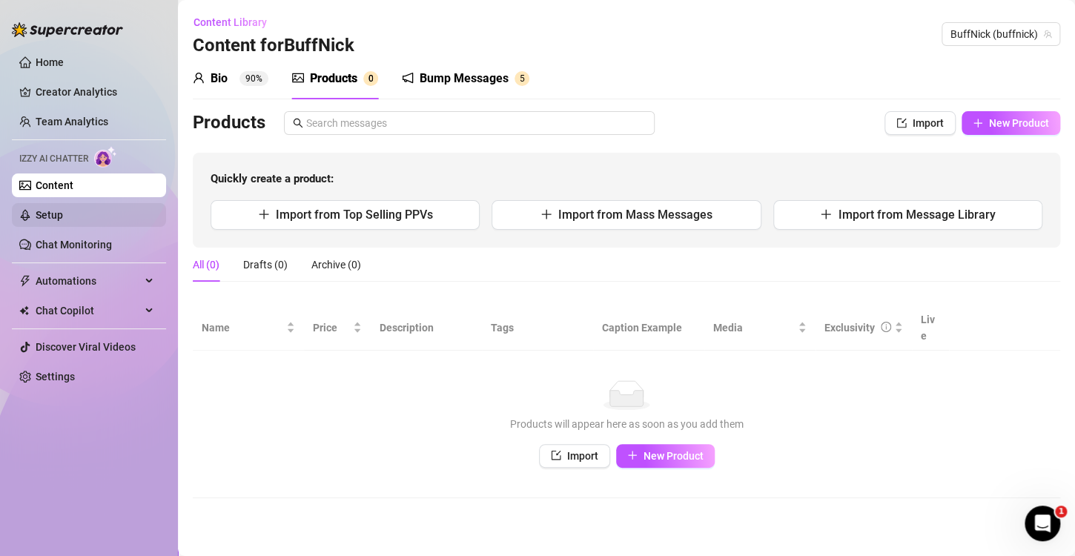
click at [63, 220] on link "Setup" at bounding box center [49, 215] width 27 height 12
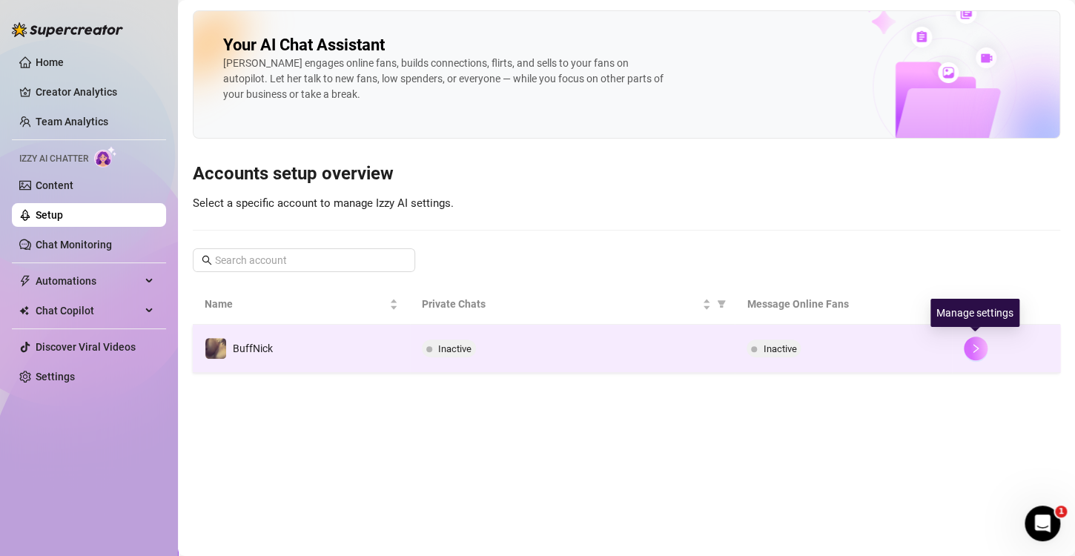
click at [977, 343] on icon "right" at bounding box center [976, 348] width 10 height 10
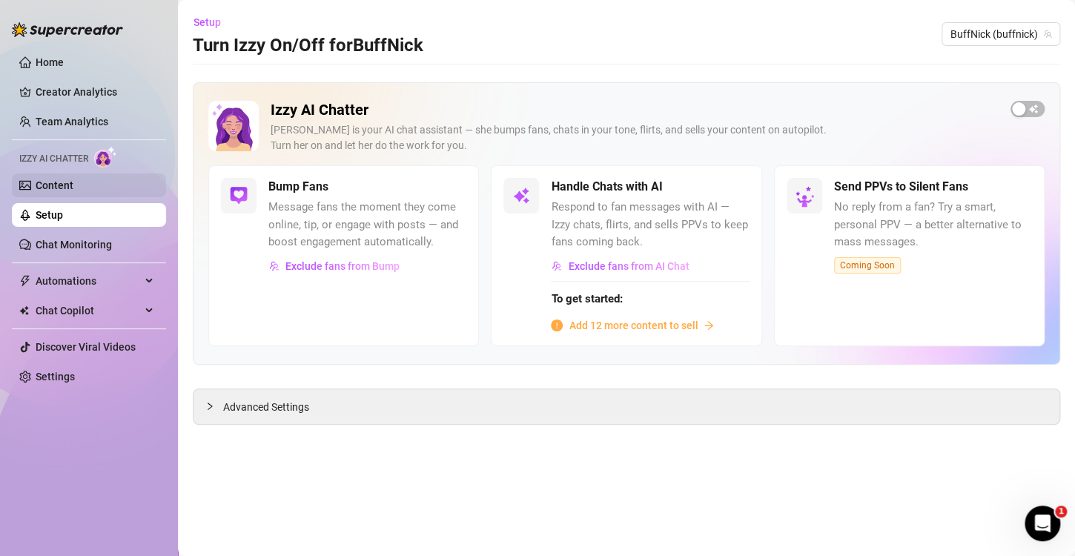
click at [73, 191] on link "Content" at bounding box center [55, 185] width 38 height 12
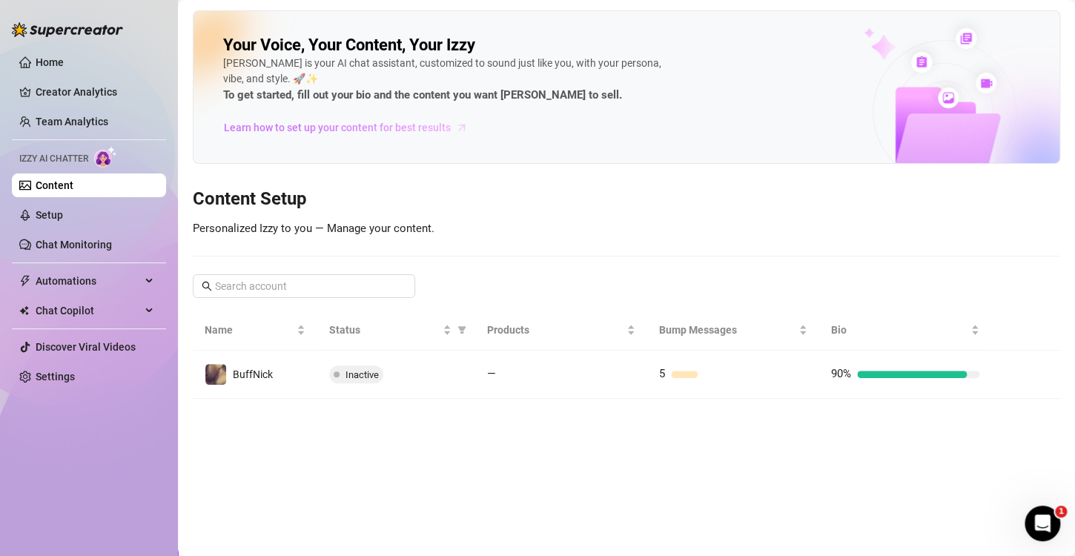
click at [407, 128] on span "Learn how to set up your content for best results" at bounding box center [337, 127] width 227 height 16
click at [82, 246] on link "Chat Monitoring" at bounding box center [74, 245] width 76 height 12
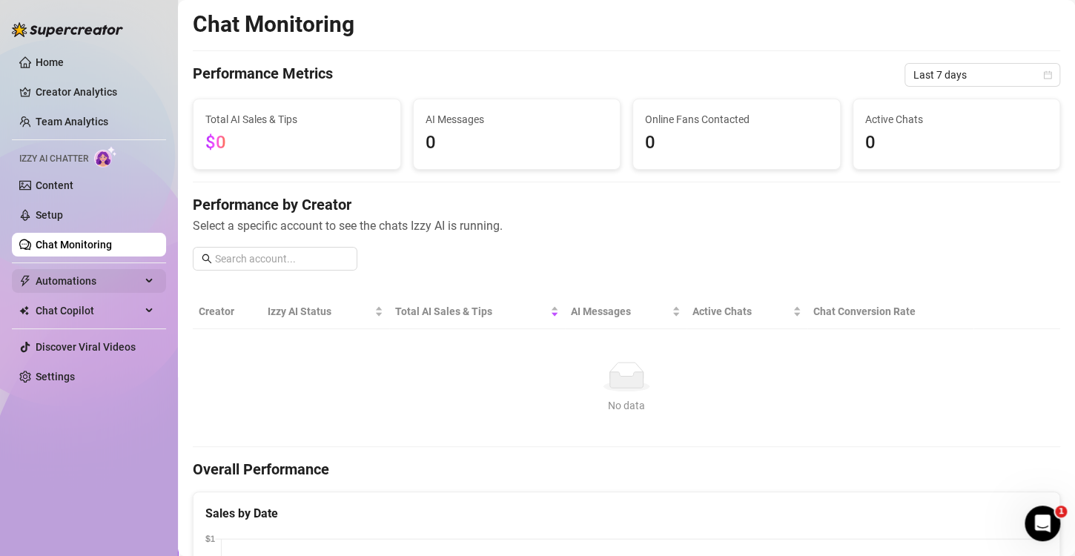
click at [94, 277] on span "Automations" at bounding box center [88, 281] width 105 height 24
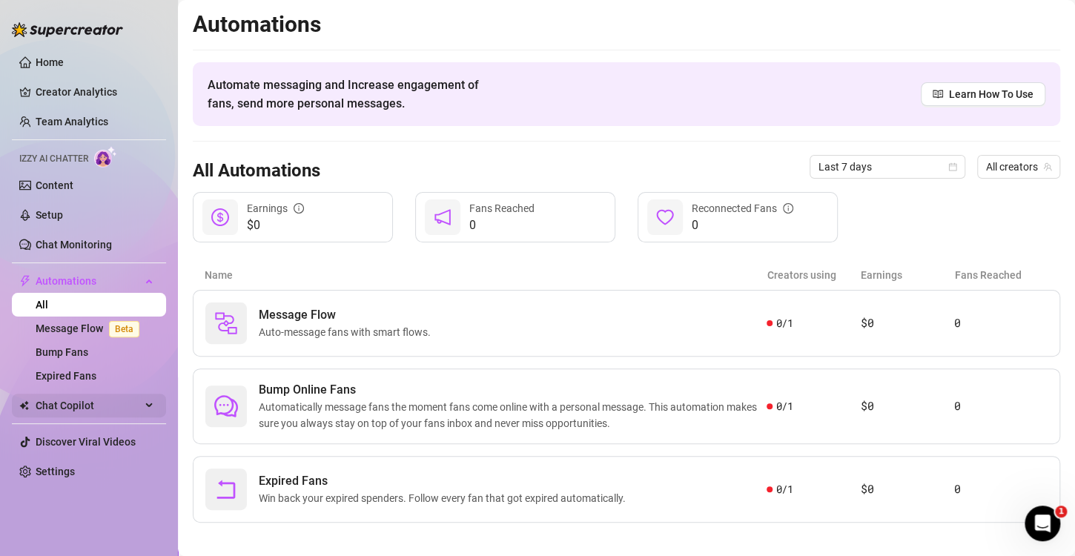
click at [105, 395] on span "Chat Copilot" at bounding box center [88, 406] width 105 height 24
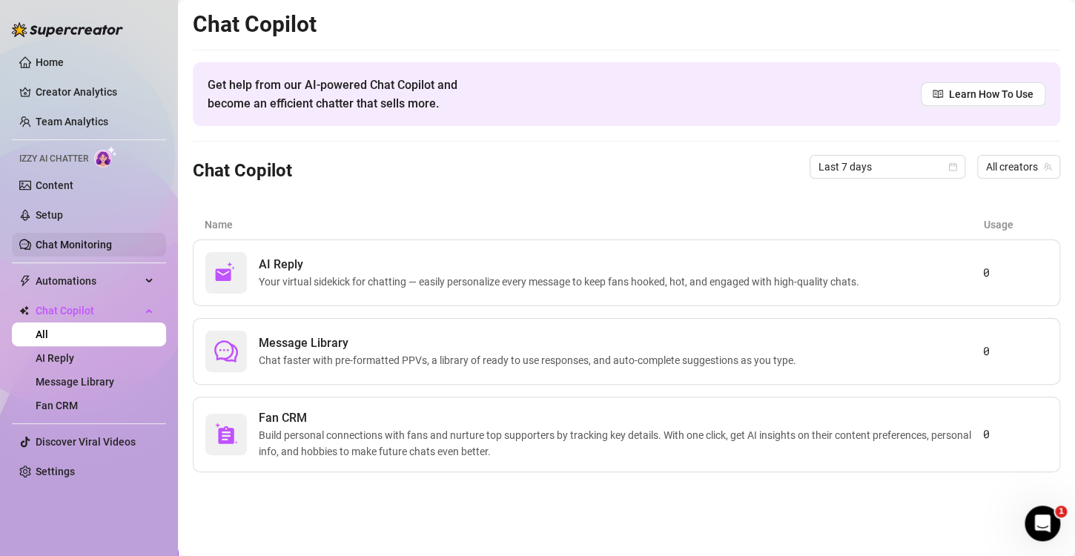
click at [109, 245] on link "Chat Monitoring" at bounding box center [74, 245] width 76 height 12
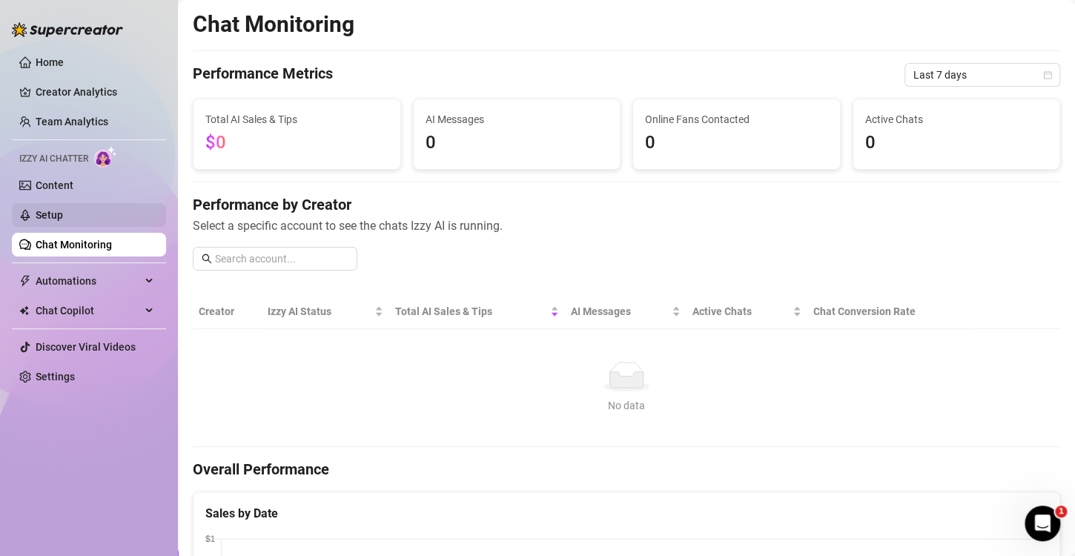
click at [63, 215] on link "Setup" at bounding box center [49, 215] width 27 height 12
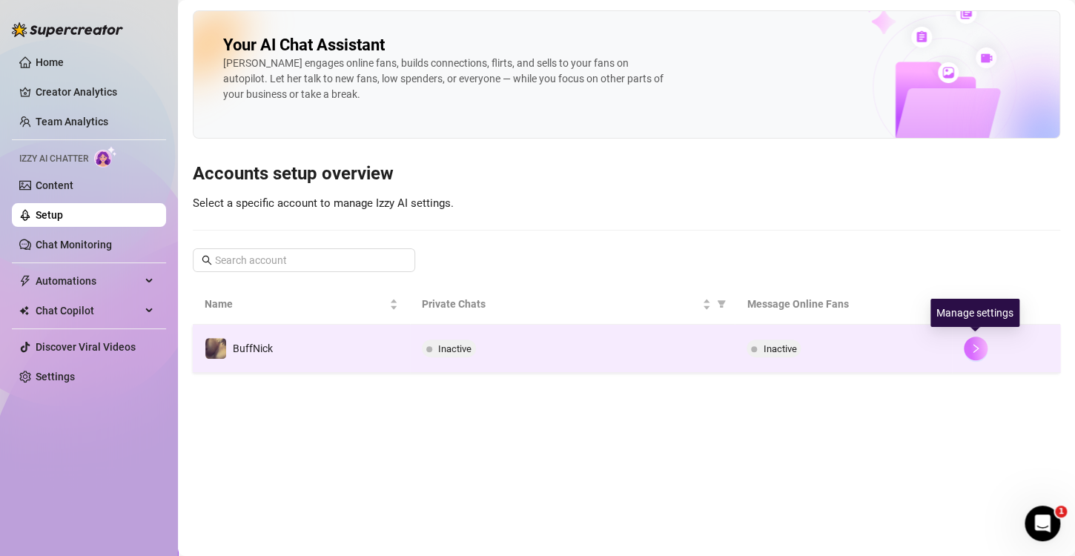
click at [972, 353] on icon "right" at bounding box center [976, 348] width 10 height 10
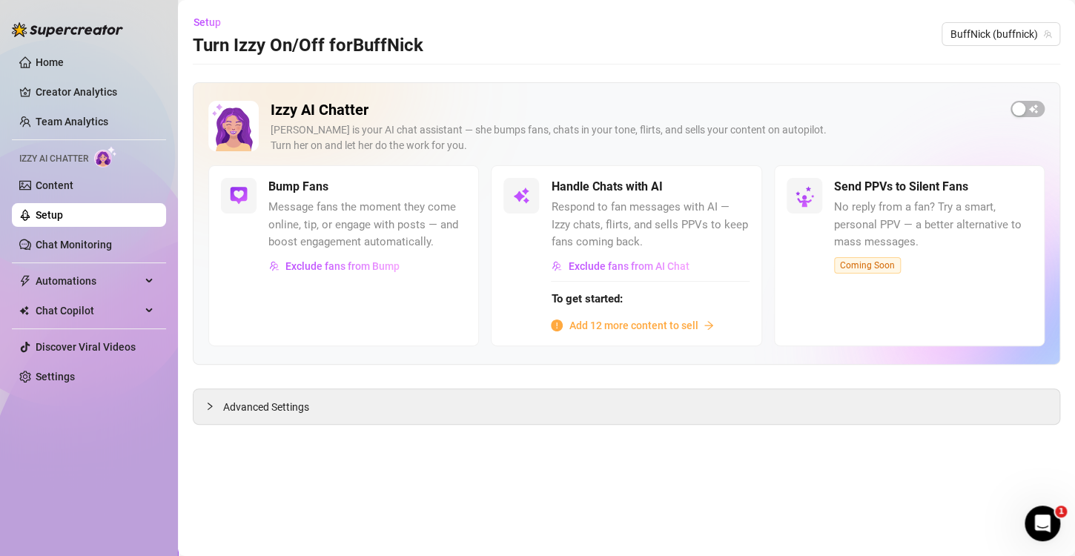
click at [622, 329] on span "Add 12 more content to sell" at bounding box center [633, 325] width 129 height 16
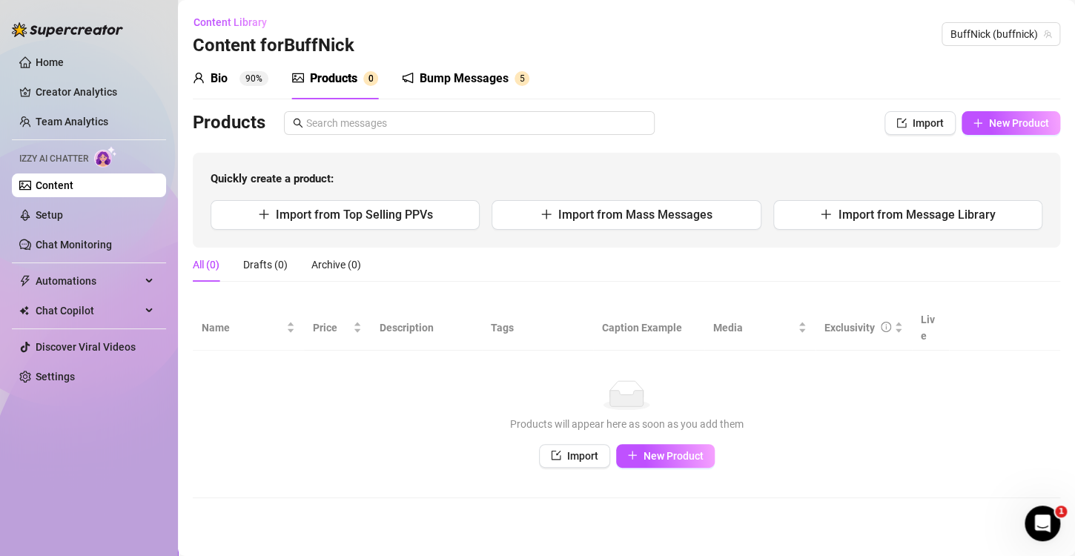
click at [218, 83] on div "Bio" at bounding box center [219, 79] width 17 height 18
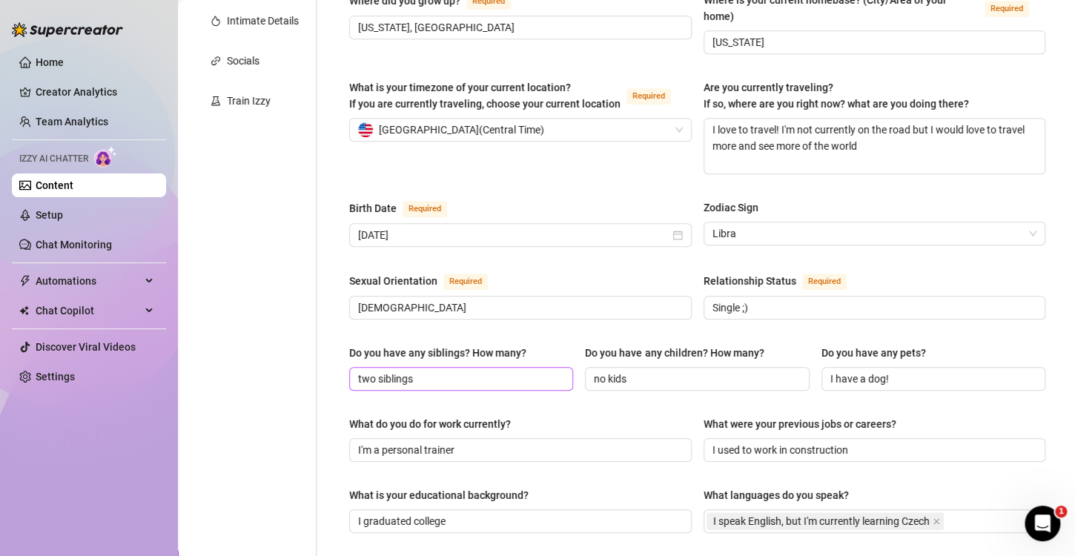
scroll to position [332, 0]
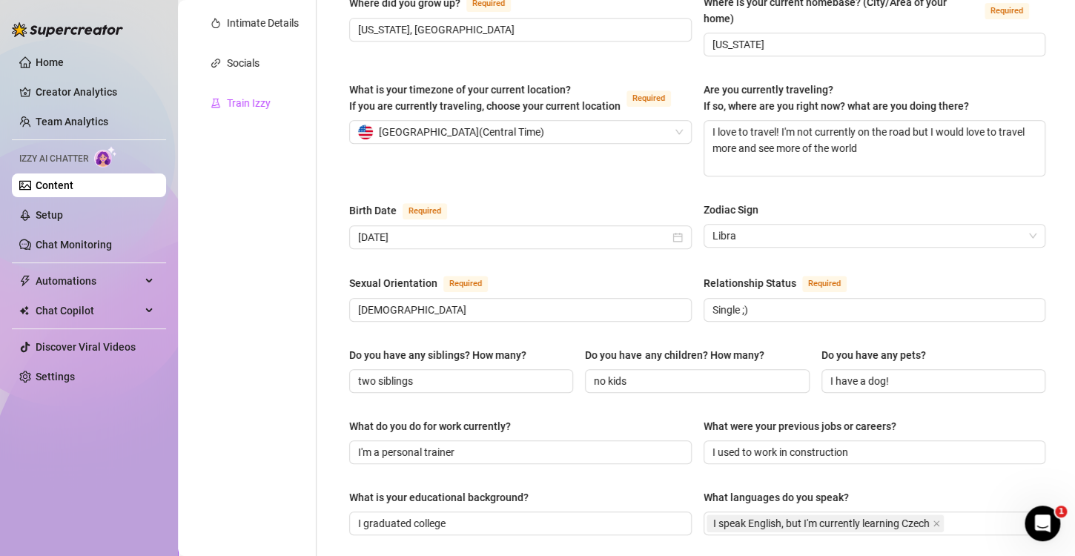
click at [251, 101] on div "Train Izzy" at bounding box center [249, 103] width 44 height 16
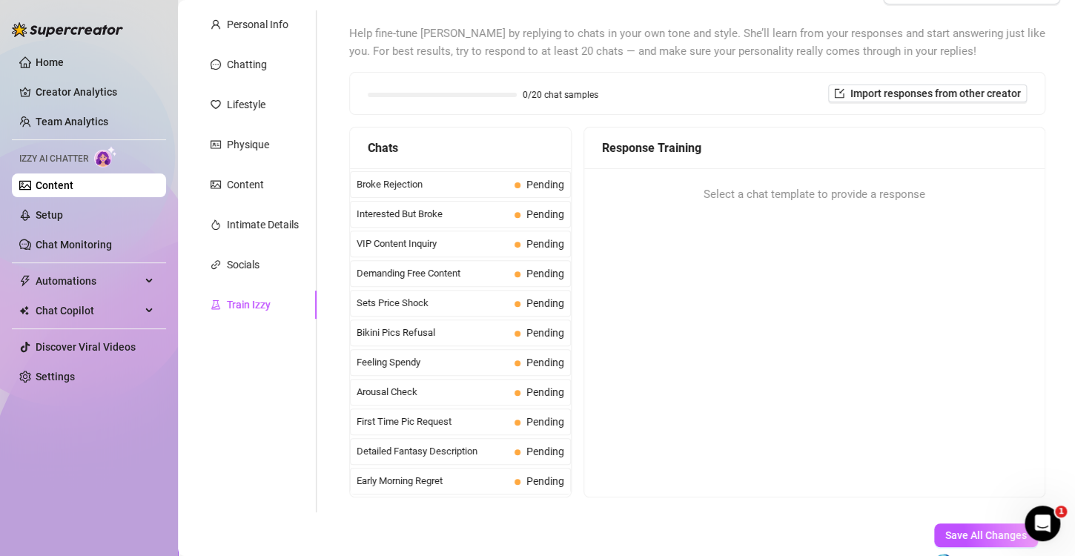
scroll to position [0, 0]
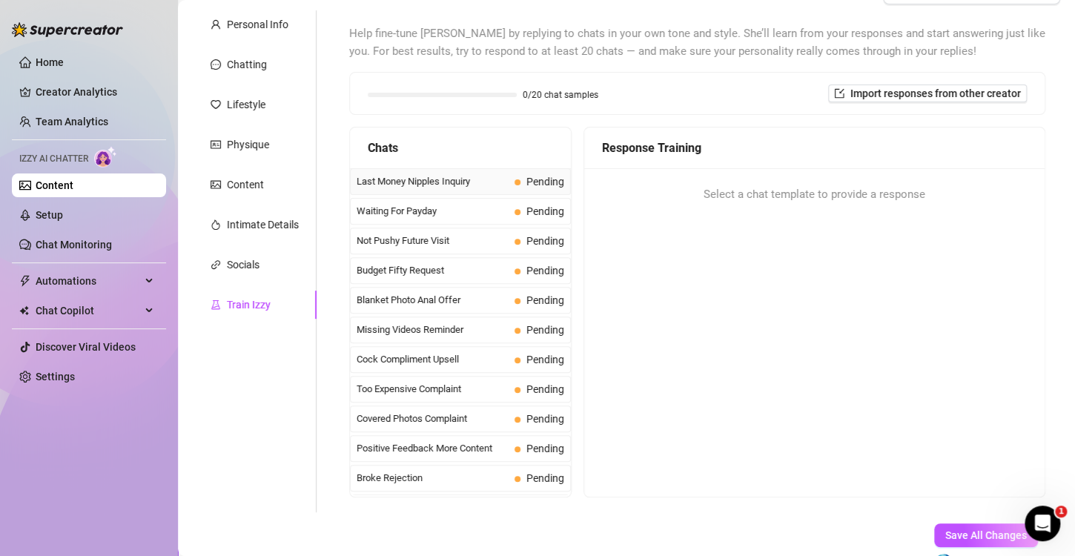
click at [444, 182] on span "Last Money Nipples Inquiry" at bounding box center [433, 181] width 152 height 15
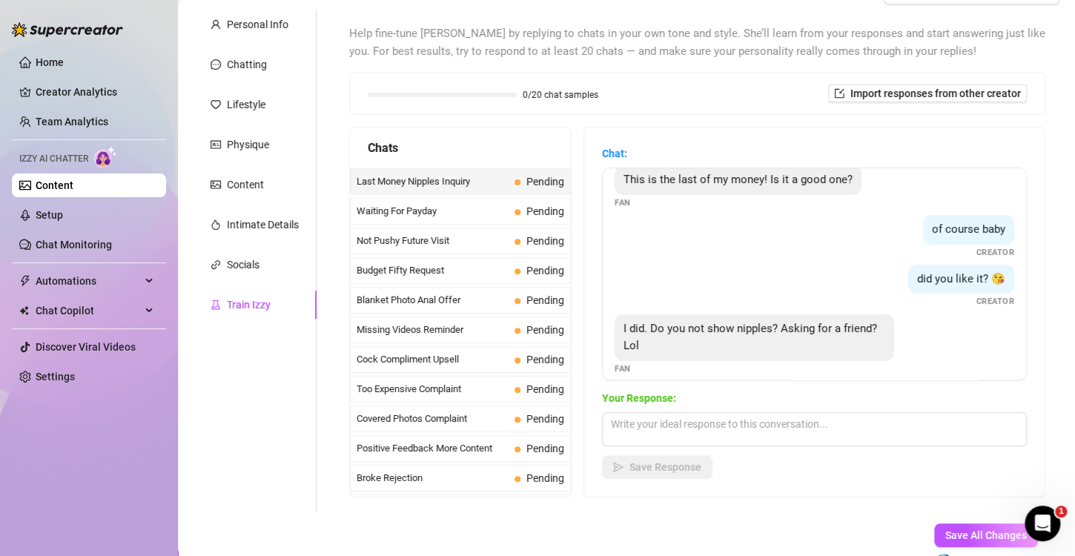
scroll to position [27, 0]
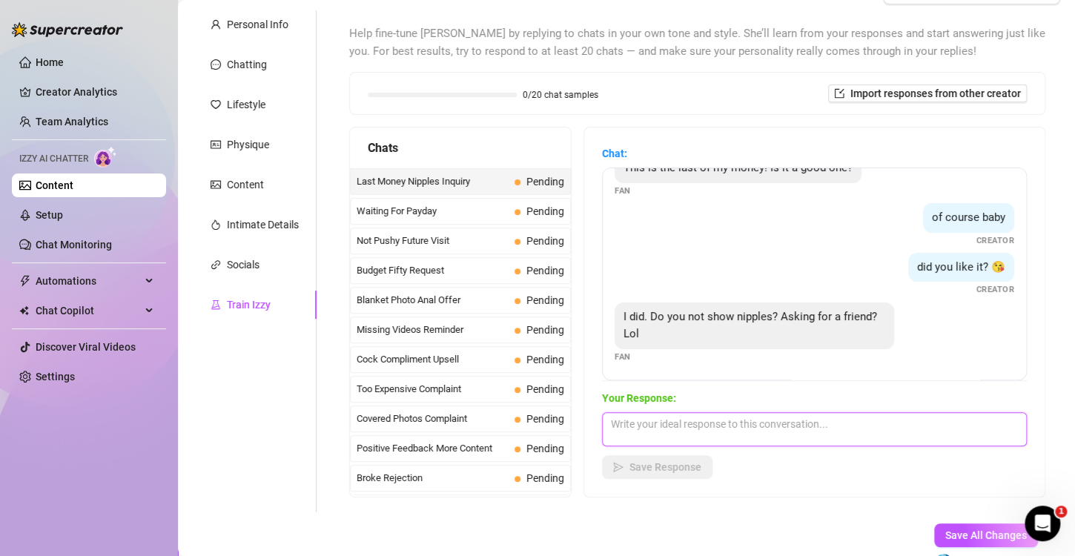
click at [730, 432] on textarea at bounding box center [814, 429] width 425 height 34
click at [641, 425] on textarea "Haha I might be able to for you ;)" at bounding box center [814, 429] width 425 height 34
click at [800, 424] on textarea "I might be able to for you ;)" at bounding box center [814, 429] width 425 height 34
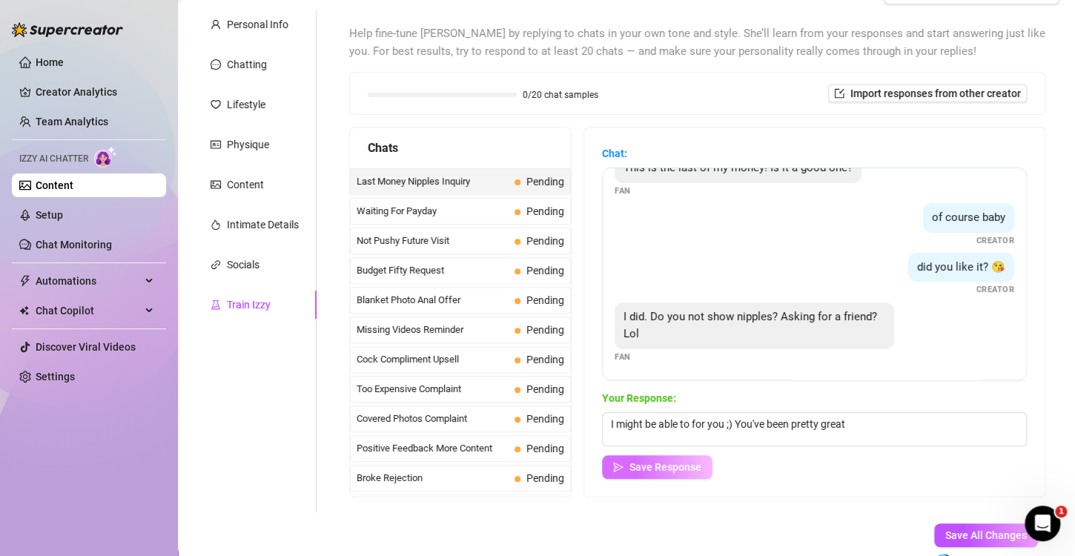
click at [693, 465] on span "Save Response" at bounding box center [666, 467] width 72 height 12
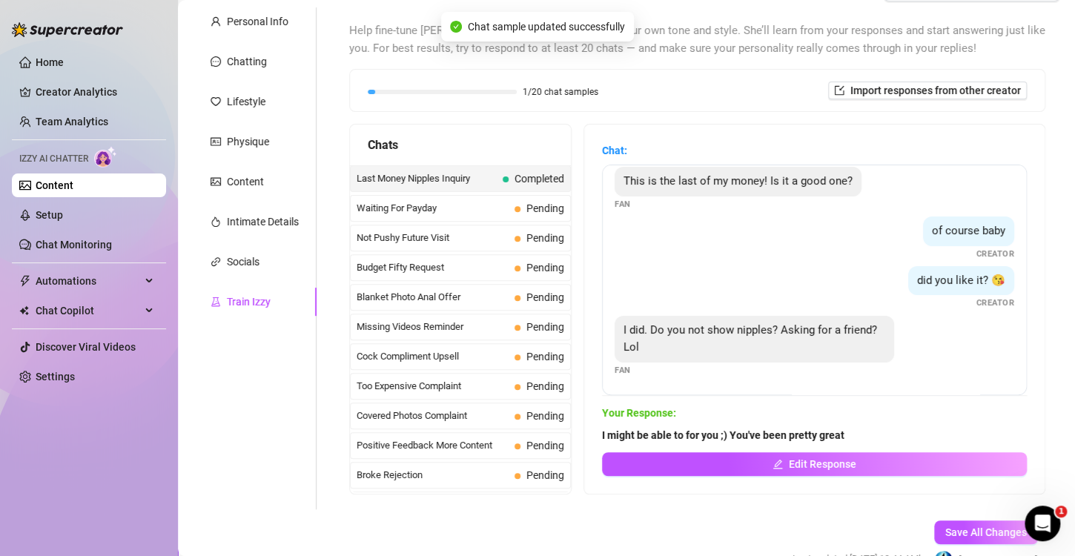
scroll to position [9, 0]
click at [441, 211] on span "Waiting For Payday" at bounding box center [433, 208] width 152 height 15
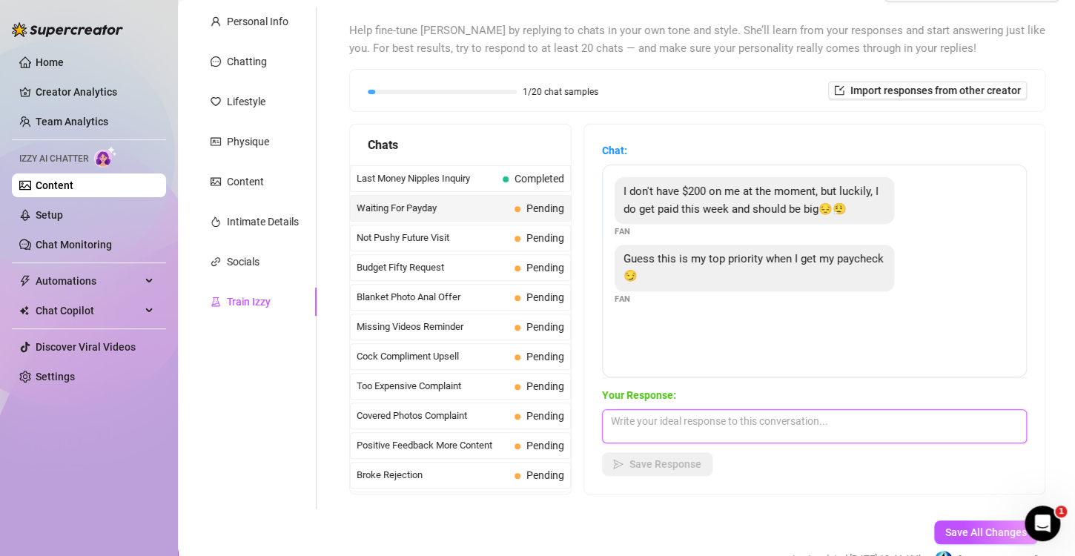
click at [893, 419] on textarea at bounding box center [814, 426] width 425 height 34
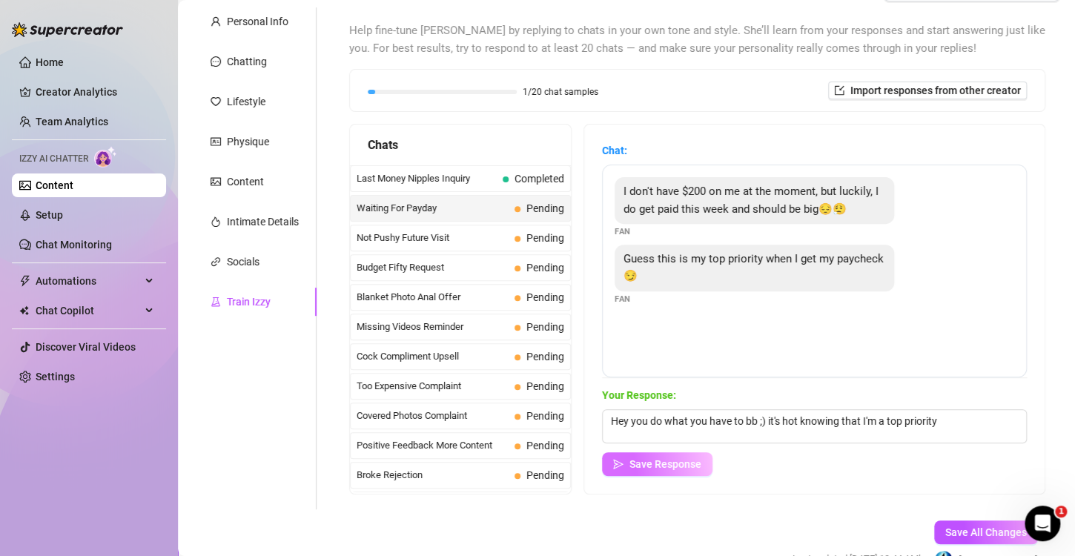
click at [671, 454] on button "Save Response" at bounding box center [657, 464] width 110 height 24
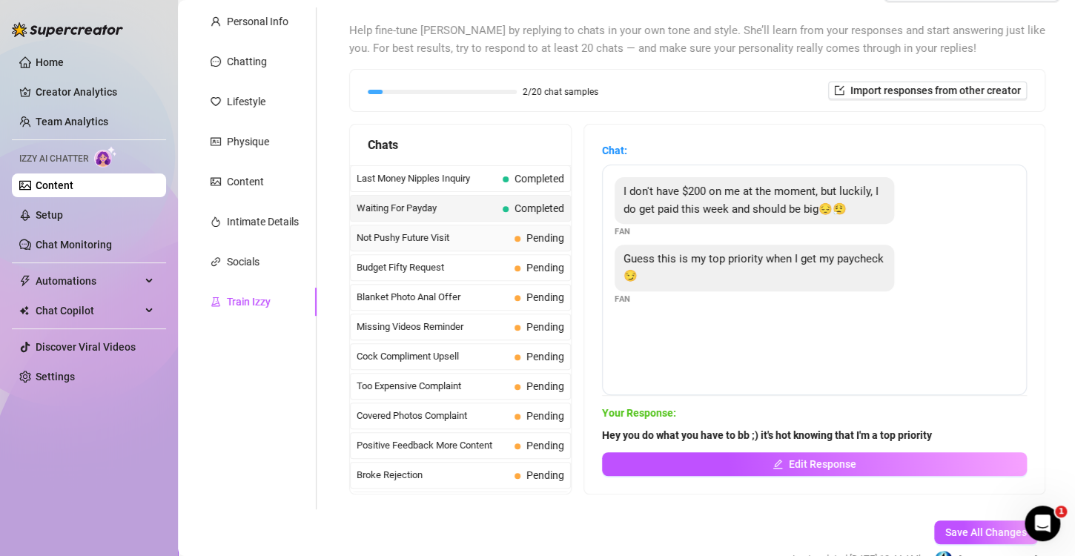
click at [465, 237] on span "Not Pushy Future Visit" at bounding box center [433, 238] width 152 height 15
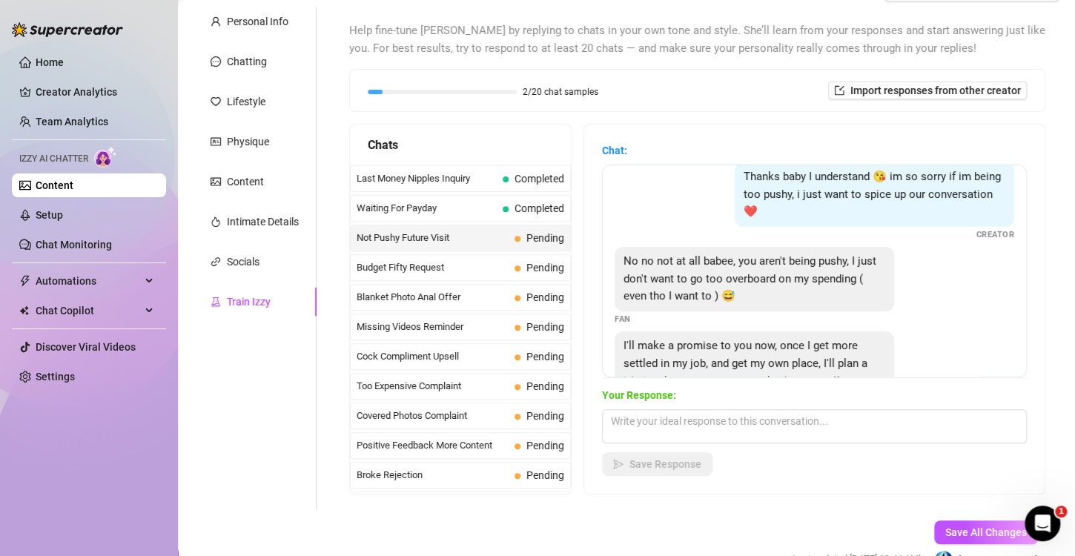
scroll to position [65, 0]
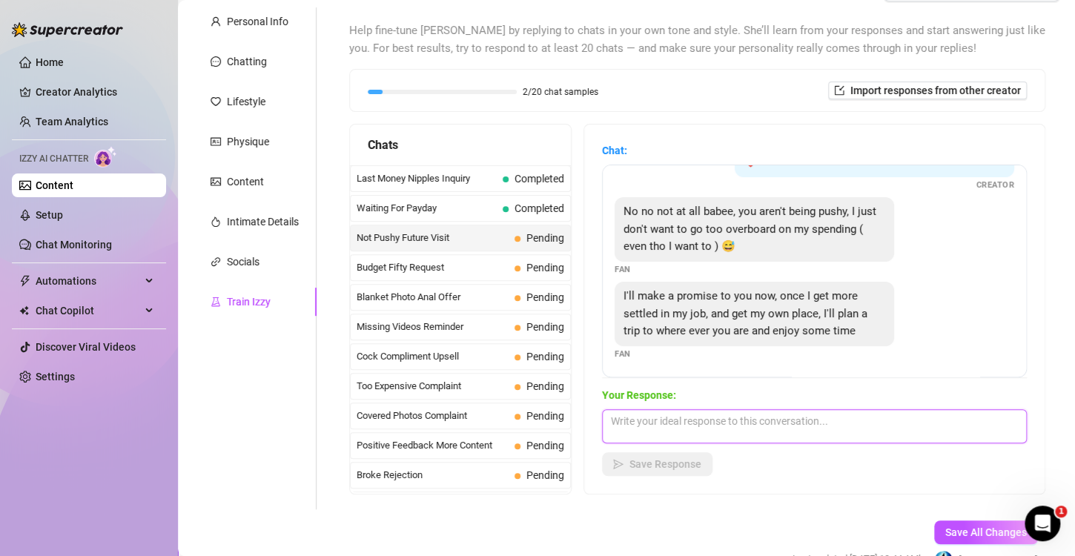
click at [859, 434] on textarea at bounding box center [814, 426] width 425 height 34
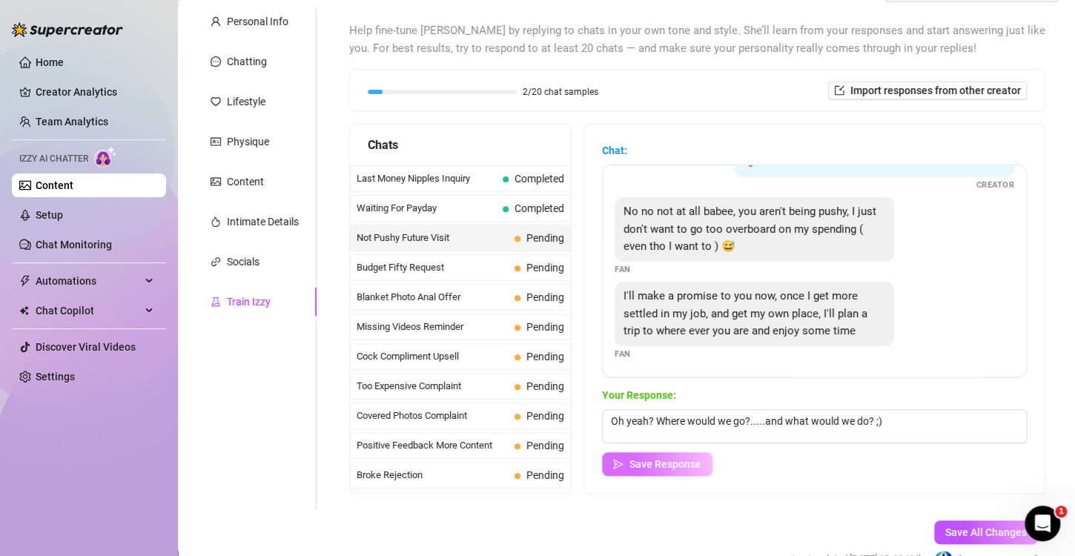
click at [693, 463] on span "Save Response" at bounding box center [666, 464] width 72 height 12
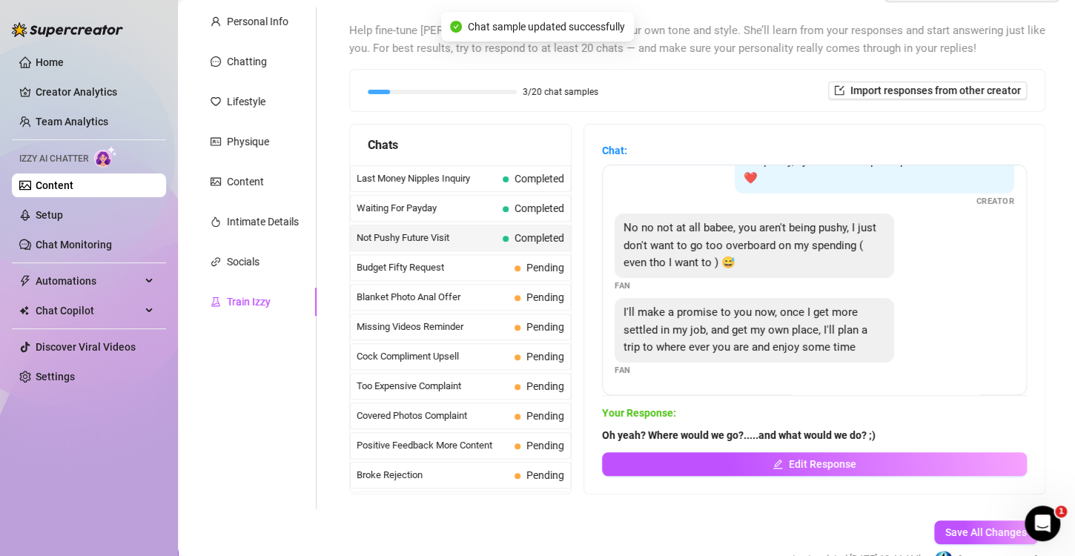
scroll to position [47, 0]
click at [435, 268] on span "Budget Fifty Request" at bounding box center [433, 267] width 152 height 15
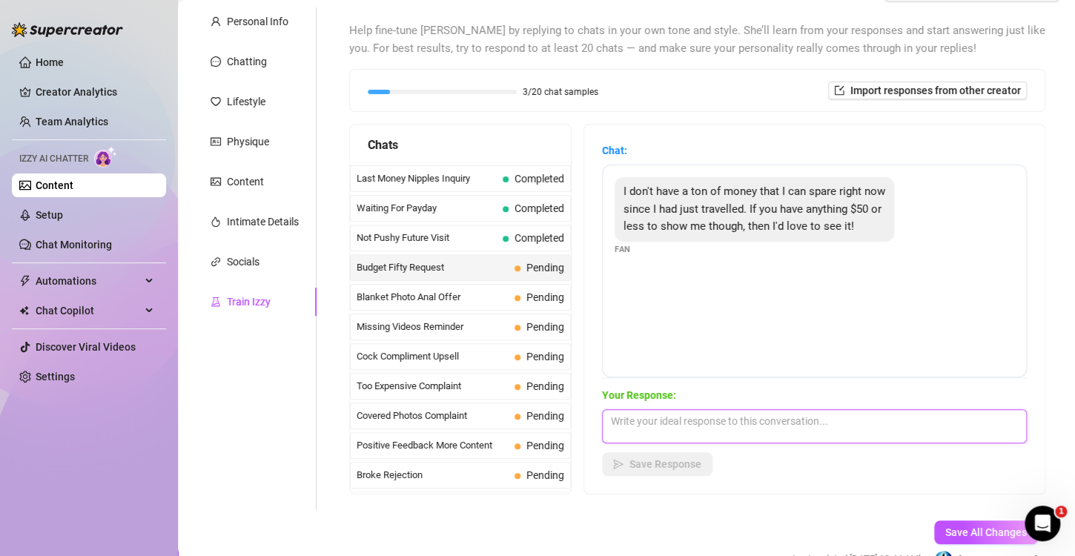
click at [795, 425] on textarea at bounding box center [814, 426] width 425 height 34
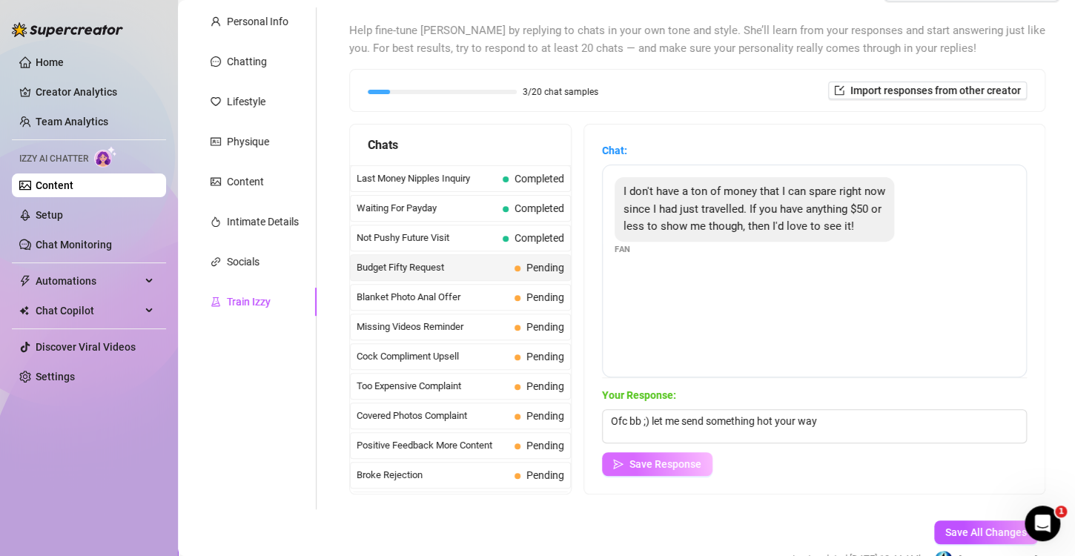
click at [659, 459] on span "Save Response" at bounding box center [666, 464] width 72 height 12
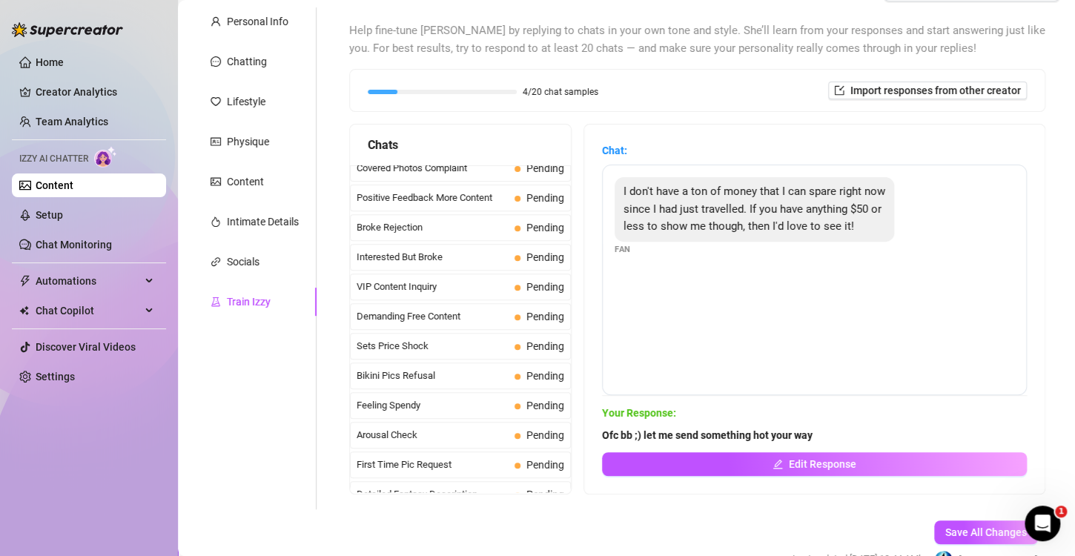
scroll to position [0, 0]
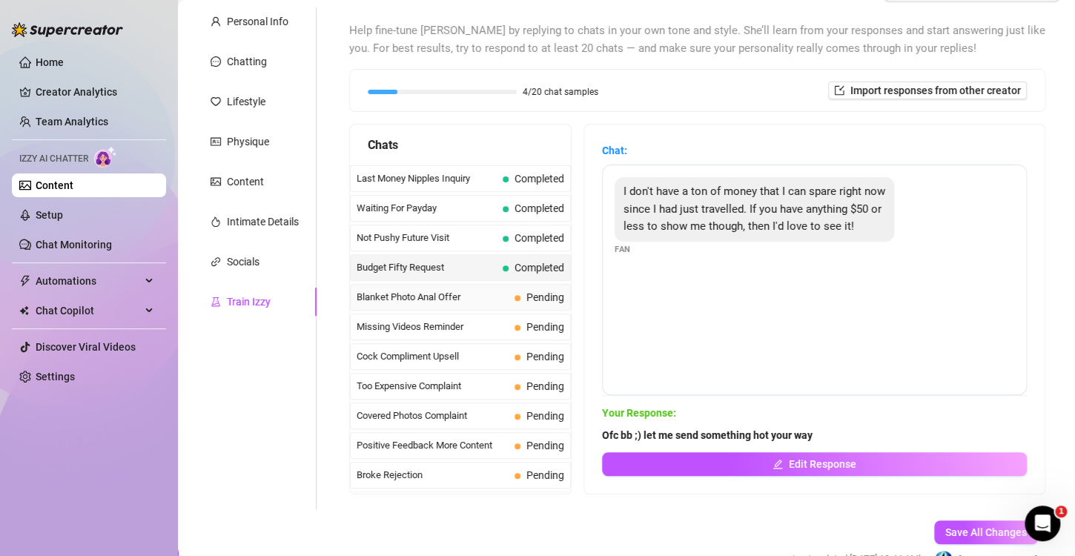
click at [417, 296] on span "Blanket Photo Anal Offer" at bounding box center [433, 297] width 152 height 15
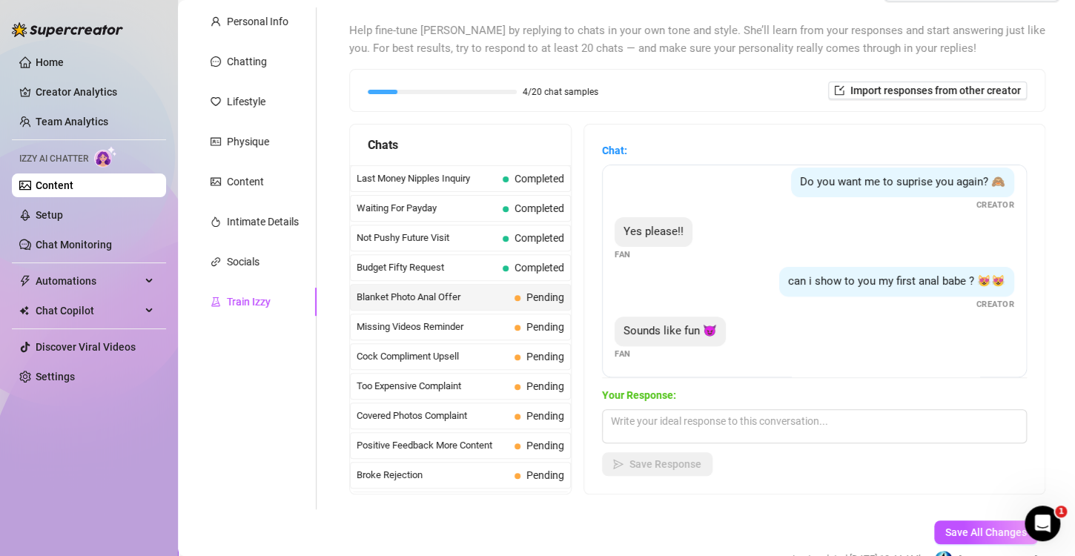
scroll to position [182, 0]
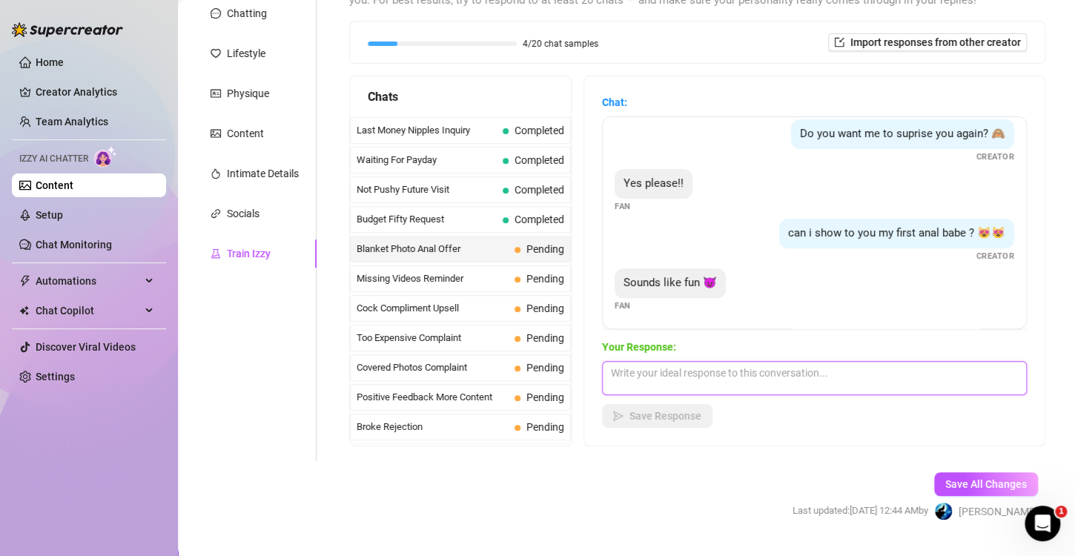
click at [776, 370] on textarea at bounding box center [814, 378] width 425 height 34
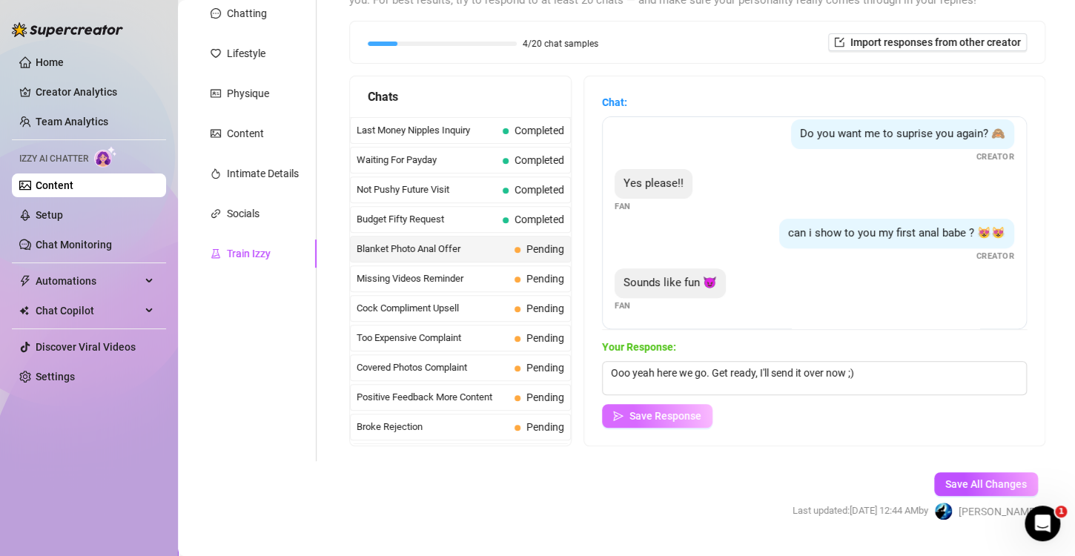
click at [689, 410] on span "Save Response" at bounding box center [666, 416] width 72 height 12
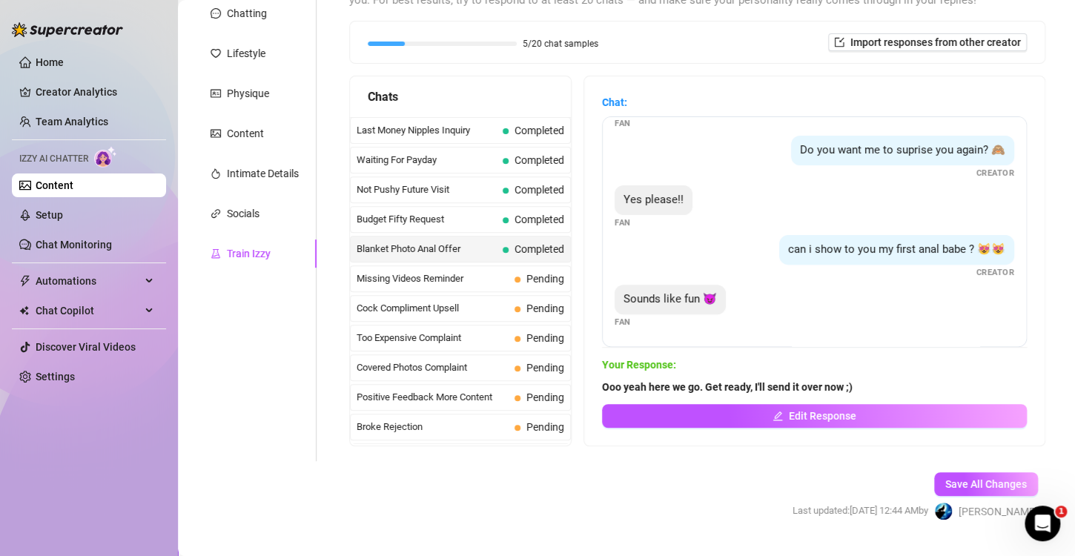
scroll to position [190, 0]
click at [432, 283] on span "Missing Videos Reminder" at bounding box center [433, 278] width 152 height 15
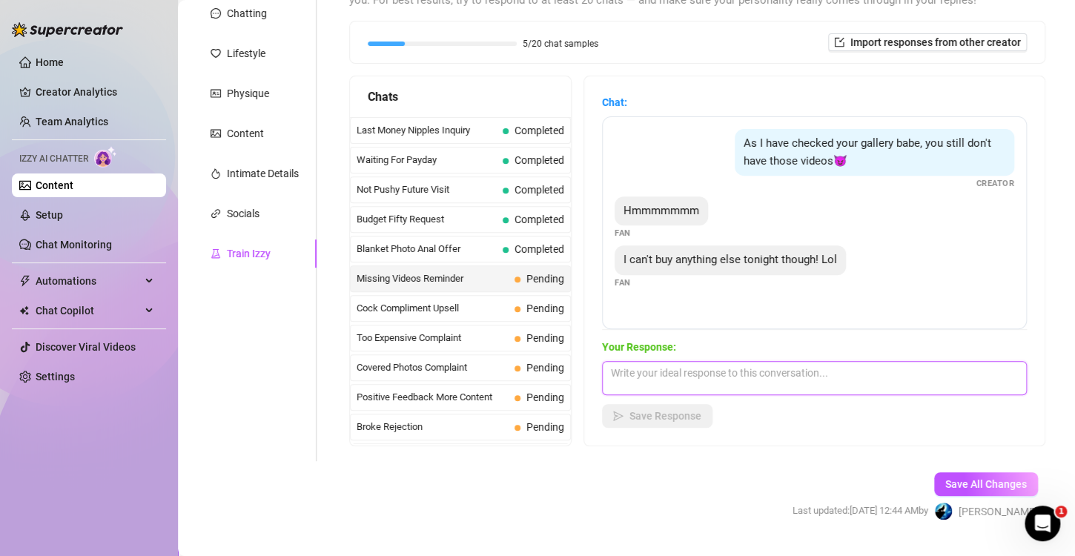
click at [802, 380] on textarea at bounding box center [814, 378] width 425 height 34
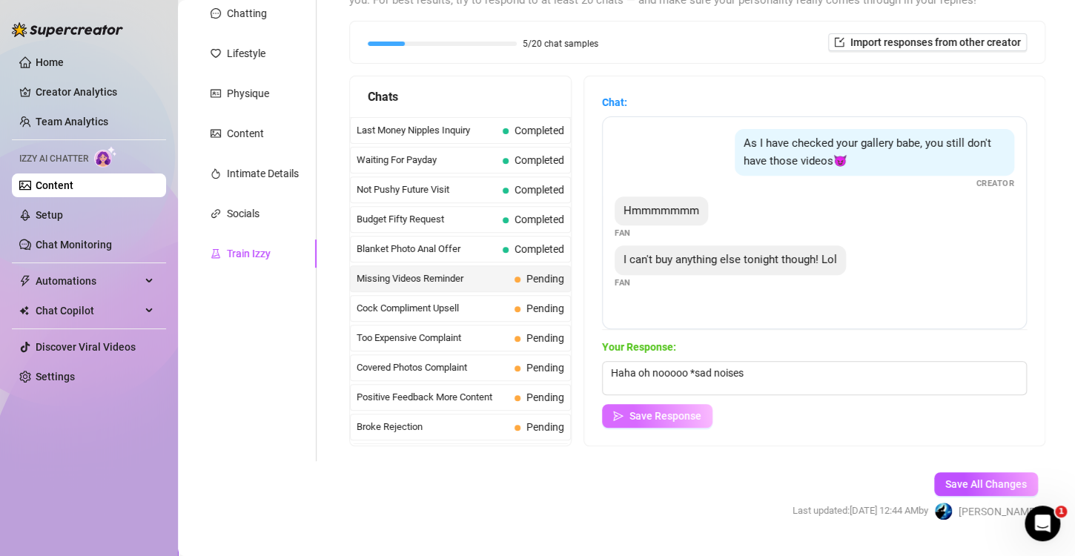
click at [673, 415] on span "Save Response" at bounding box center [666, 416] width 72 height 12
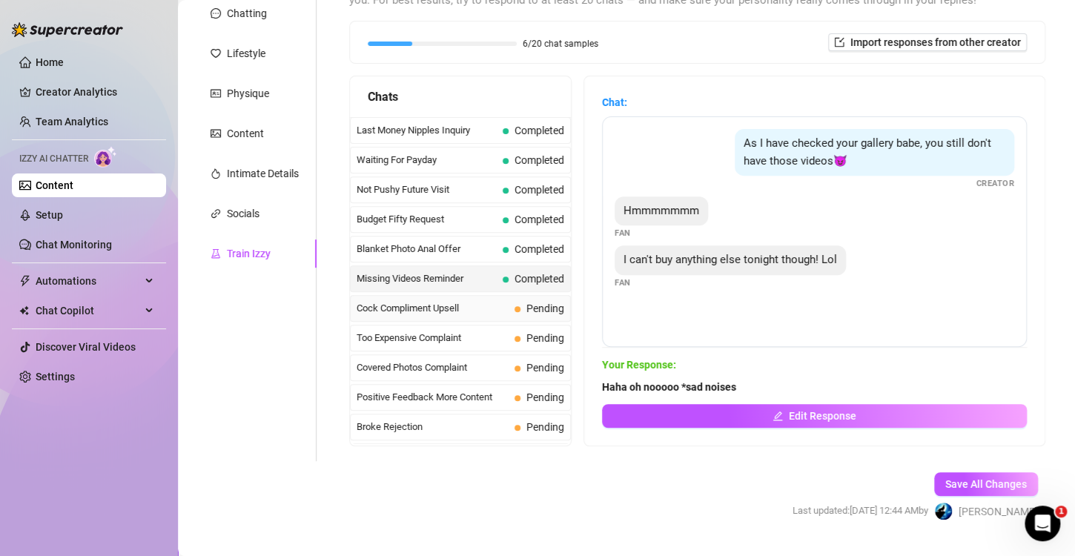
click at [432, 305] on span "Cock Compliment Upsell" at bounding box center [433, 308] width 152 height 15
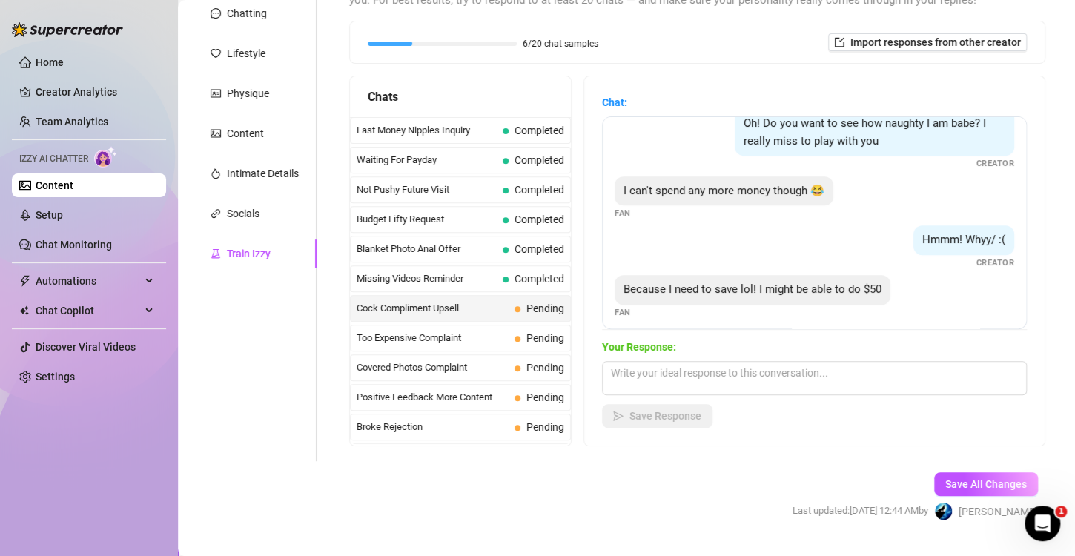
scroll to position [341, 0]
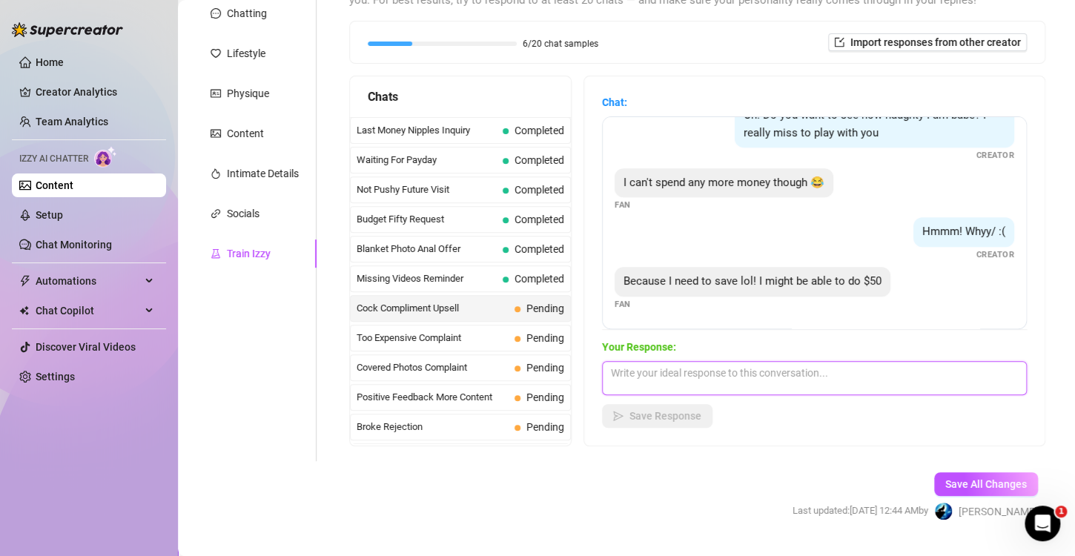
click at [799, 386] on textarea at bounding box center [814, 378] width 425 height 34
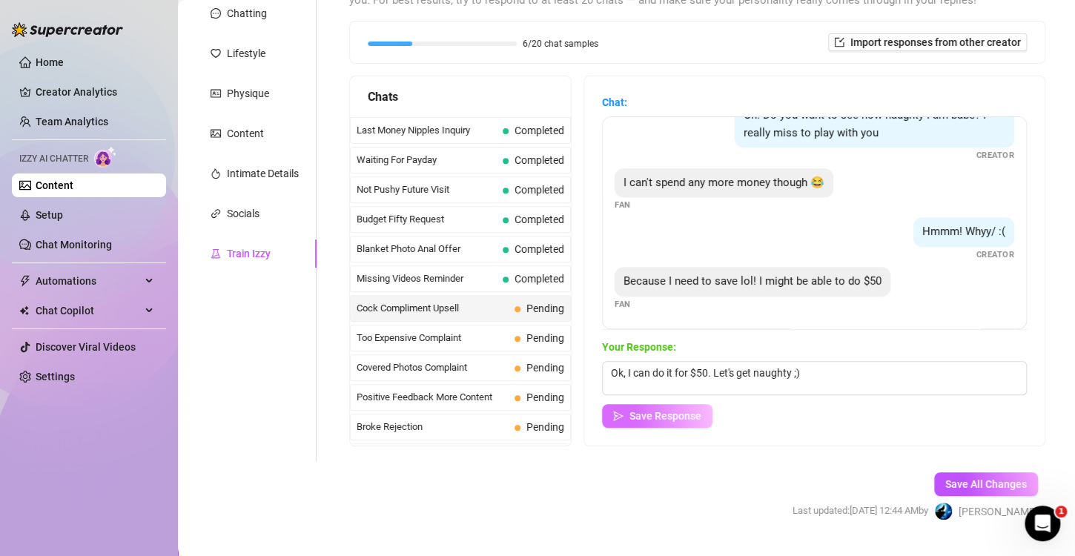
click at [646, 412] on span "Save Response" at bounding box center [666, 416] width 72 height 12
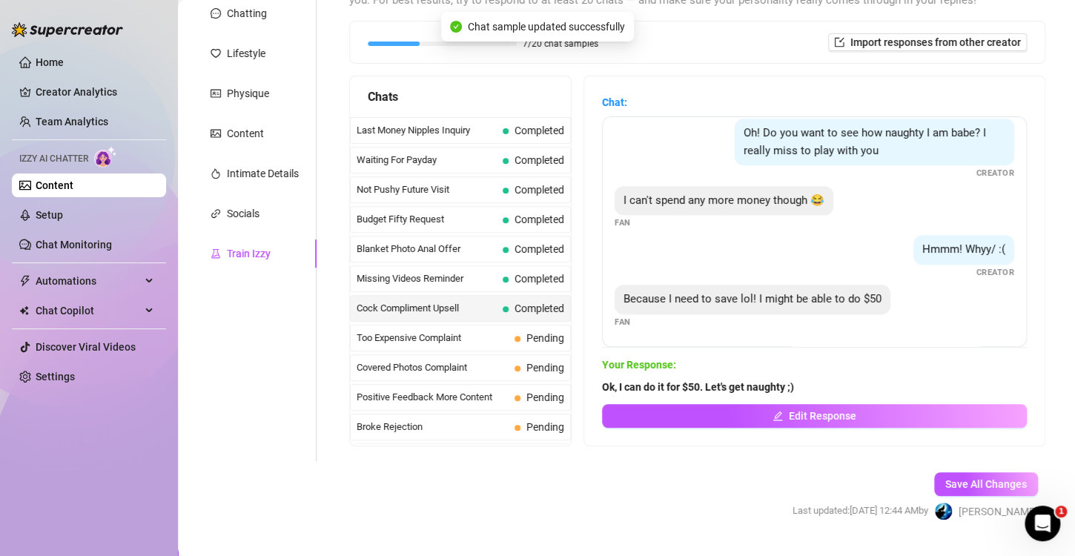
scroll to position [323, 0]
click at [438, 334] on span "Too Expensive Complaint" at bounding box center [433, 338] width 152 height 15
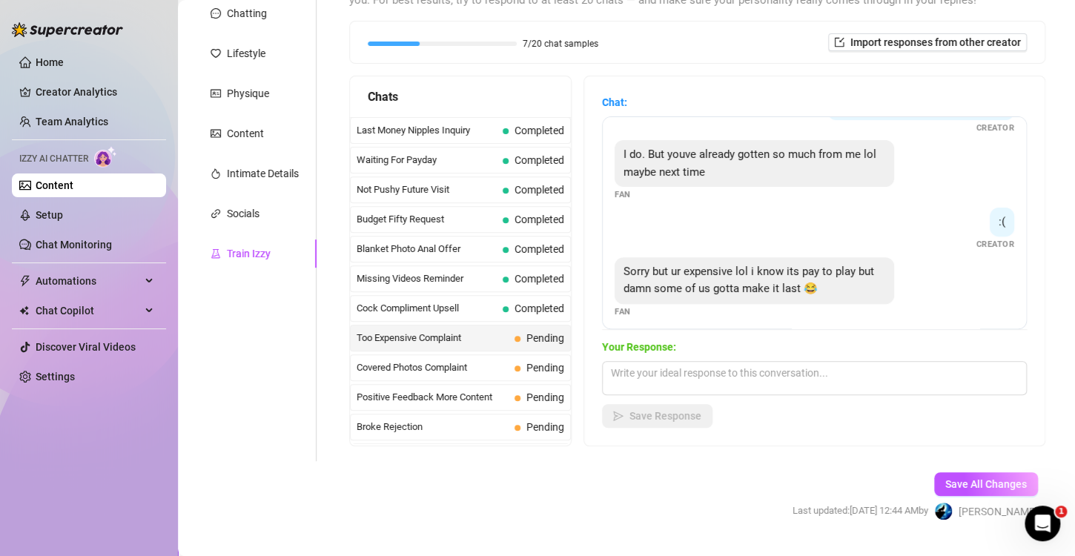
scroll to position [260, 0]
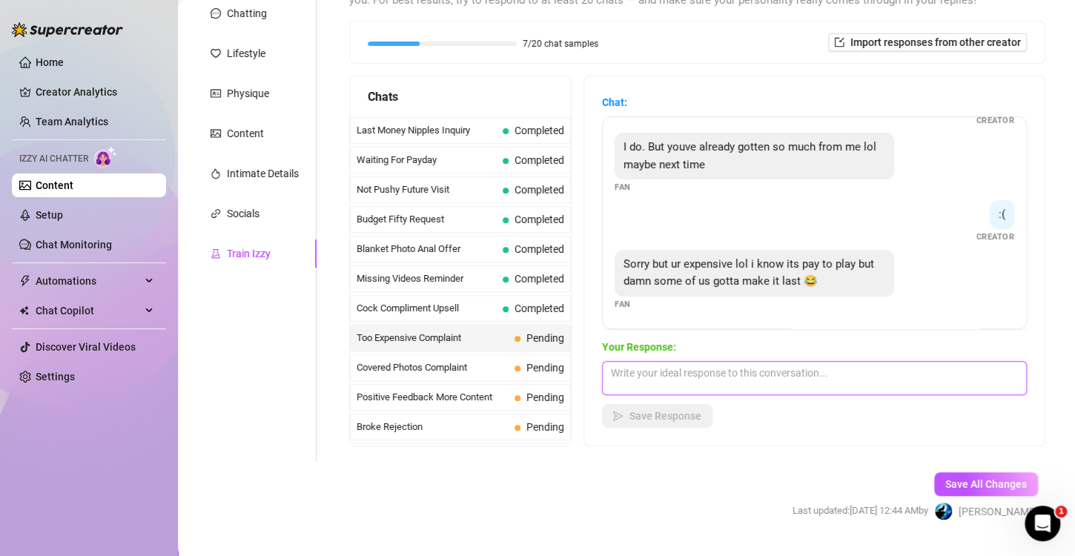
click at [749, 377] on textarea at bounding box center [814, 378] width 425 height 34
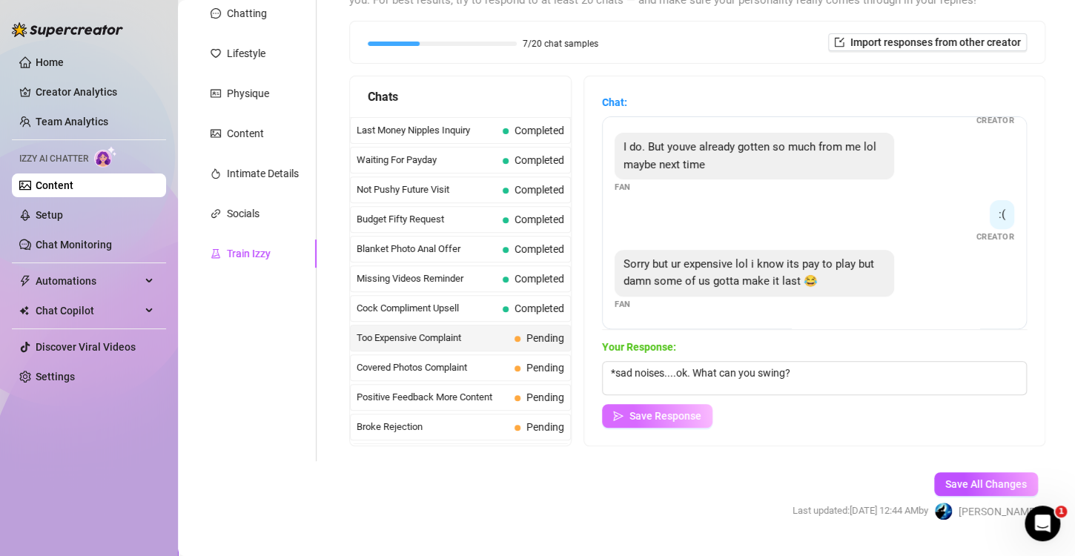
click at [678, 410] on span "Save Response" at bounding box center [666, 416] width 72 height 12
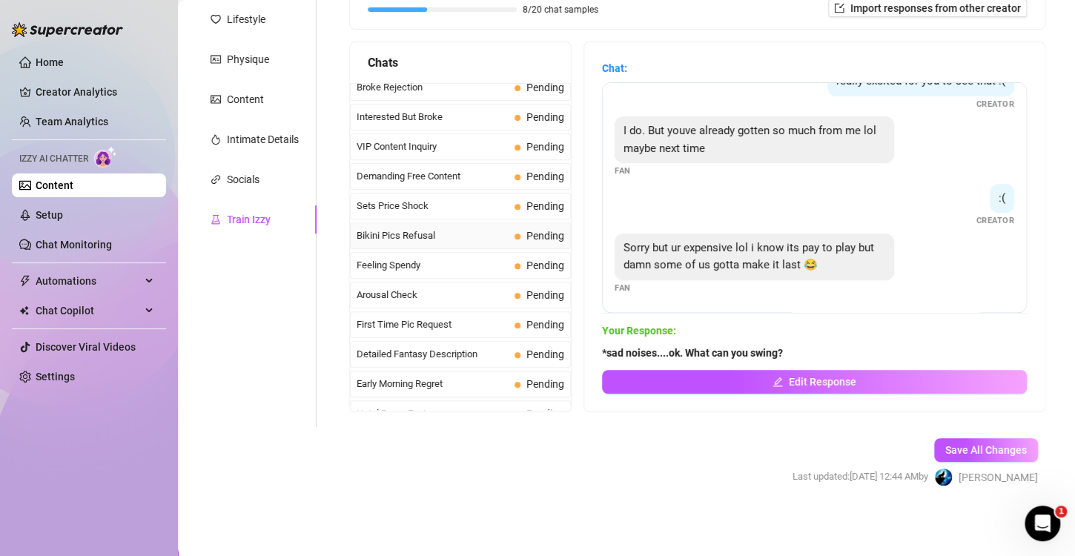
scroll to position [405, 0]
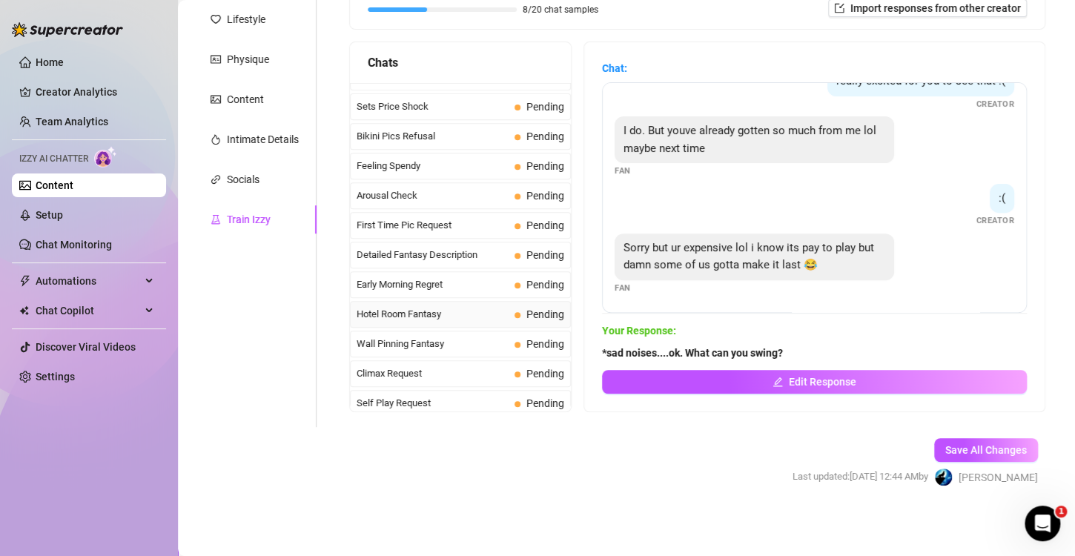
click at [424, 316] on div "Hotel Room Fantasy Pending" at bounding box center [460, 314] width 221 height 27
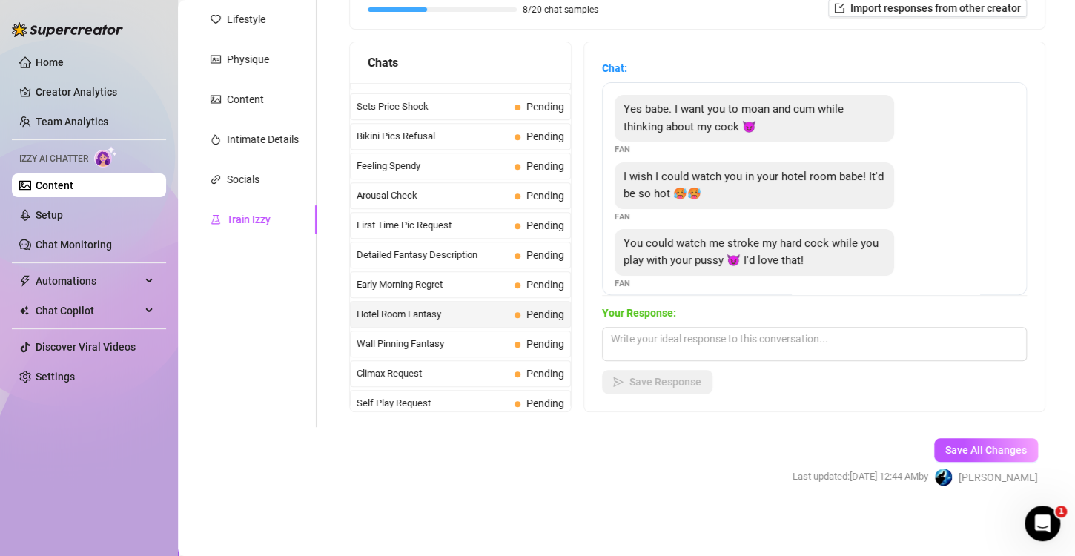
click at [424, 316] on div "Hotel Room Fantasy Pending" at bounding box center [460, 314] width 221 height 27
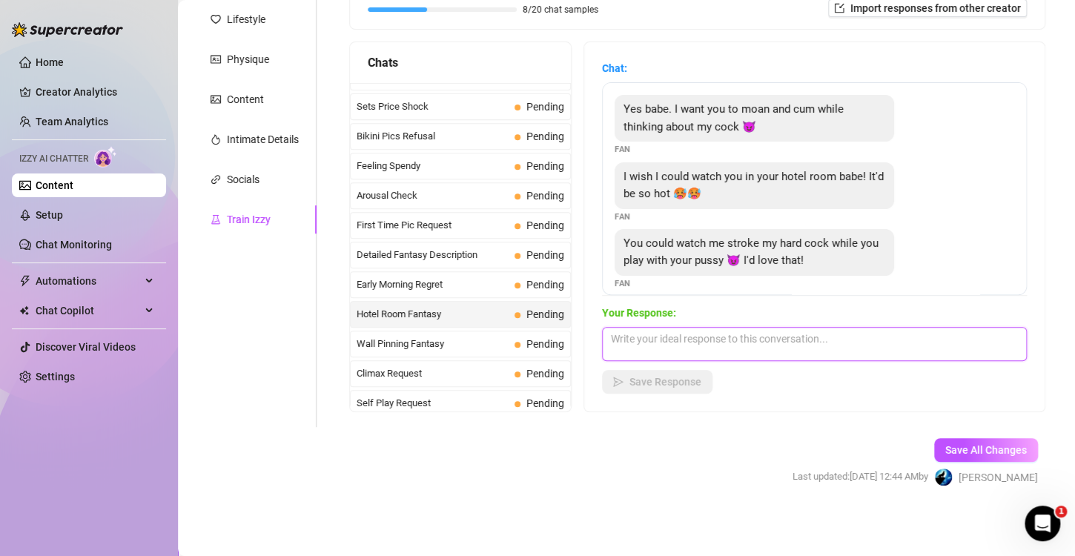
click at [726, 334] on textarea at bounding box center [814, 344] width 425 height 34
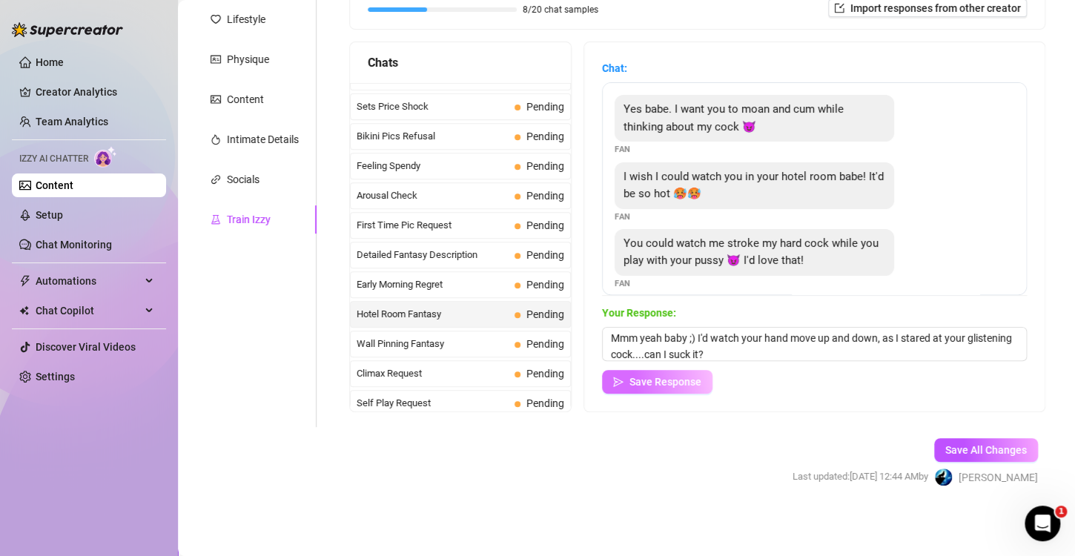
click at [663, 391] on button "Save Response" at bounding box center [657, 382] width 110 height 24
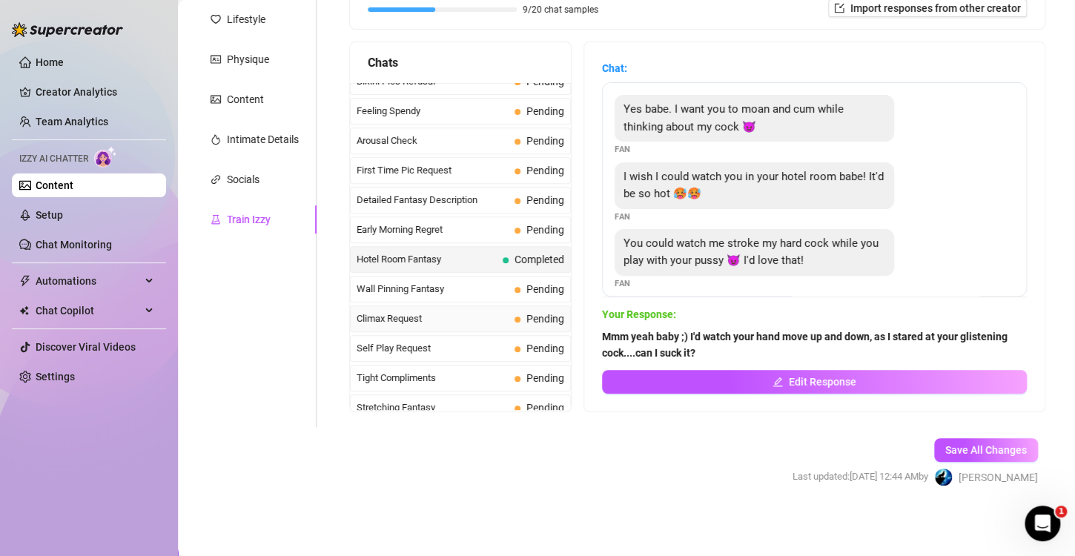
scroll to position [529, 0]
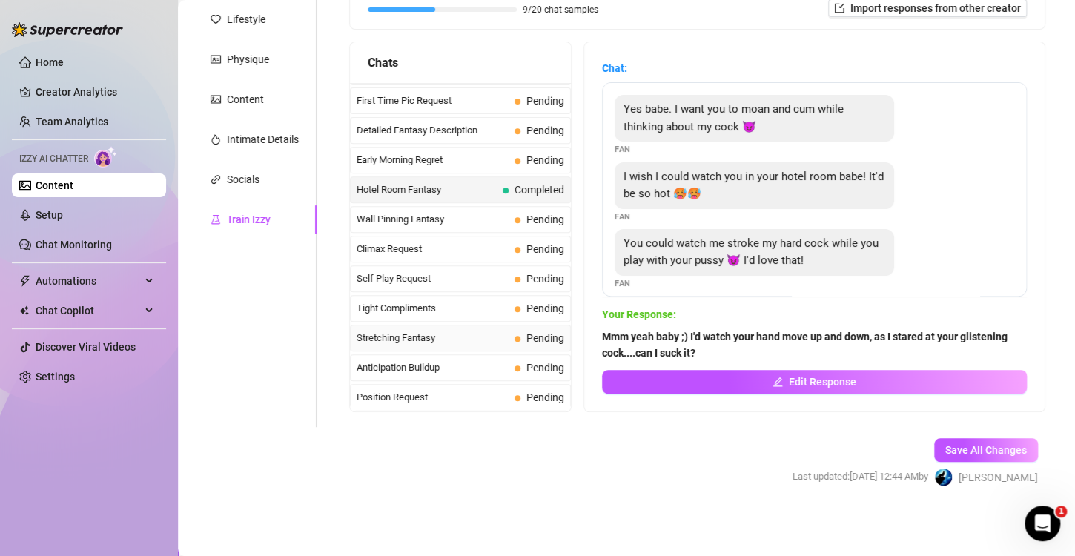
click at [466, 331] on span "Stretching Fantasy" at bounding box center [433, 338] width 152 height 15
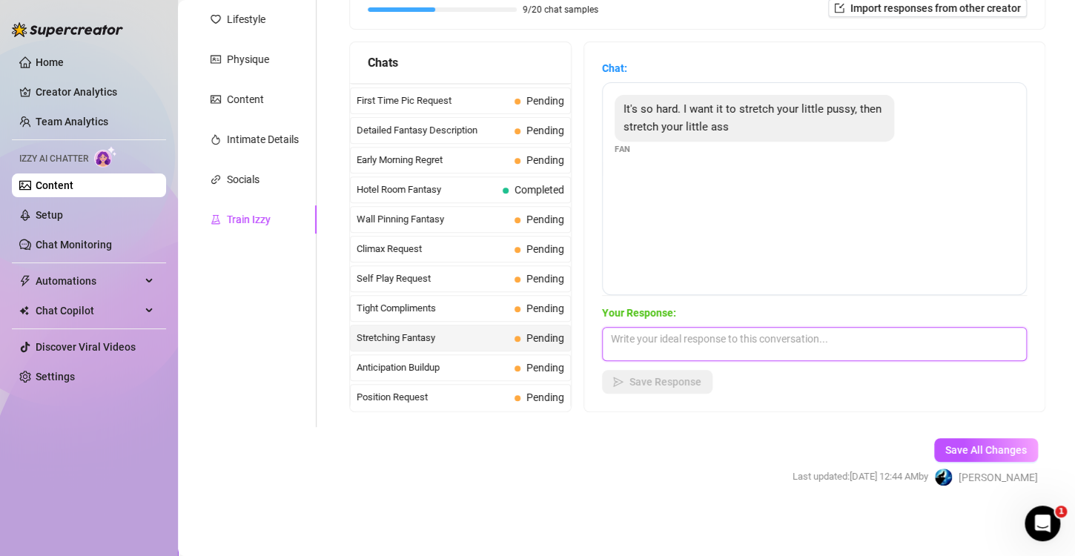
click at [773, 332] on textarea at bounding box center [814, 344] width 425 height 34
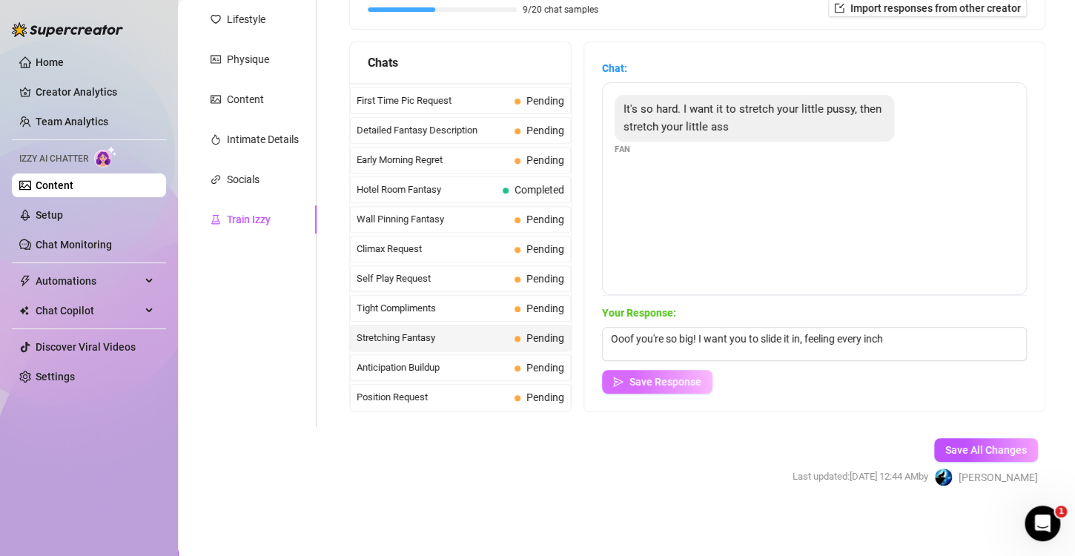
click at [680, 386] on span "Save Response" at bounding box center [666, 382] width 72 height 12
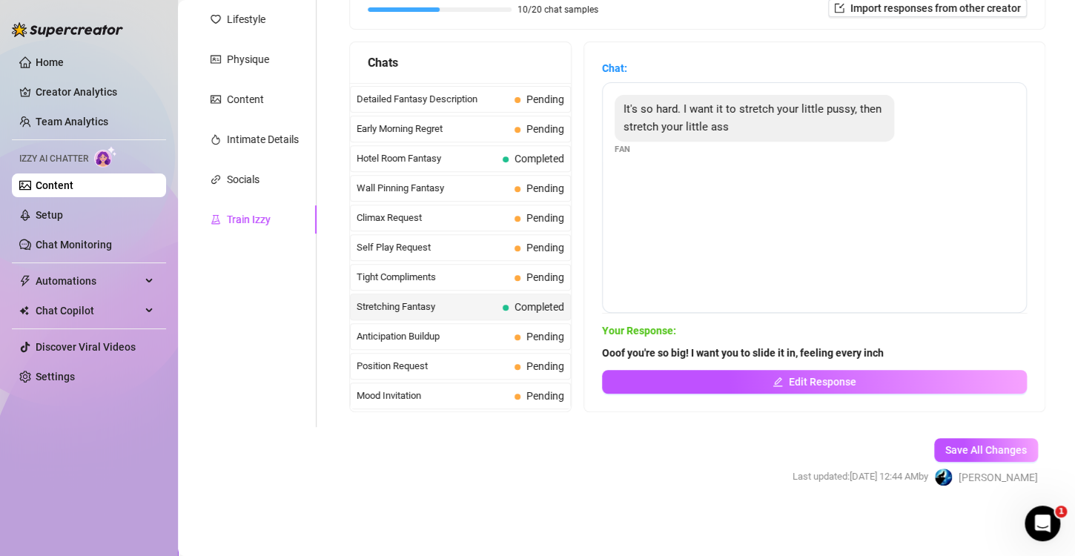
scroll to position [561, 0]
